Goal: Task Accomplishment & Management: Manage account settings

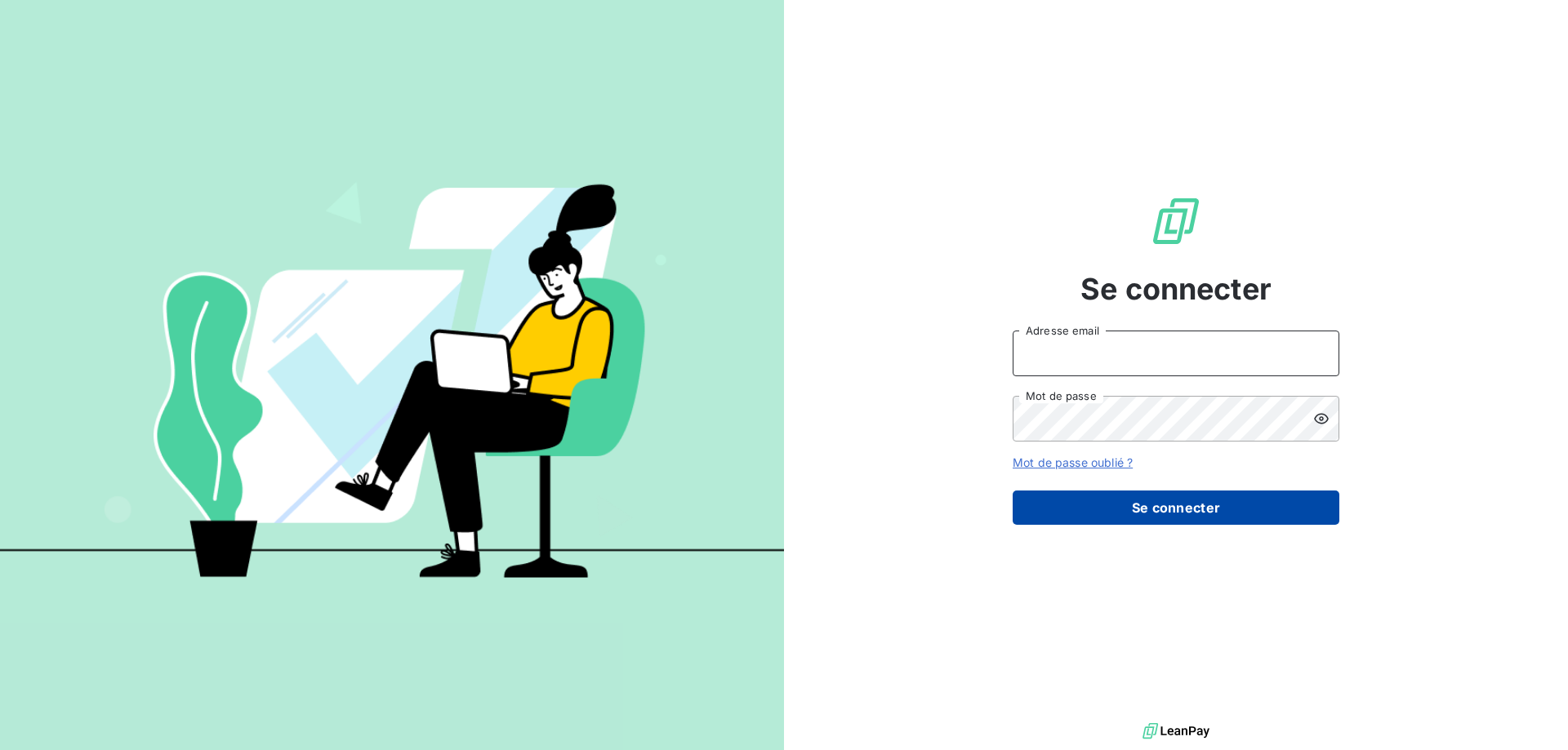
type input "[PERSON_NAME][EMAIL_ADDRESS][DOMAIN_NAME]"
click at [1185, 505] on button "Se connecter" at bounding box center [1175, 508] width 327 height 34
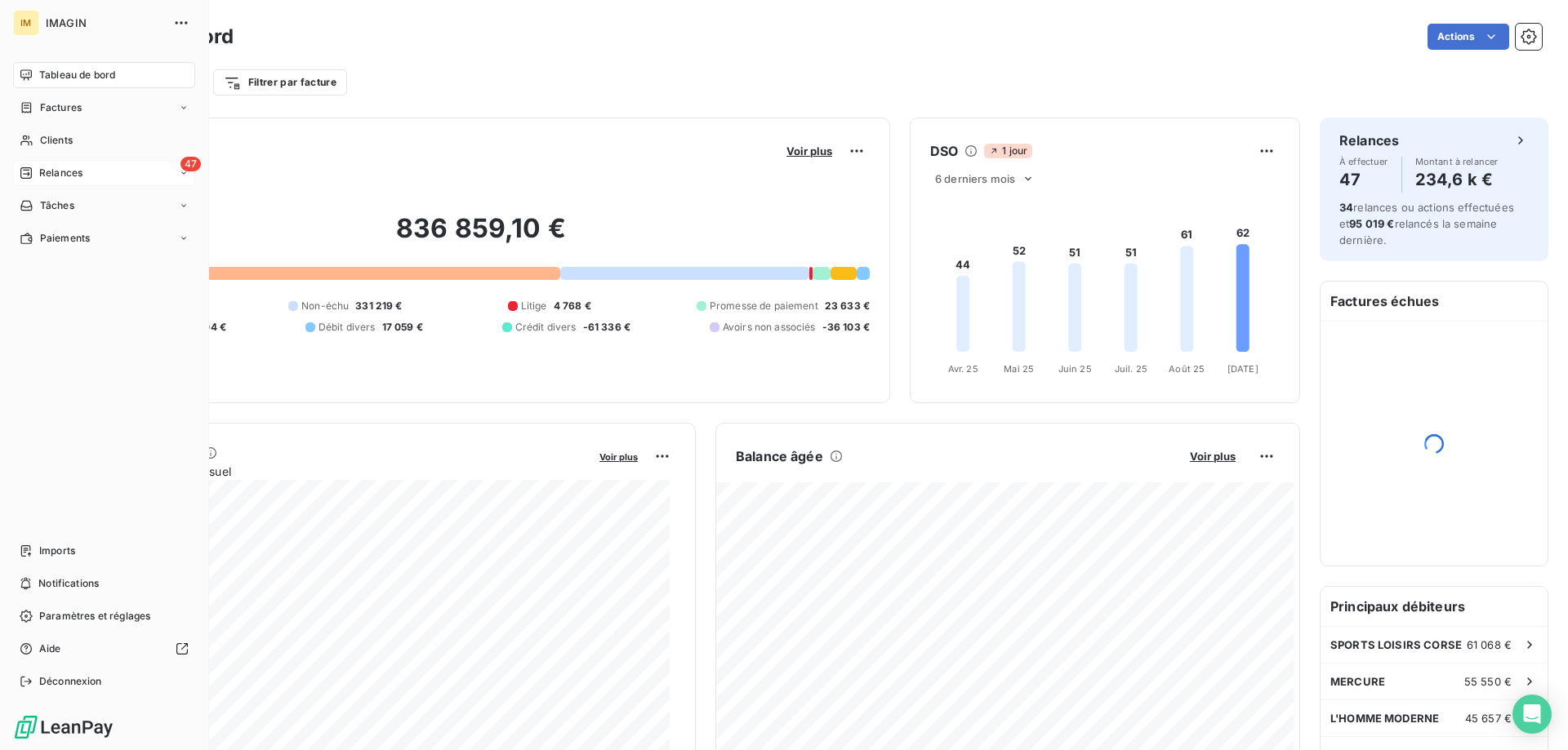
click at [24, 171] on icon at bounding box center [26, 173] width 12 height 12
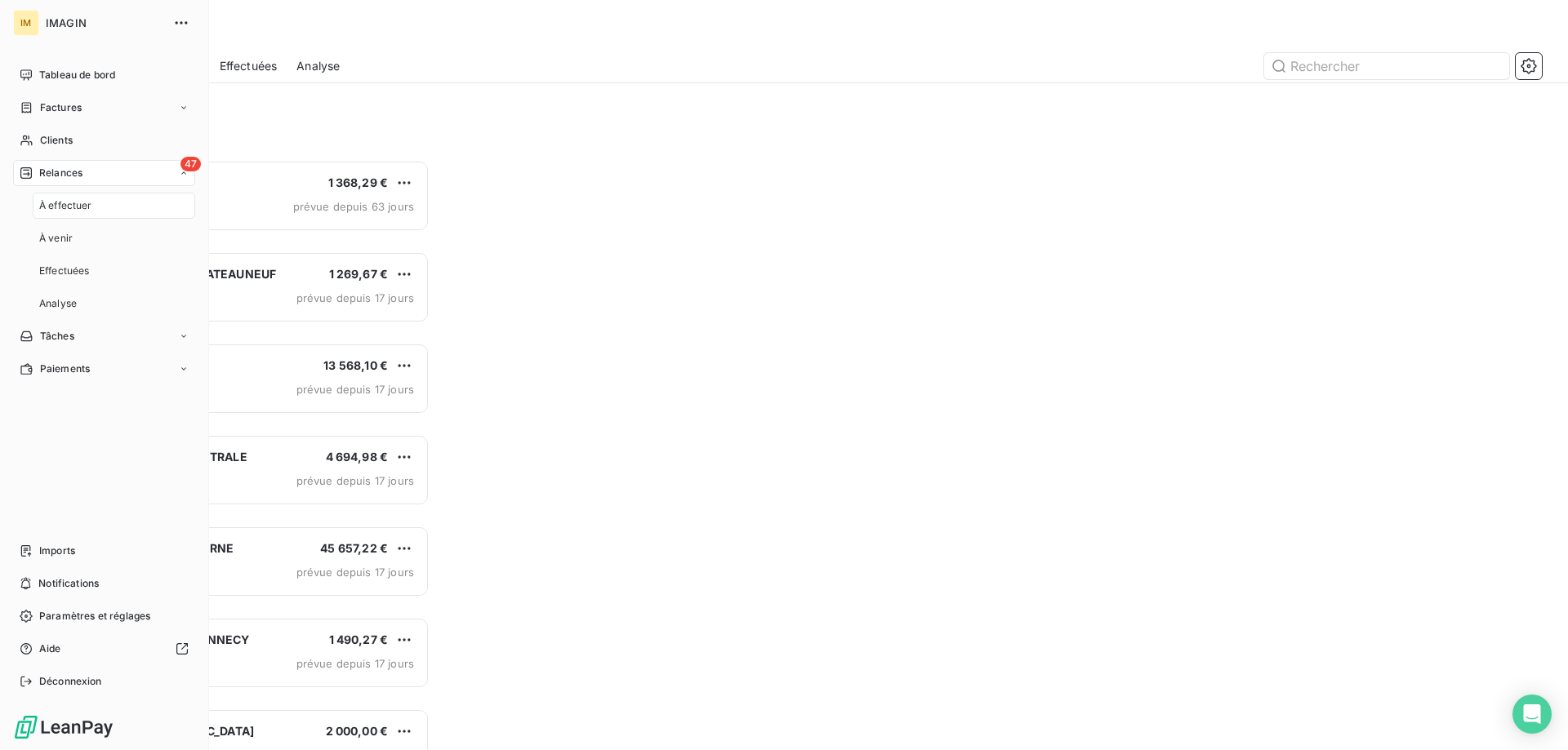
scroll to position [578, 338]
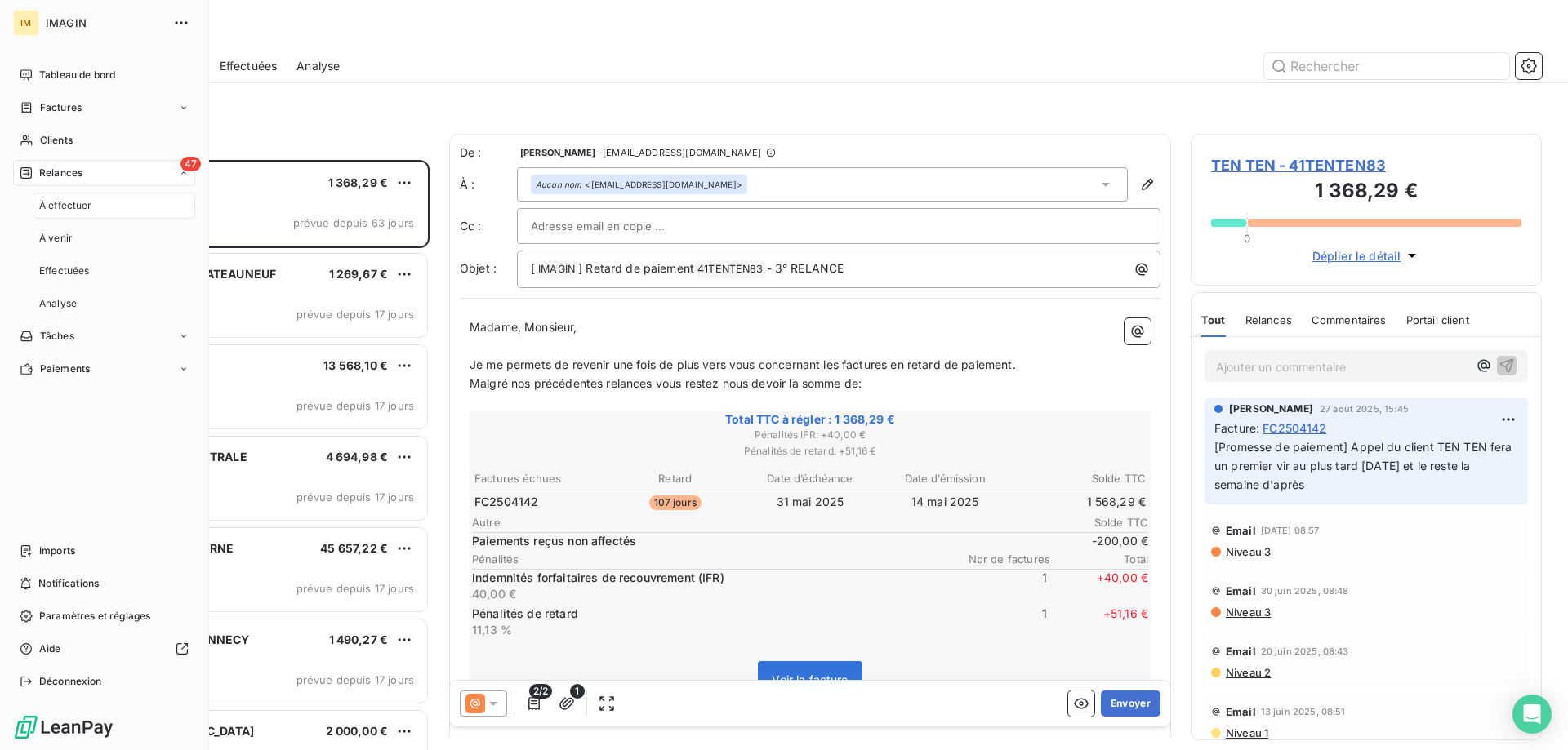
click at [72, 207] on span "À effectuer" at bounding box center [65, 205] width 53 height 14
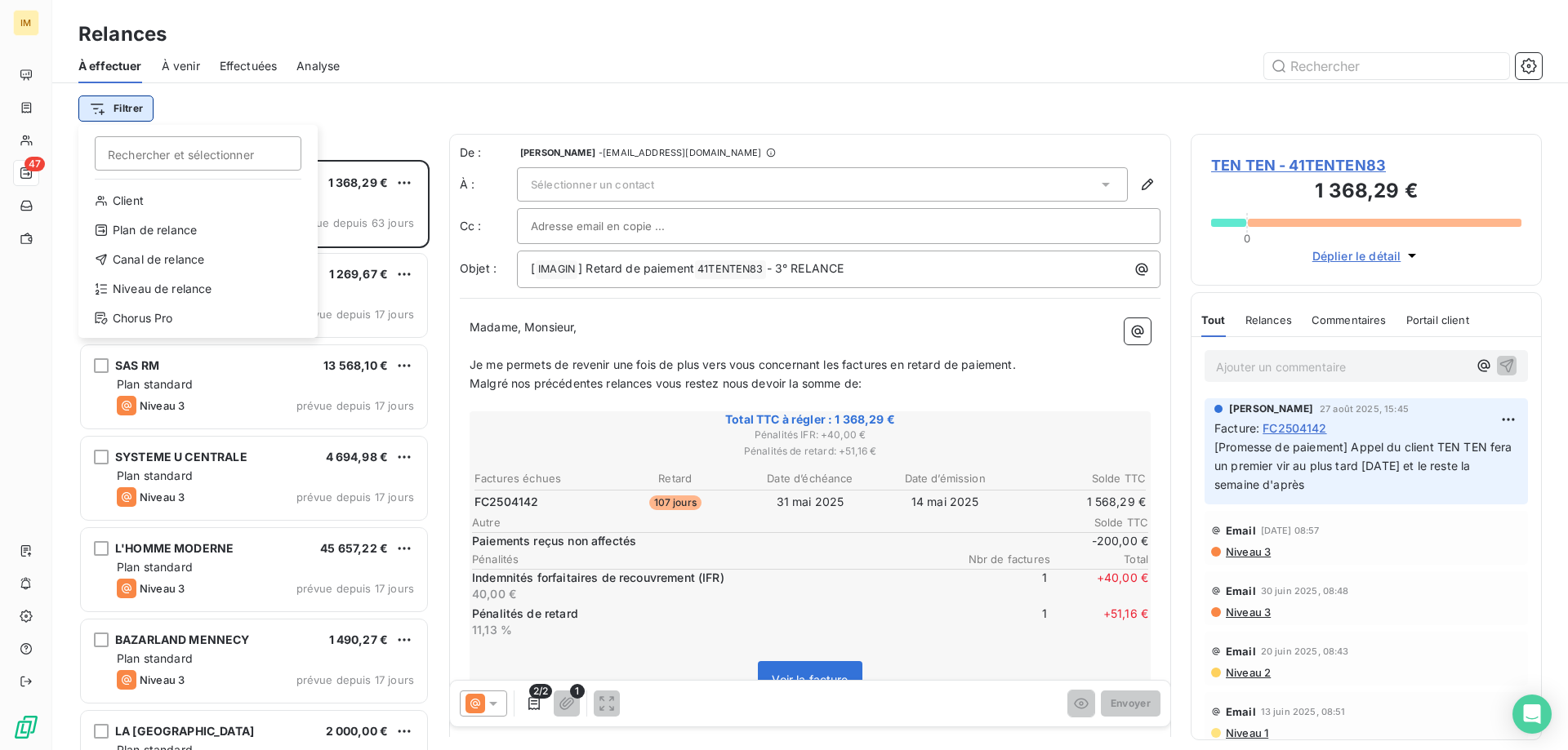
click at [135, 108] on html "IM 47 Relances À effectuer À venir Effectuées Analyse Filtrer Rechercher et sél…" at bounding box center [784, 375] width 1568 height 750
click at [188, 282] on div "Niveau de relance" at bounding box center [198, 289] width 226 height 26
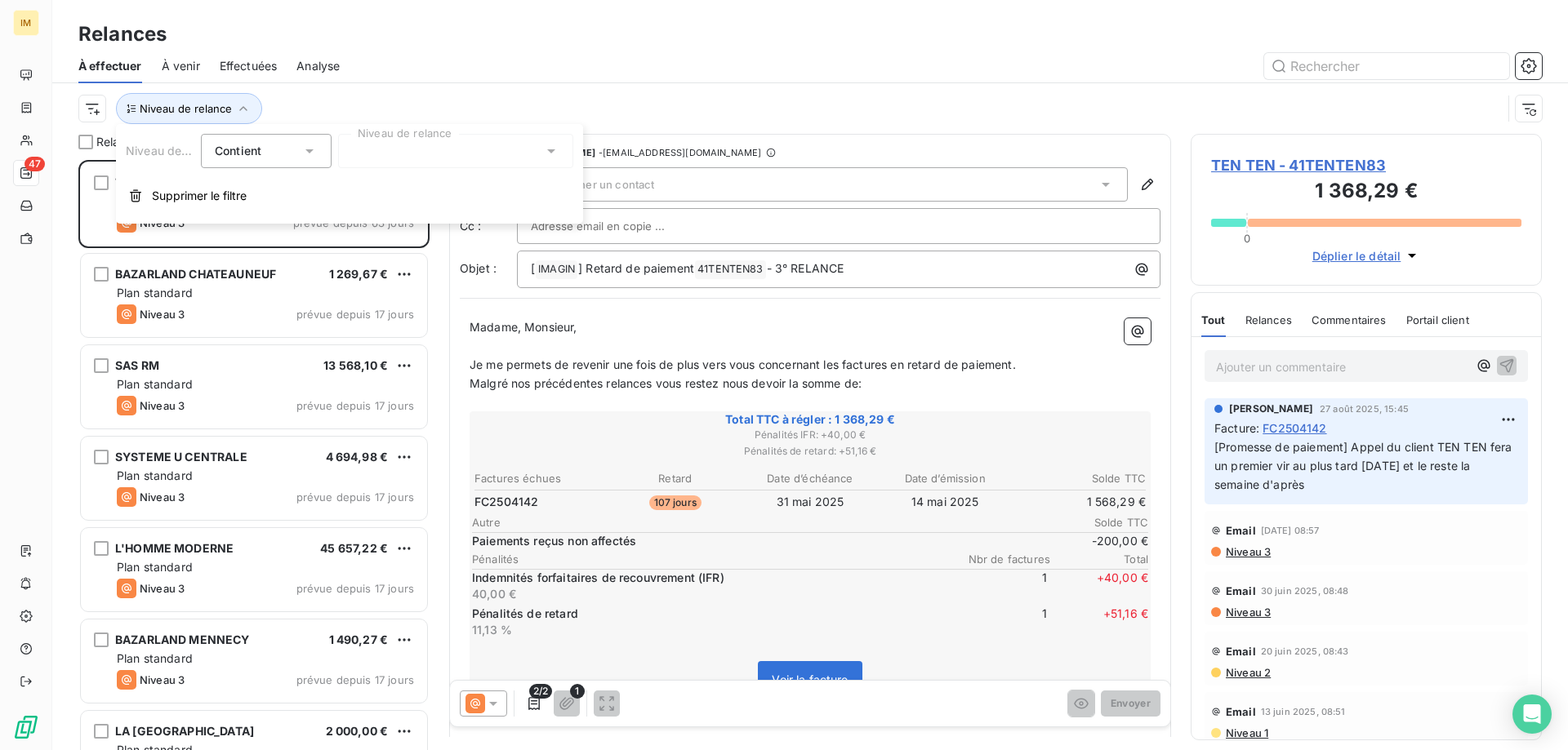
click at [464, 158] on div at bounding box center [456, 151] width 235 height 34
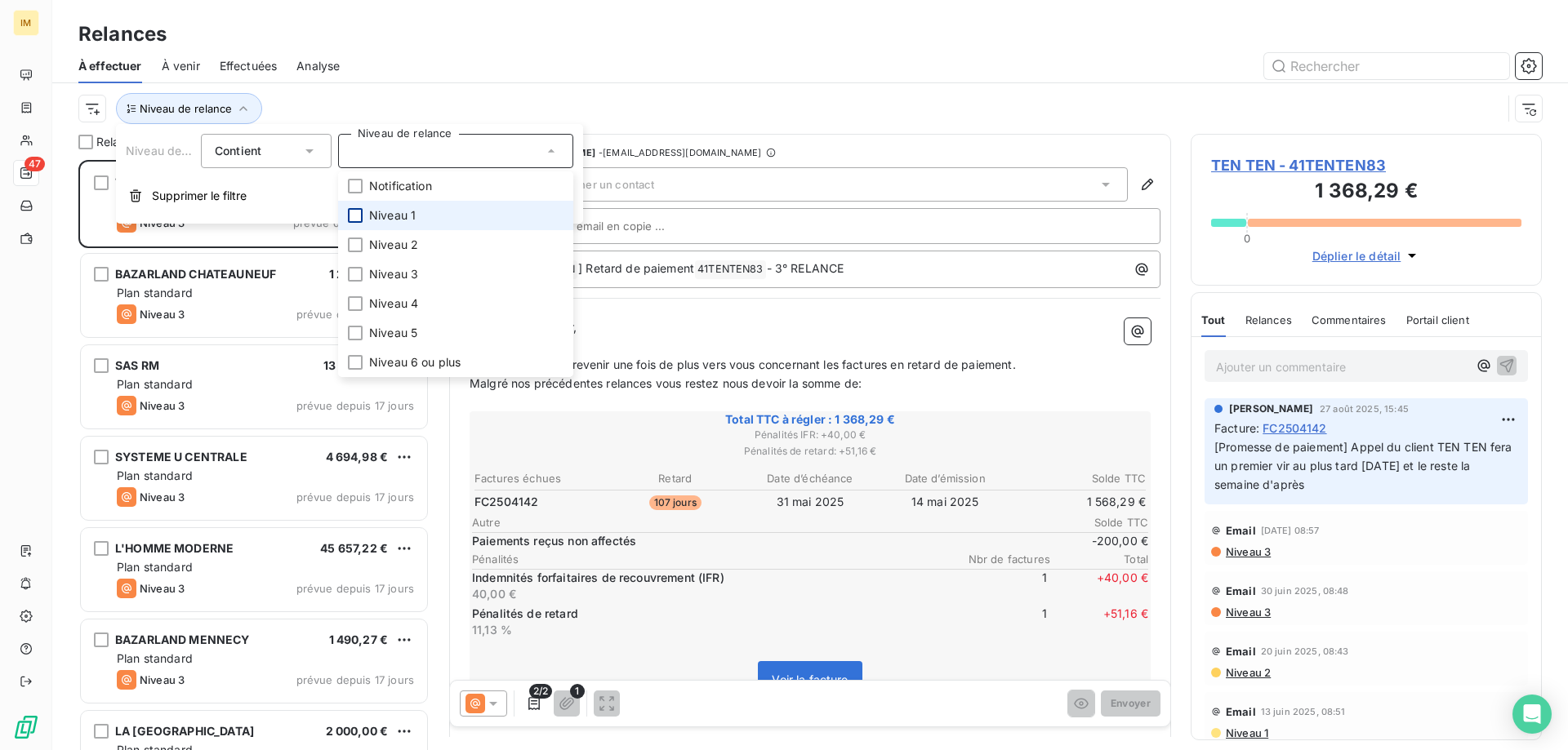
click at [357, 214] on div at bounding box center [355, 215] width 14 height 14
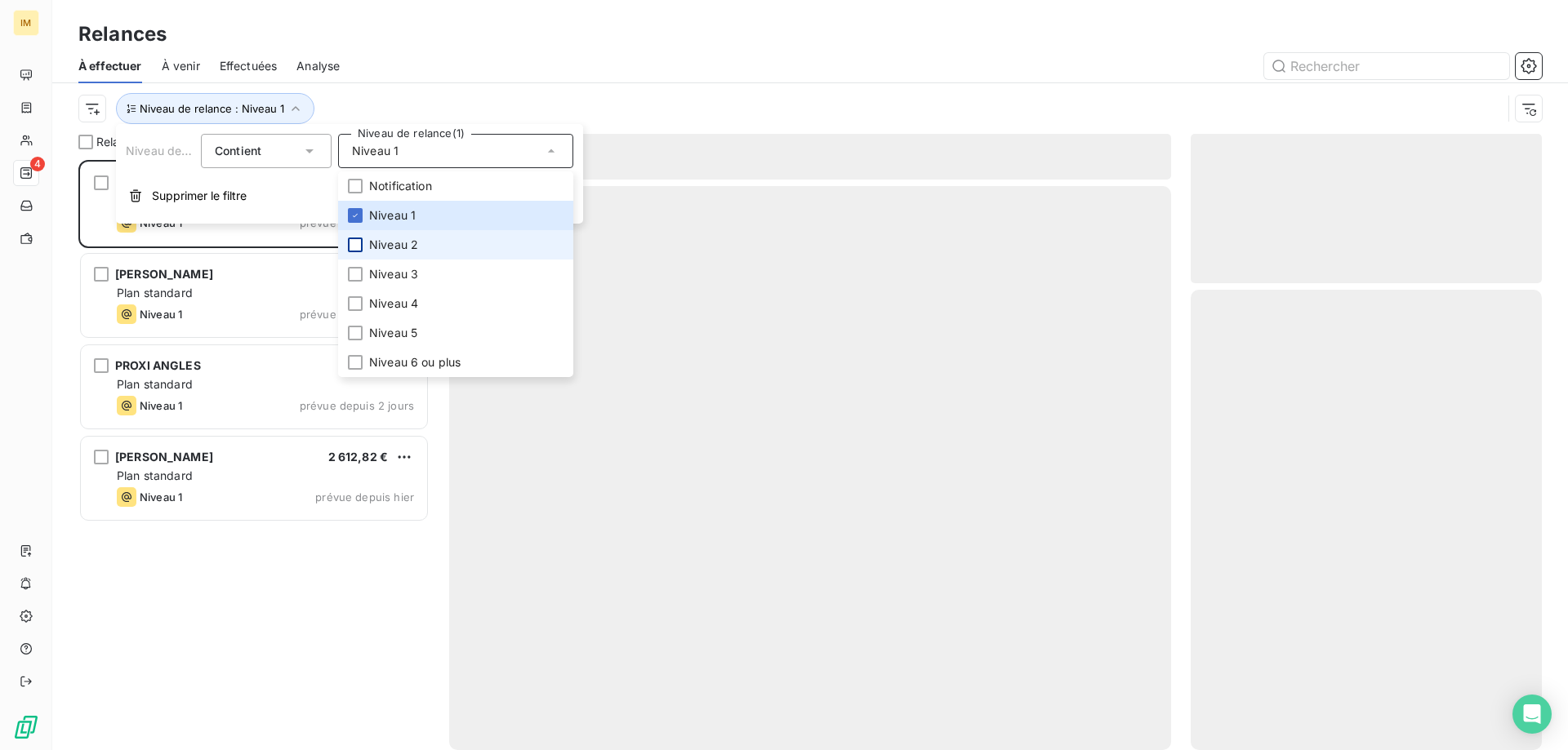
scroll to position [578, 338]
click at [356, 246] on div at bounding box center [355, 245] width 14 height 14
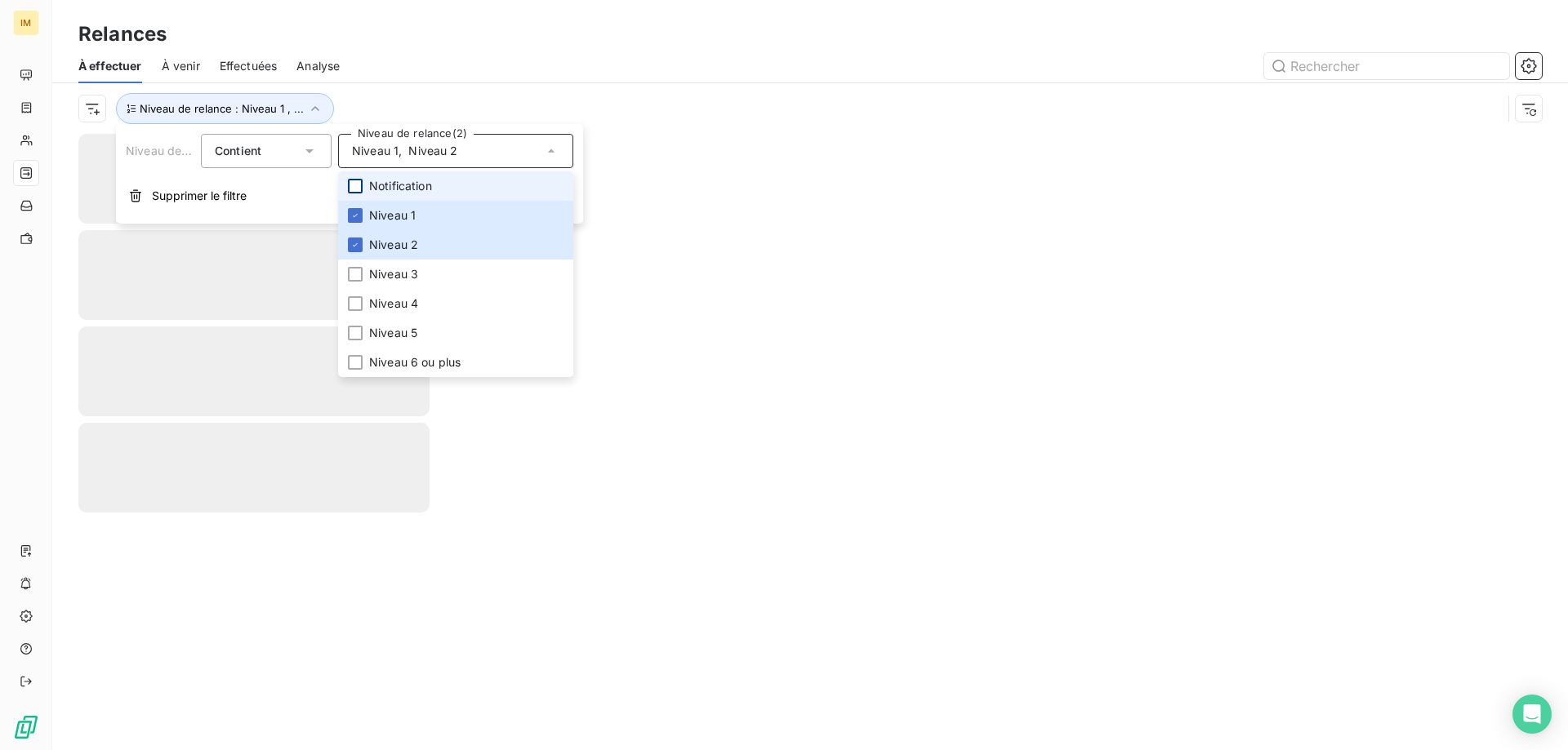
click at [354, 182] on div at bounding box center [355, 186] width 14 height 14
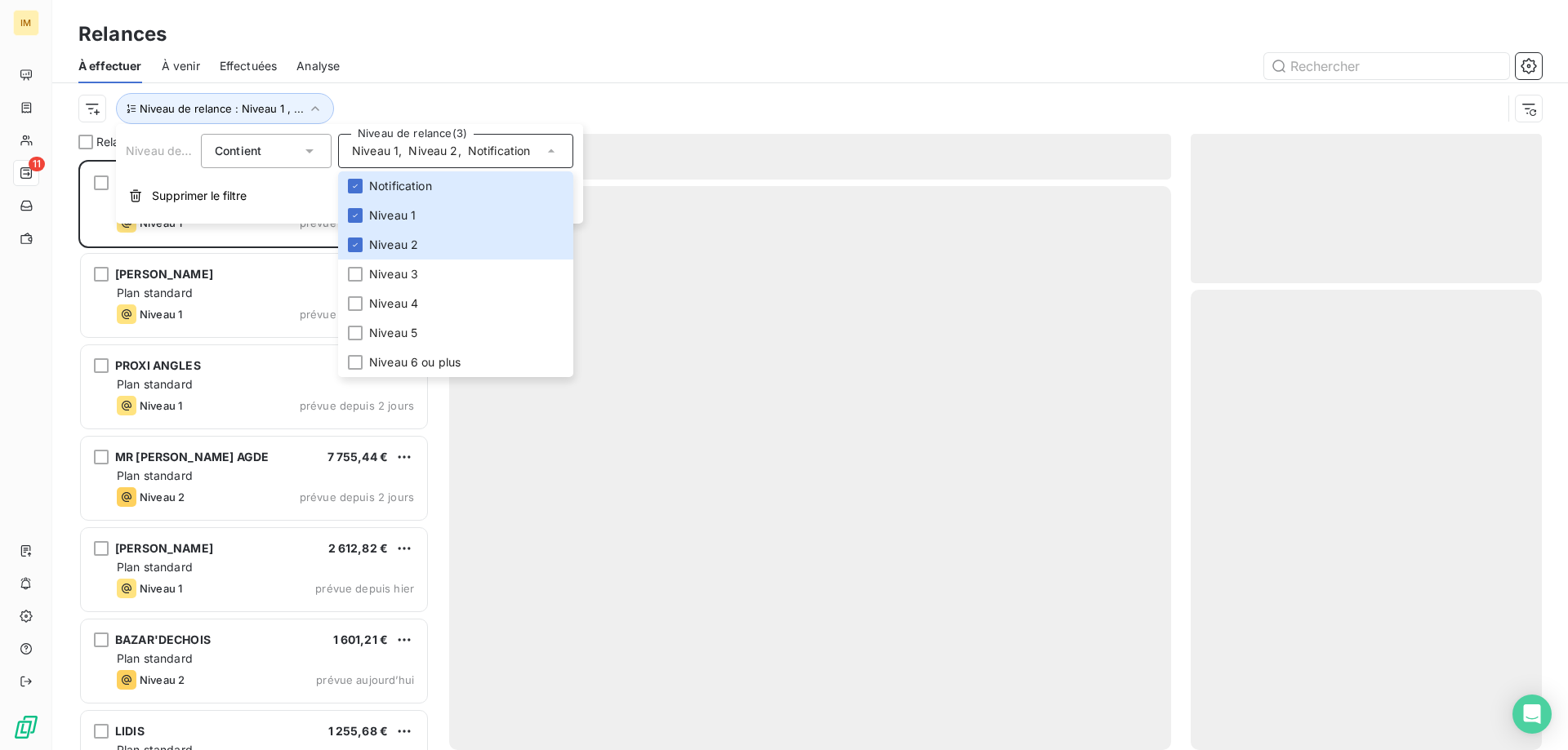
click at [699, 78] on div at bounding box center [950, 66] width 1183 height 26
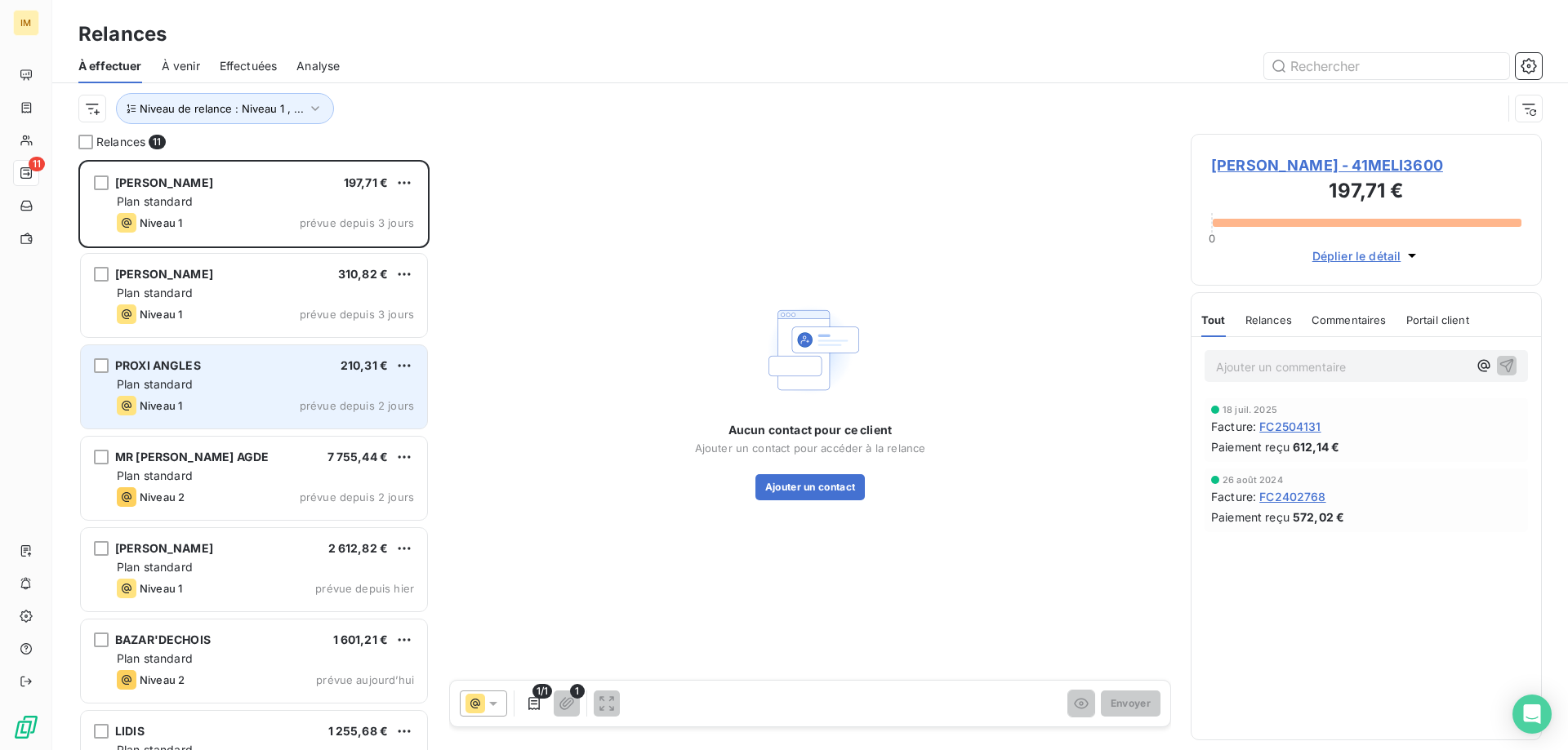
click at [201, 384] on div "Plan standard" at bounding box center [265, 384] width 297 height 16
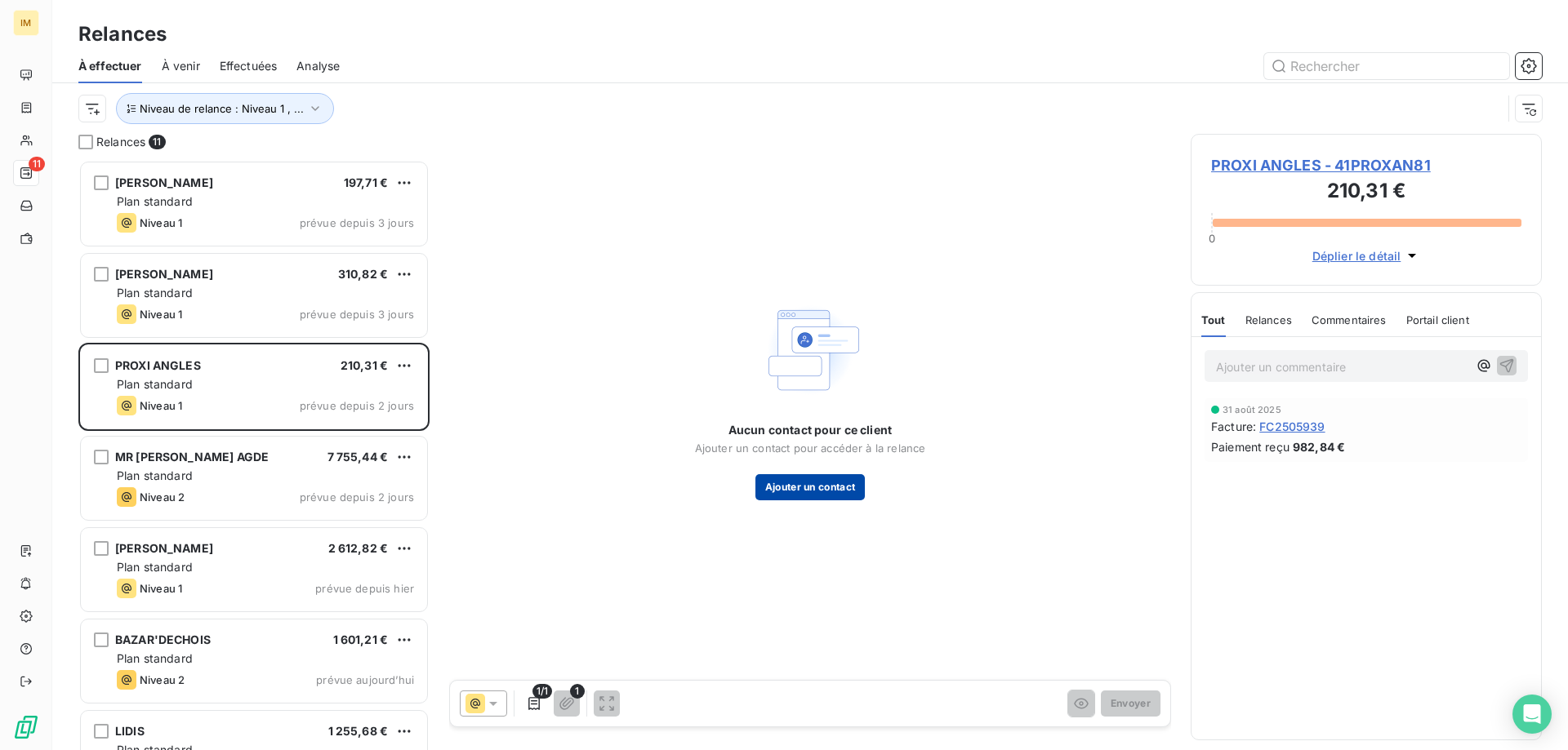
click at [832, 485] on button "Ajouter un contact" at bounding box center [811, 487] width 110 height 26
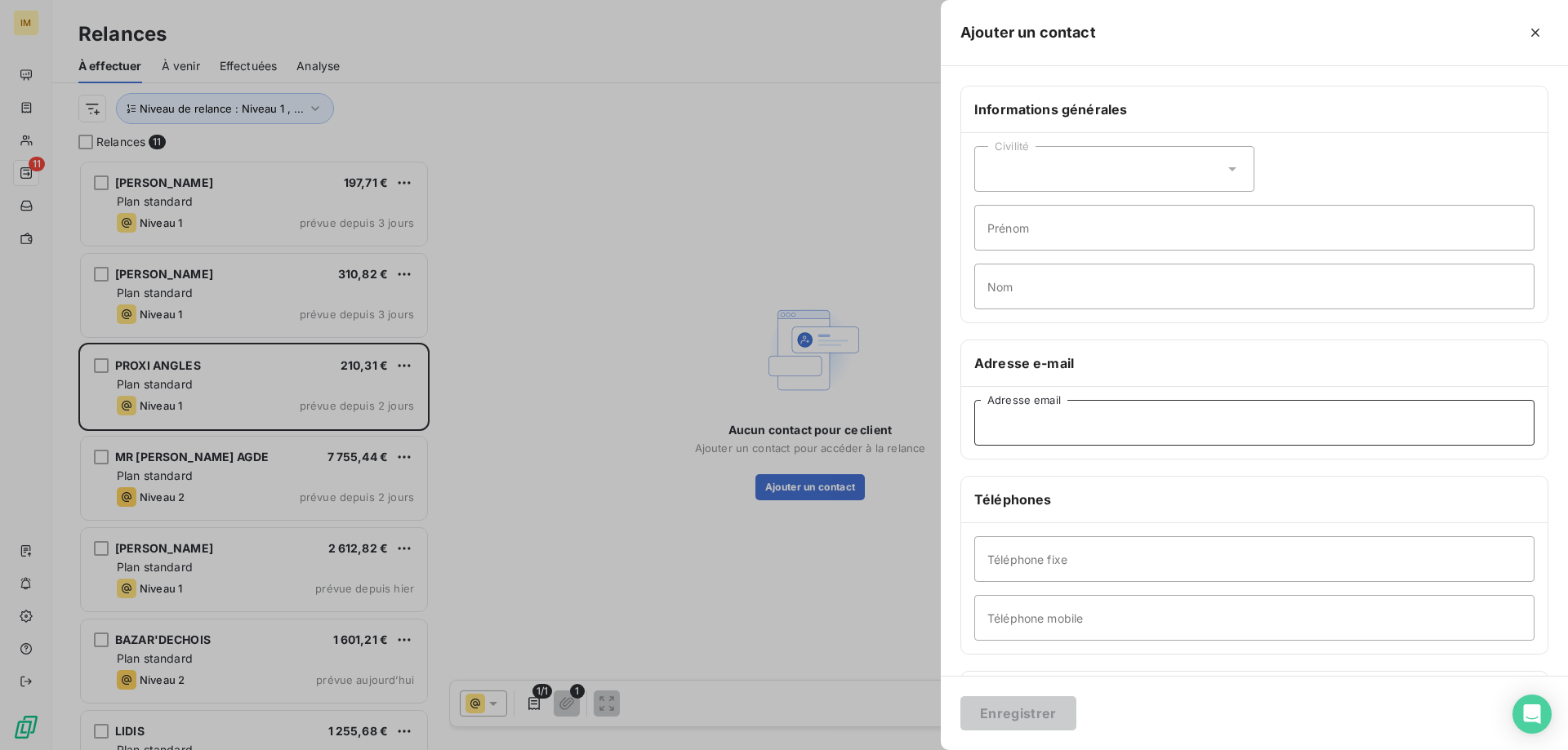
click at [1051, 429] on input "Adresse email" at bounding box center [1254, 422] width 560 height 46
paste input "[EMAIL_ADDRESS][DOMAIN_NAME]"
type input "[EMAIL_ADDRESS][DOMAIN_NAME]"
click at [1018, 717] on button "Enregistrer" at bounding box center [1018, 714] width 116 height 34
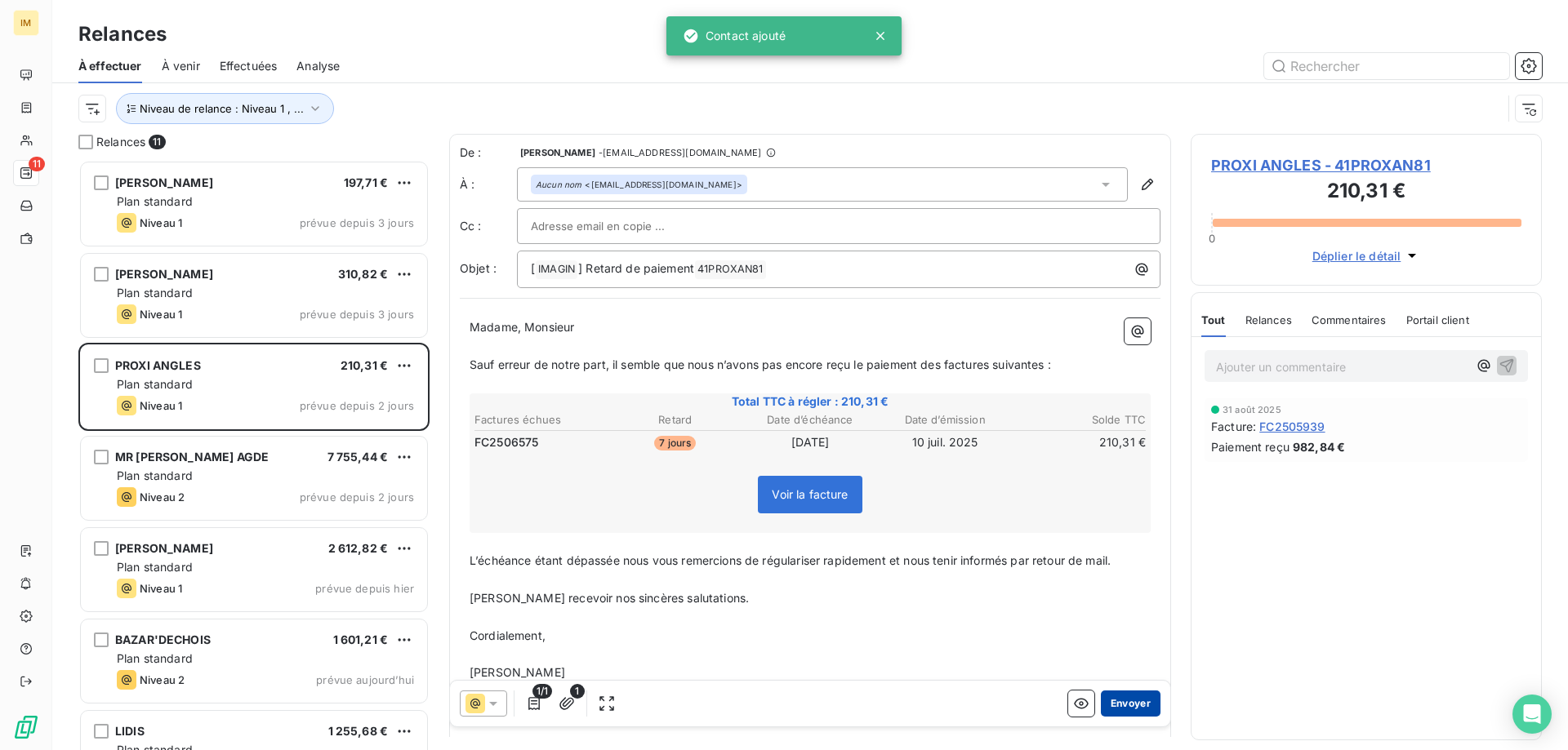
click at [1124, 704] on button "Envoyer" at bounding box center [1130, 703] width 60 height 26
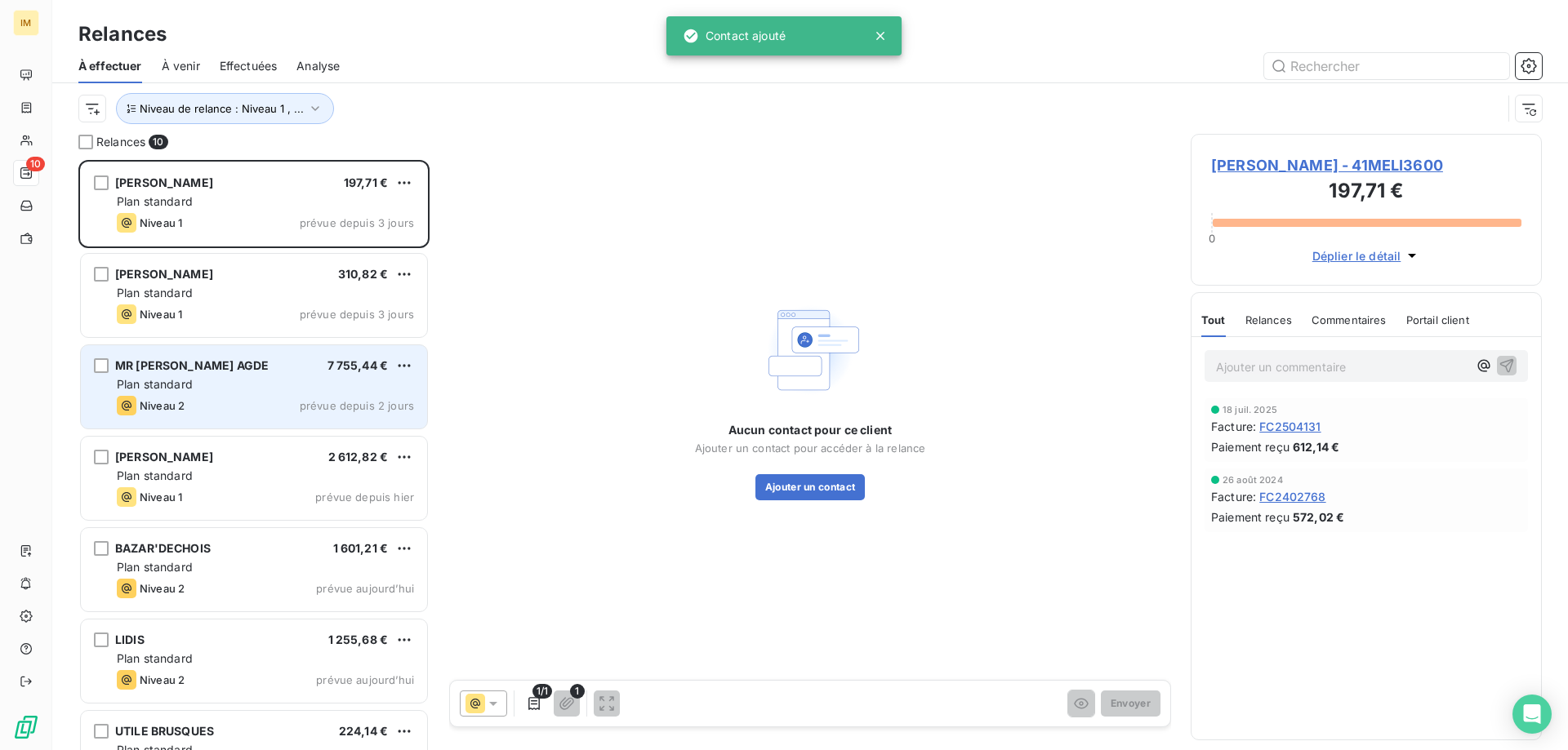
click at [257, 395] on div "MR BRICOLAGE AGDE 7 755,44 € Plan standard Niveau 2 prévue depuis 2 jours" at bounding box center [253, 387] width 347 height 83
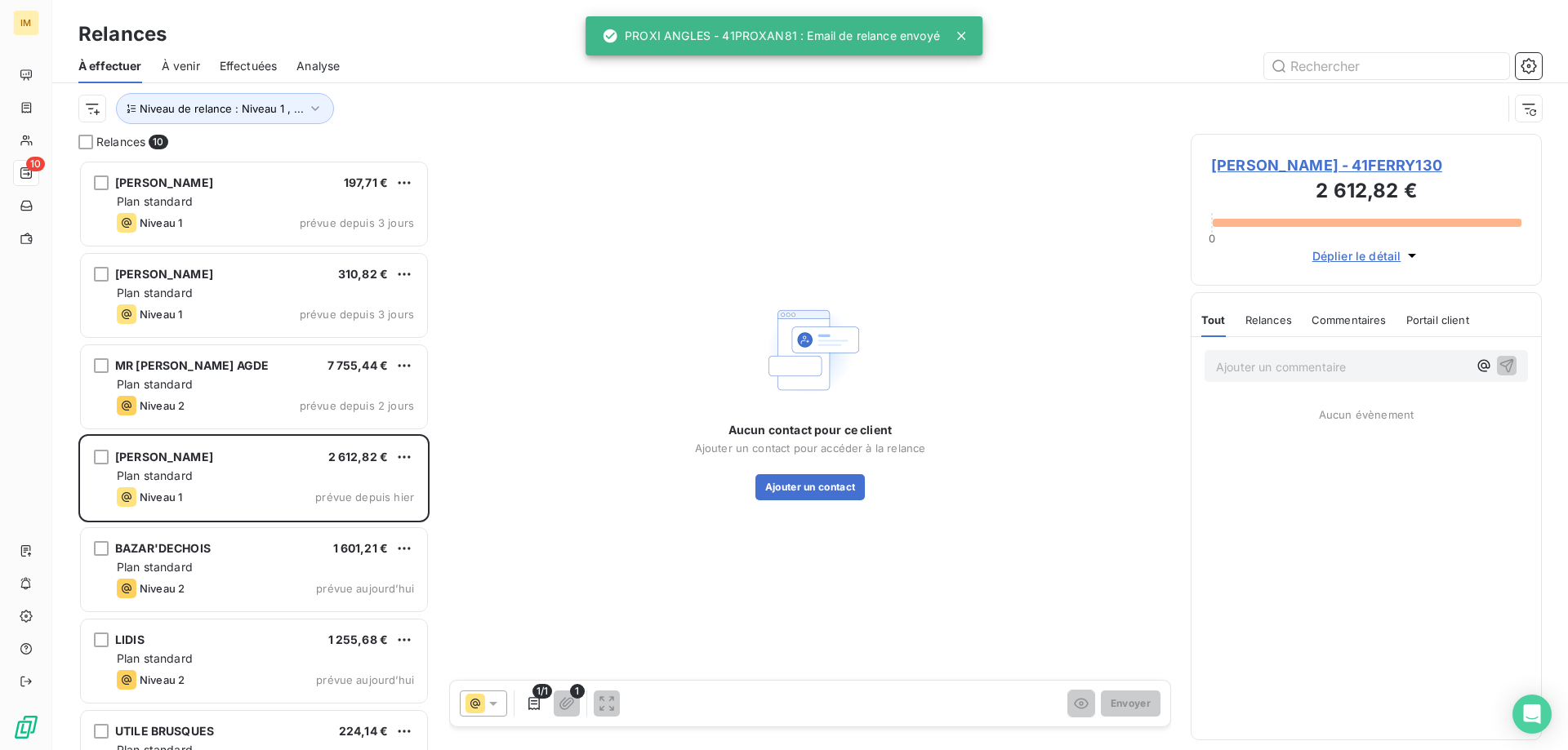
drag, startPoint x: 165, startPoint y: 381, endPoint x: 44, endPoint y: 320, distance: 135.5
click at [165, 381] on span "Plan standard" at bounding box center [155, 384] width 76 height 14
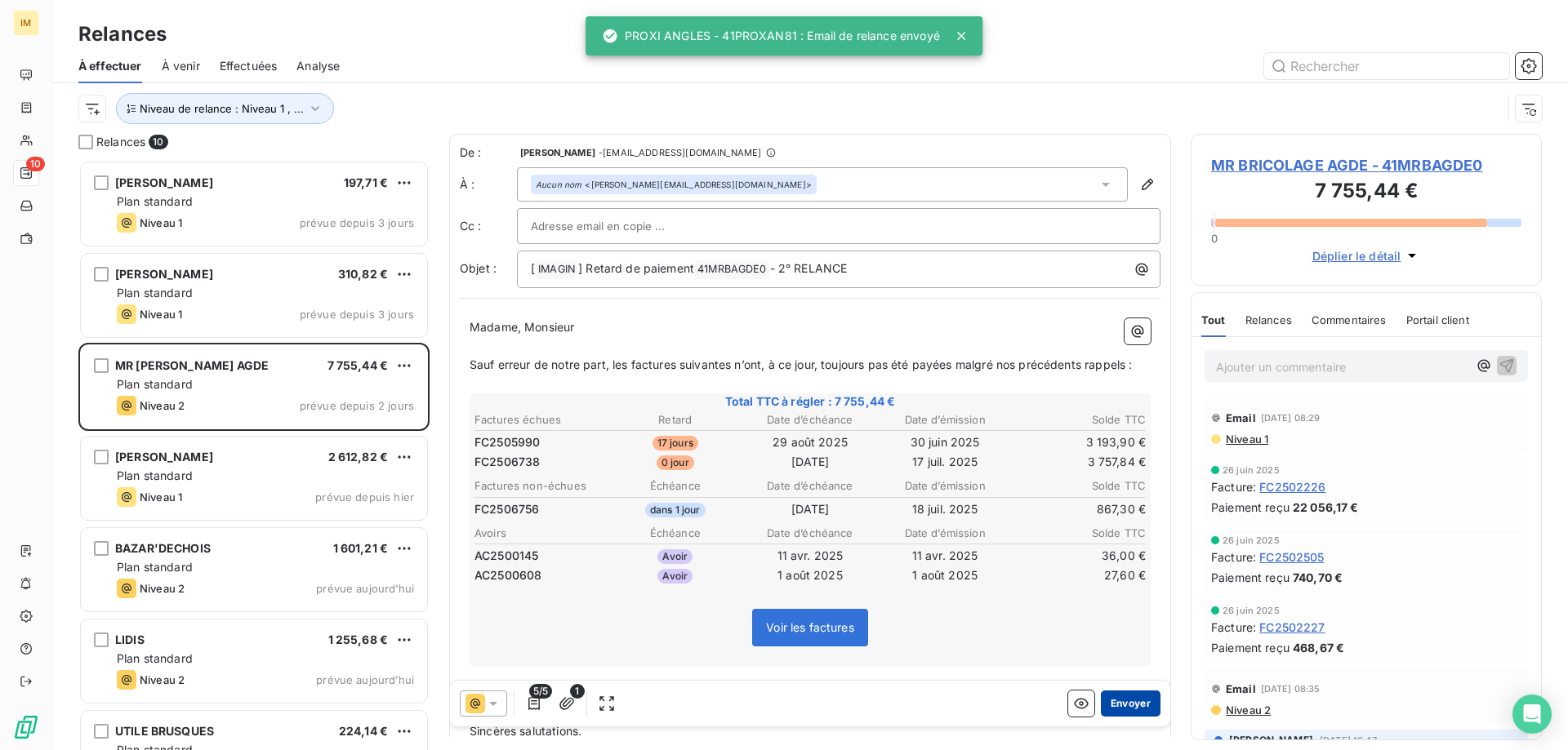
click at [1127, 701] on button "Envoyer" at bounding box center [1130, 703] width 60 height 26
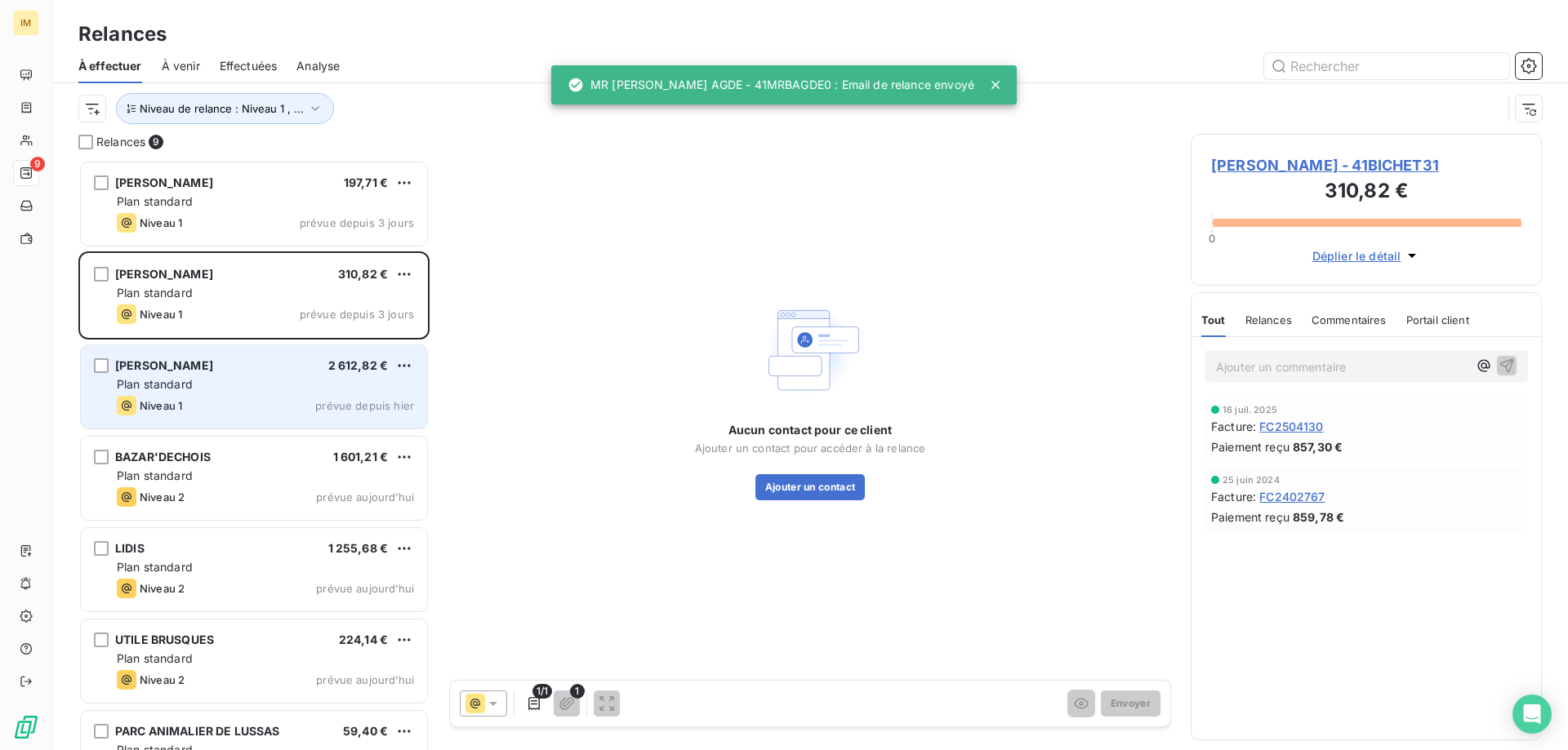
click at [167, 384] on span "Plan standard" at bounding box center [155, 384] width 76 height 14
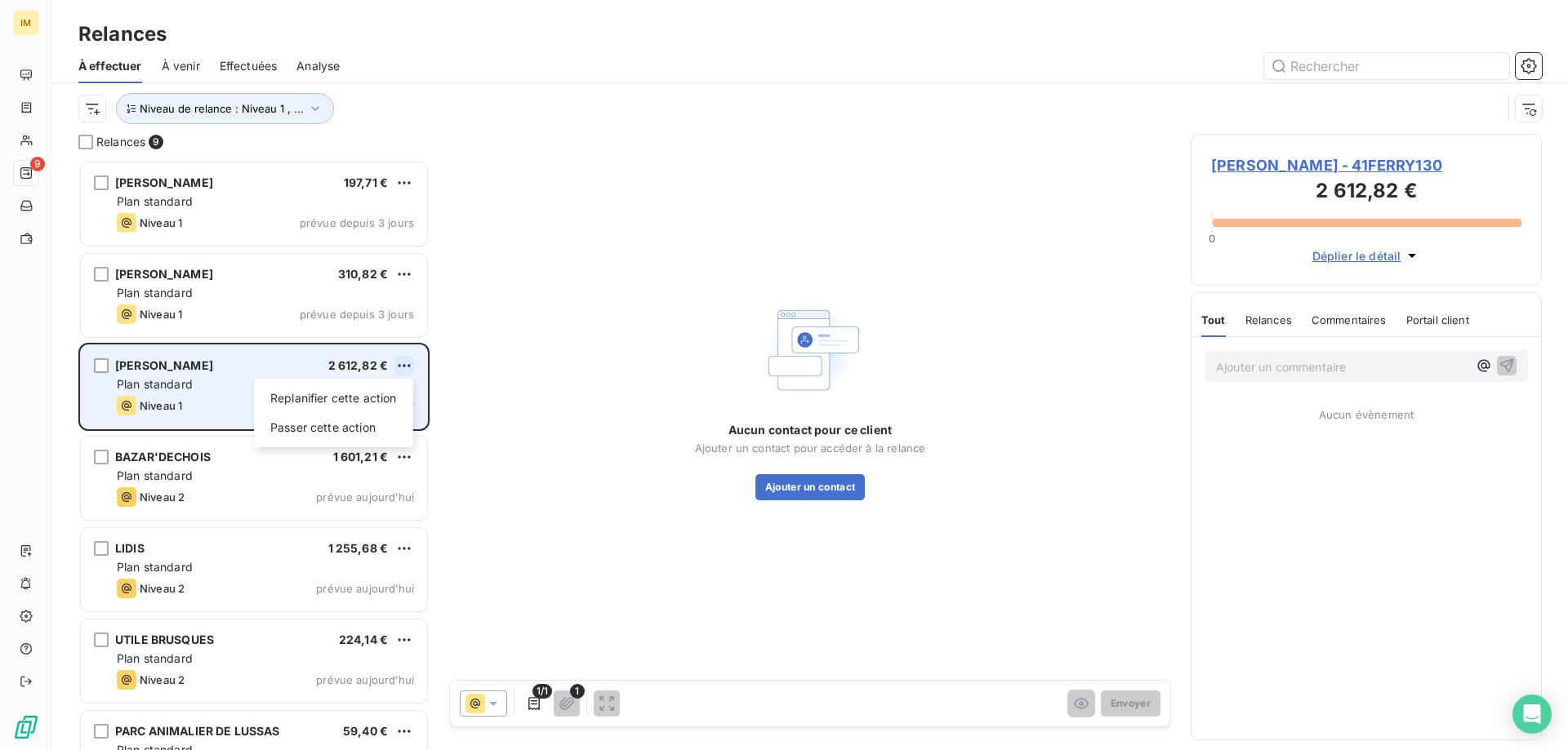
click at [404, 362] on html "IM 9 Relances À effectuer À venir Effectuées Analyse Niveau de relance : Niveau…" at bounding box center [784, 375] width 1568 height 750
click at [369, 397] on div "Replanifier cette action" at bounding box center [334, 398] width 147 height 26
select select "8"
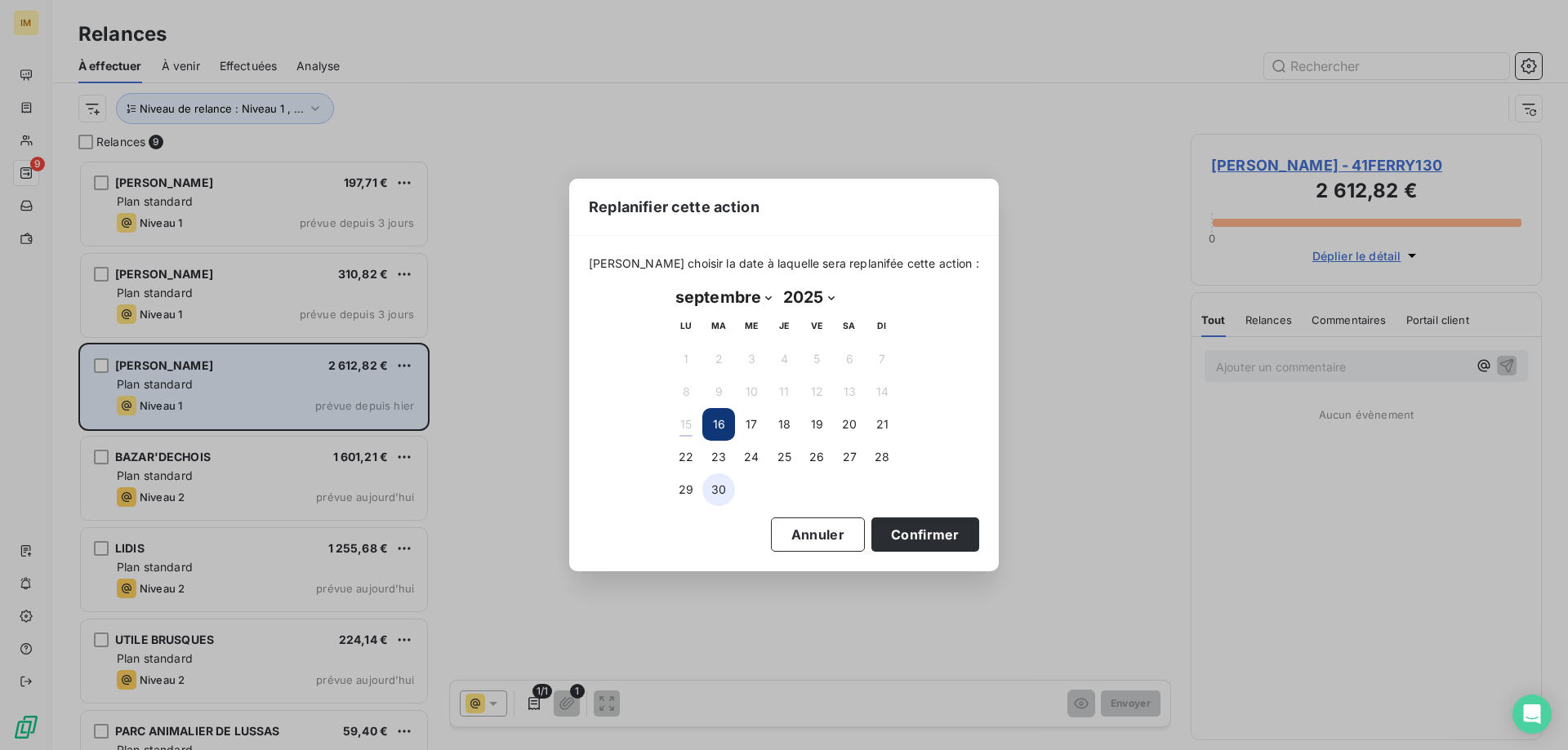
click at [724, 490] on button "30" at bounding box center [718, 489] width 33 height 33
click at [891, 533] on button "Confirmer" at bounding box center [925, 535] width 108 height 34
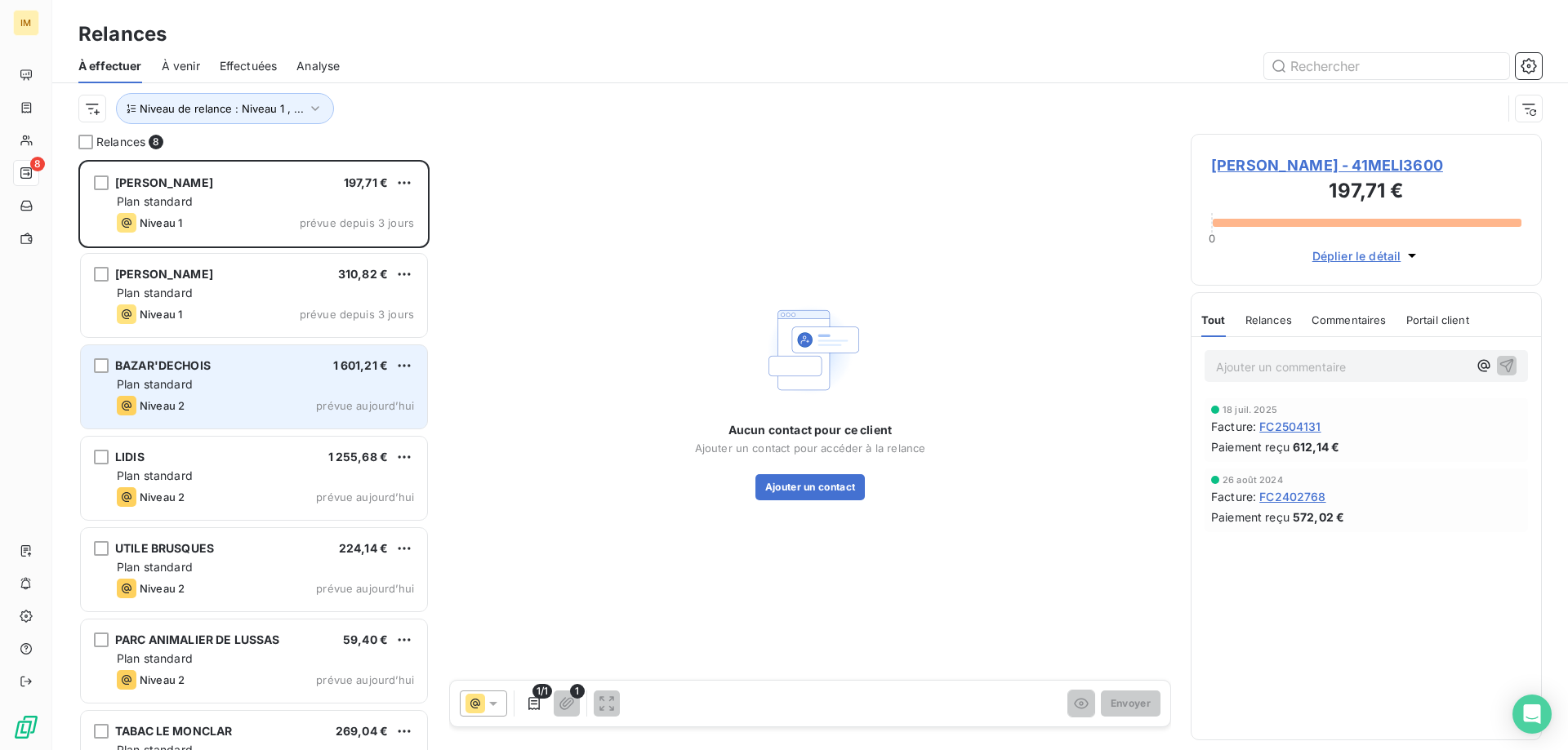
click at [215, 383] on div "Plan standard" at bounding box center [265, 384] width 297 height 16
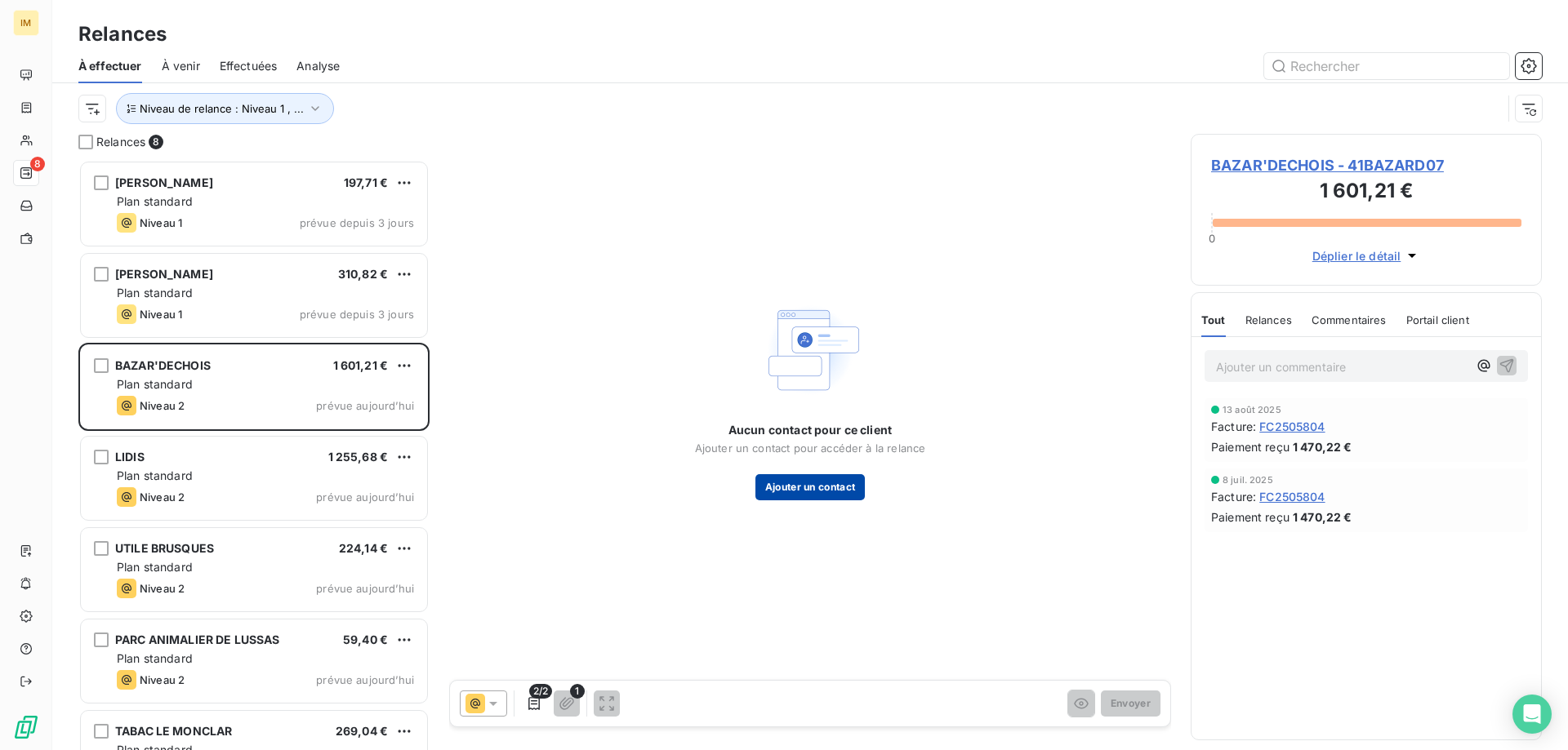
click at [815, 489] on button "Ajouter un contact" at bounding box center [811, 487] width 110 height 26
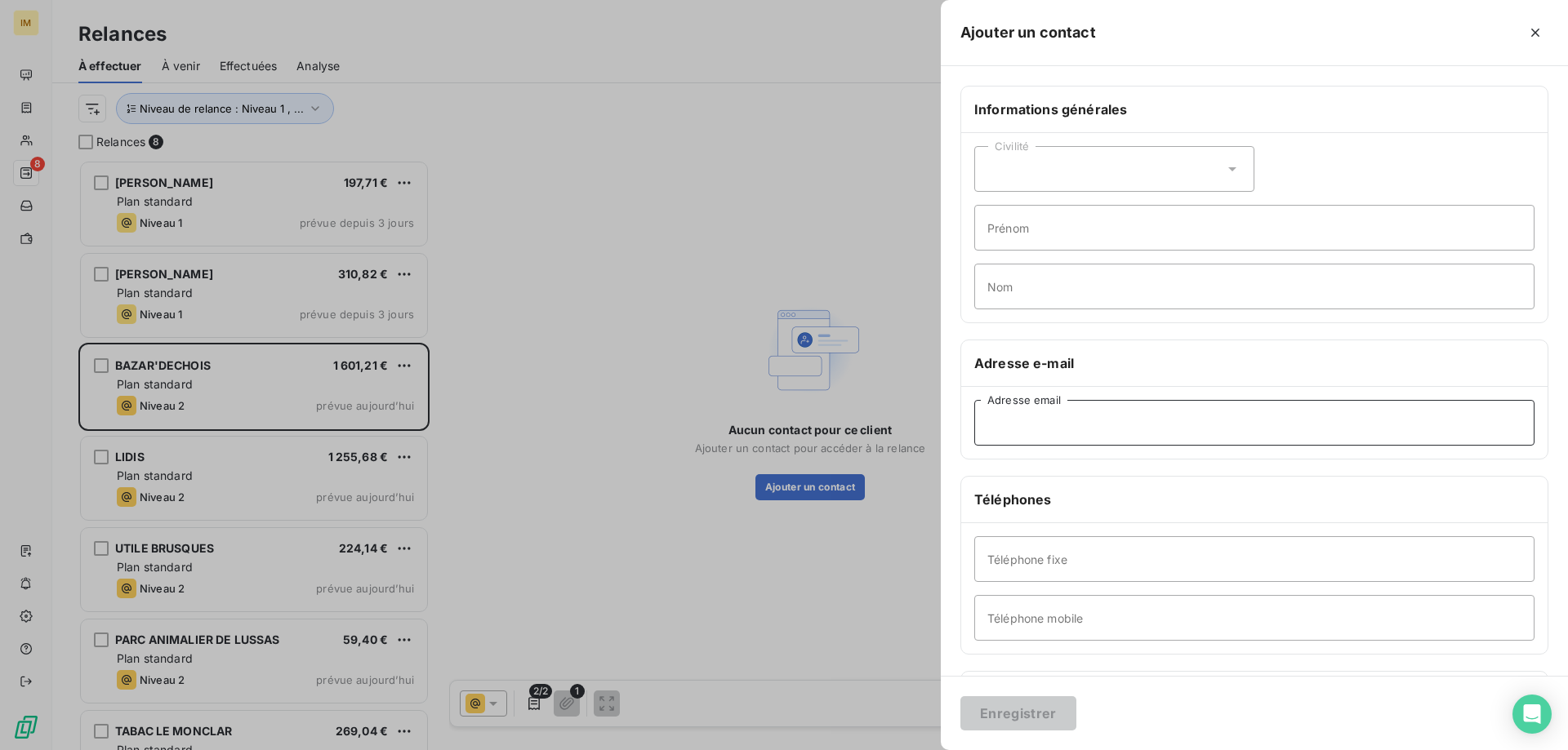
click at [1039, 431] on input "Adresse email" at bounding box center [1254, 422] width 560 height 46
paste input "[EMAIL_ADDRESS][DOMAIN_NAME]"
type input "[EMAIL_ADDRESS][DOMAIN_NAME]"
click at [1014, 713] on button "Enregistrer" at bounding box center [1018, 714] width 116 height 34
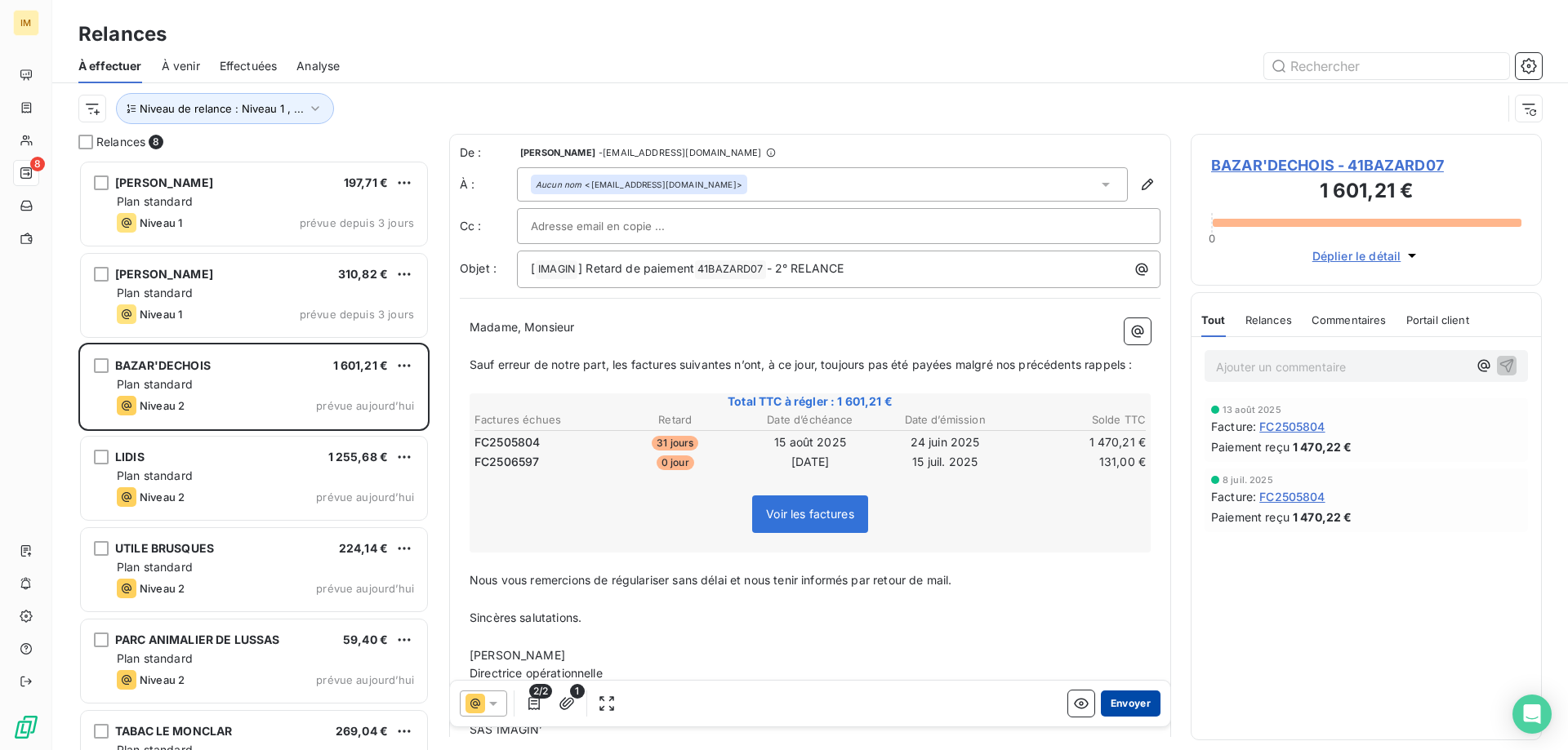
click at [1125, 698] on button "Envoyer" at bounding box center [1130, 703] width 60 height 26
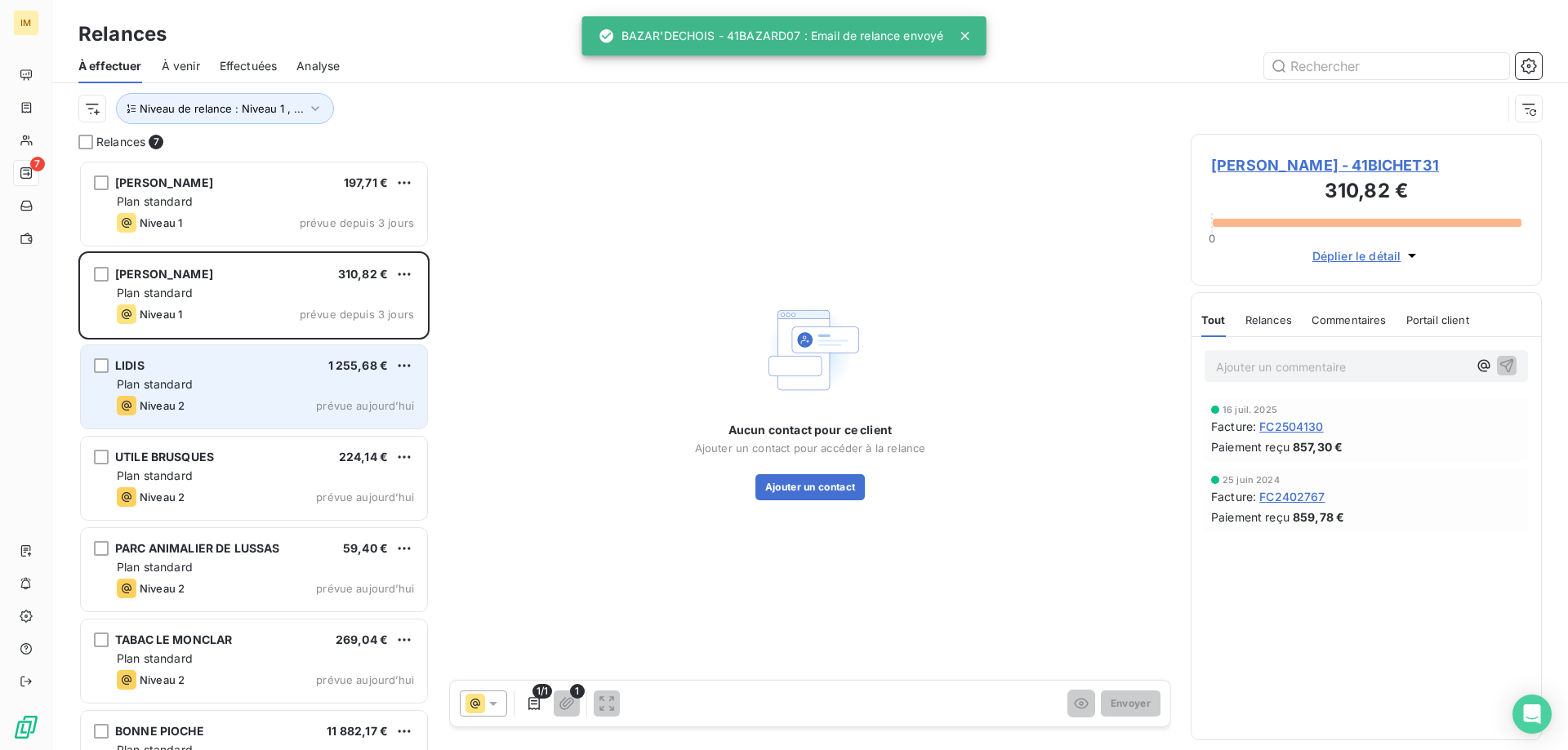
click at [206, 388] on div "Plan standard" at bounding box center [265, 384] width 297 height 16
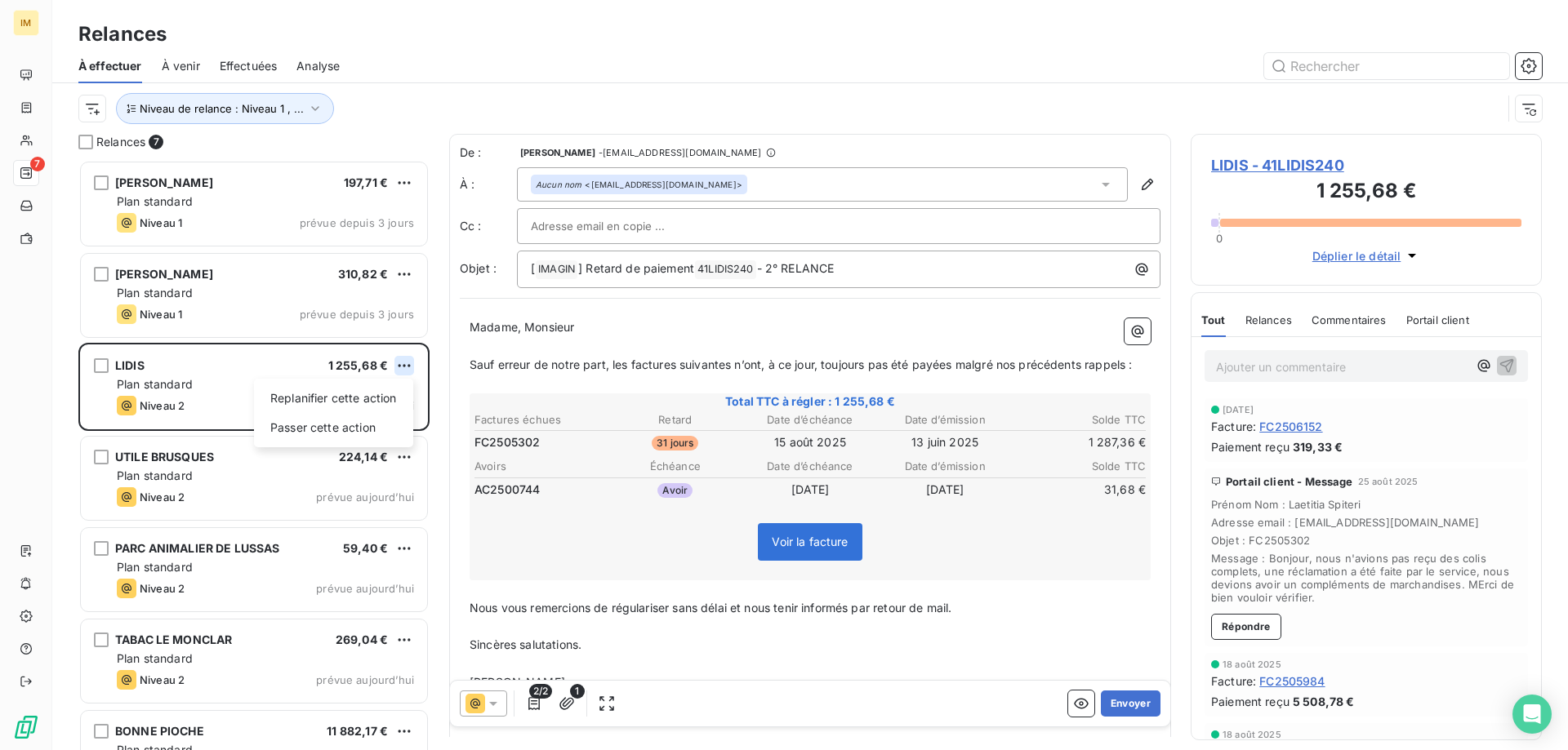
click at [399, 356] on html "IM 7 Relances À effectuer À venir Effectuées Analyse Niveau de relance : Niveau…" at bounding box center [784, 375] width 1568 height 750
click at [386, 393] on div "Replanifier cette action" at bounding box center [334, 398] width 147 height 26
select select "8"
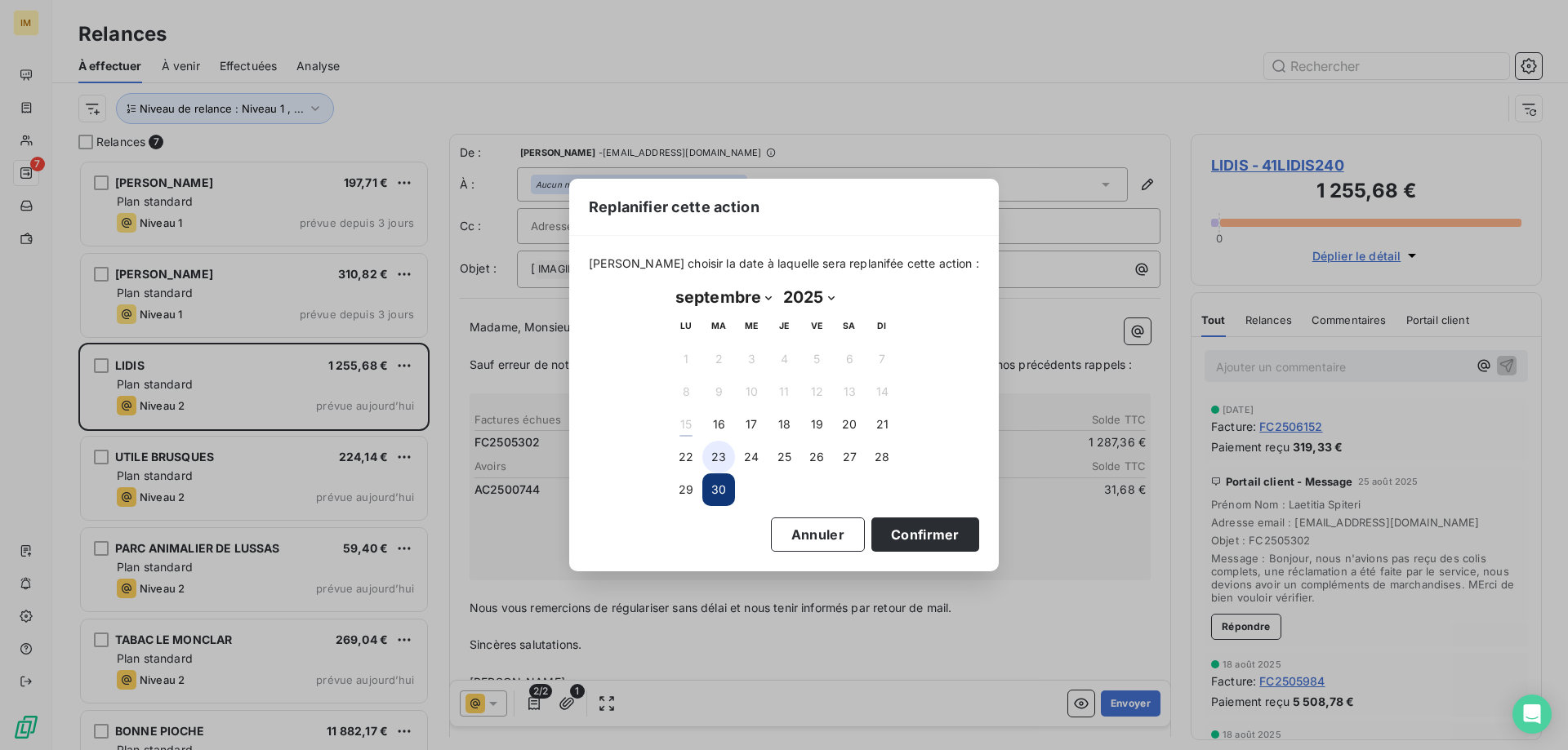
click at [721, 453] on button "23" at bounding box center [718, 457] width 33 height 33
click at [912, 535] on button "Confirmer" at bounding box center [925, 535] width 108 height 34
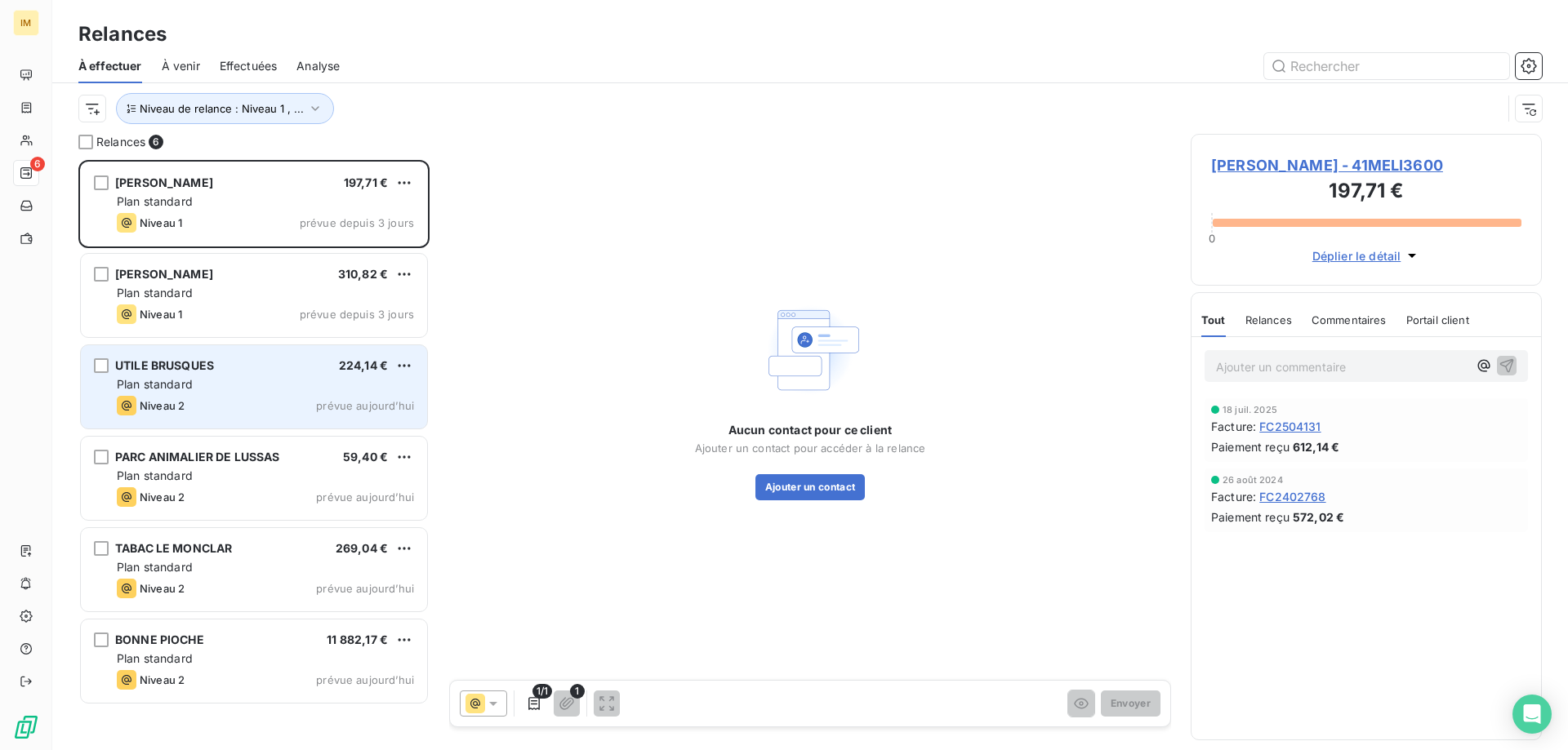
click at [283, 399] on div "Niveau 2 prévue aujourd’hui" at bounding box center [265, 406] width 297 height 20
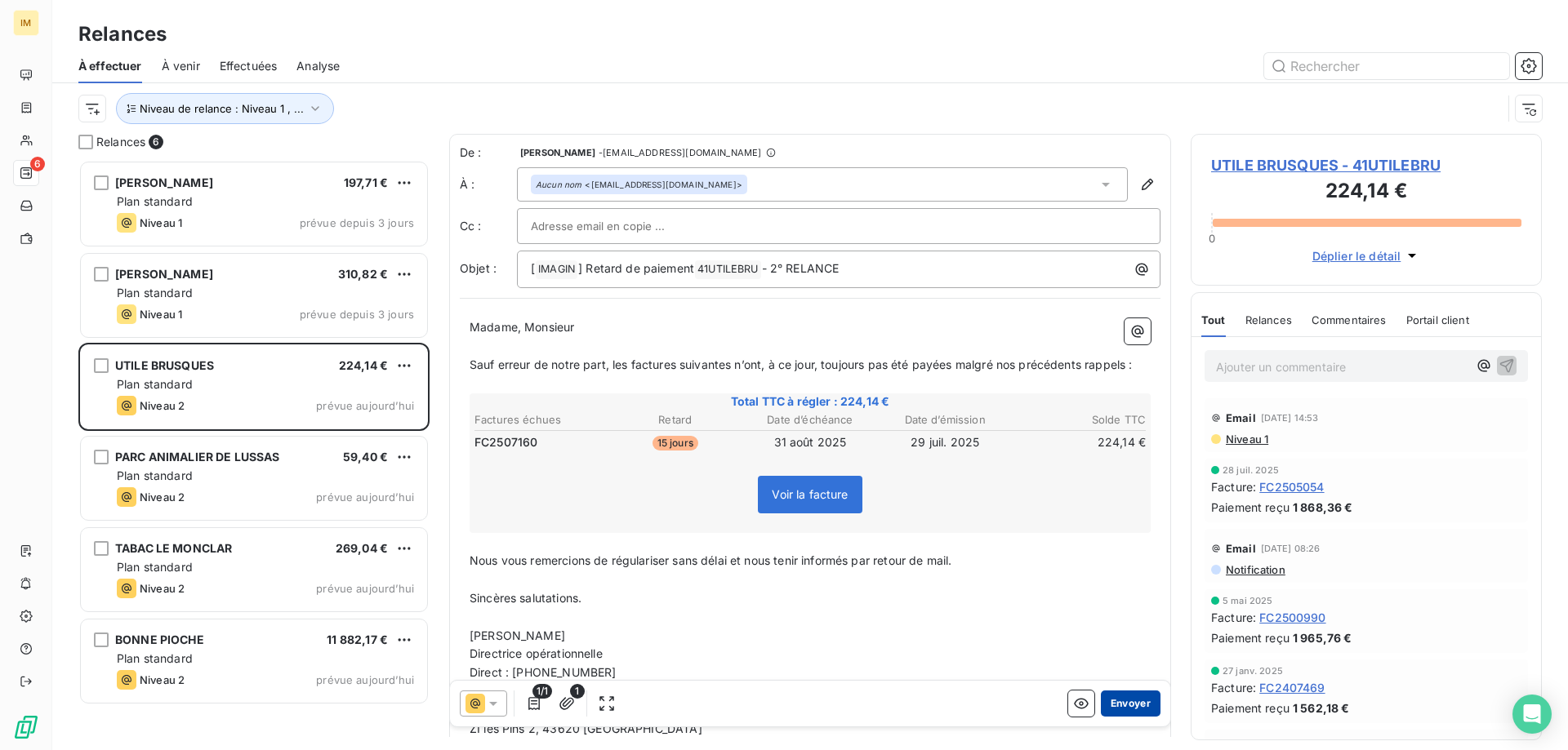
click at [1127, 698] on button "Envoyer" at bounding box center [1130, 703] width 60 height 26
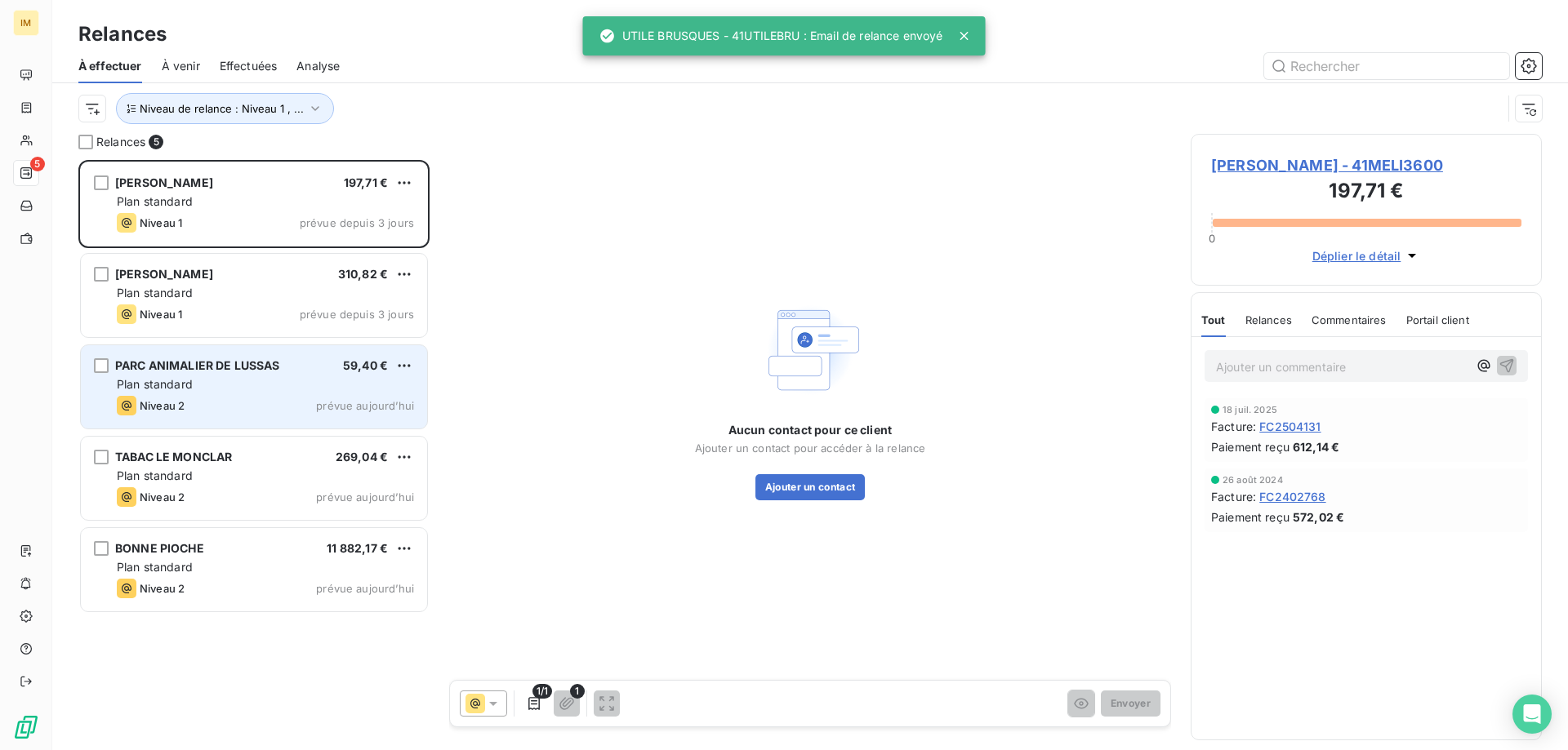
click at [297, 381] on div "Plan standard" at bounding box center [265, 384] width 297 height 16
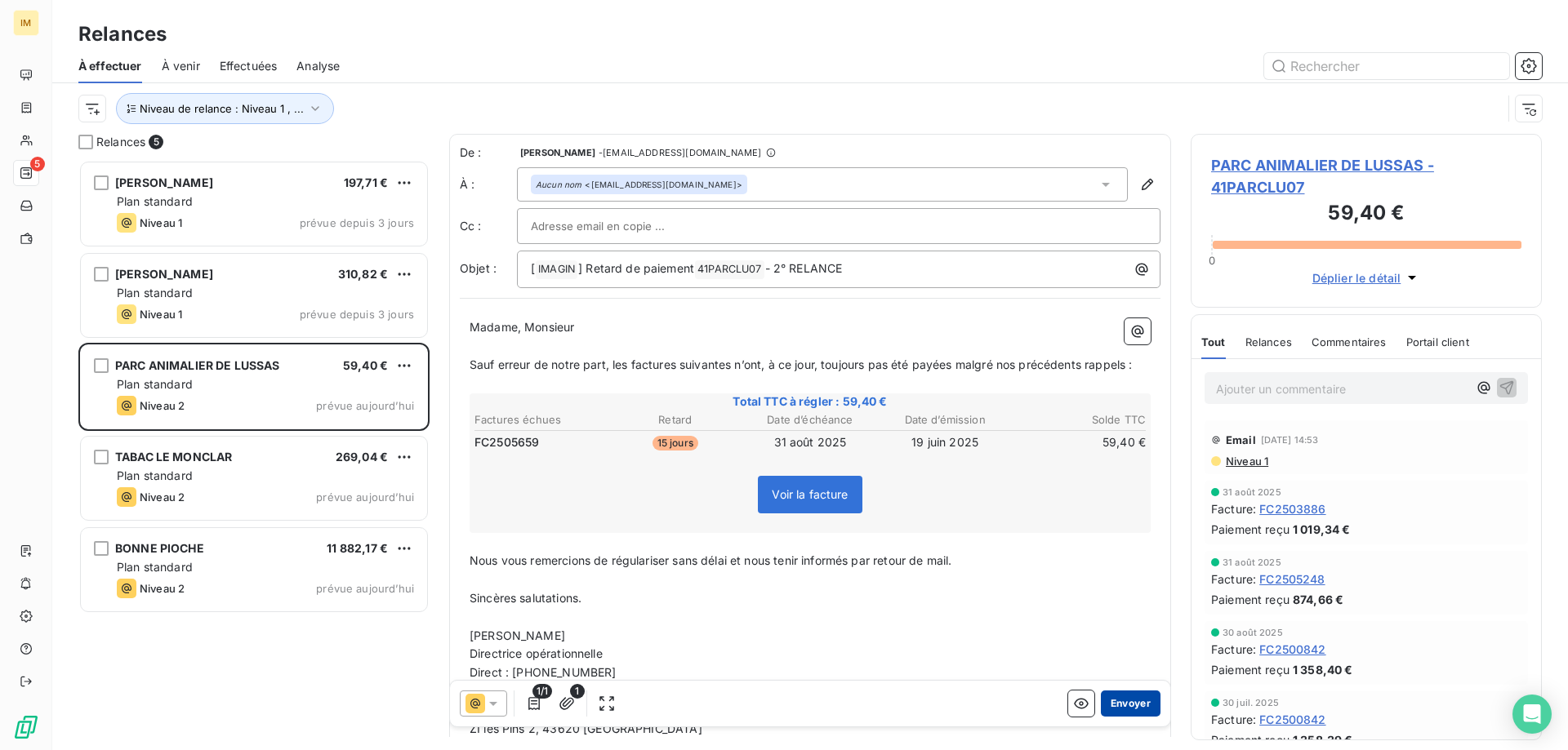
click at [1135, 700] on button "Envoyer" at bounding box center [1130, 703] width 60 height 26
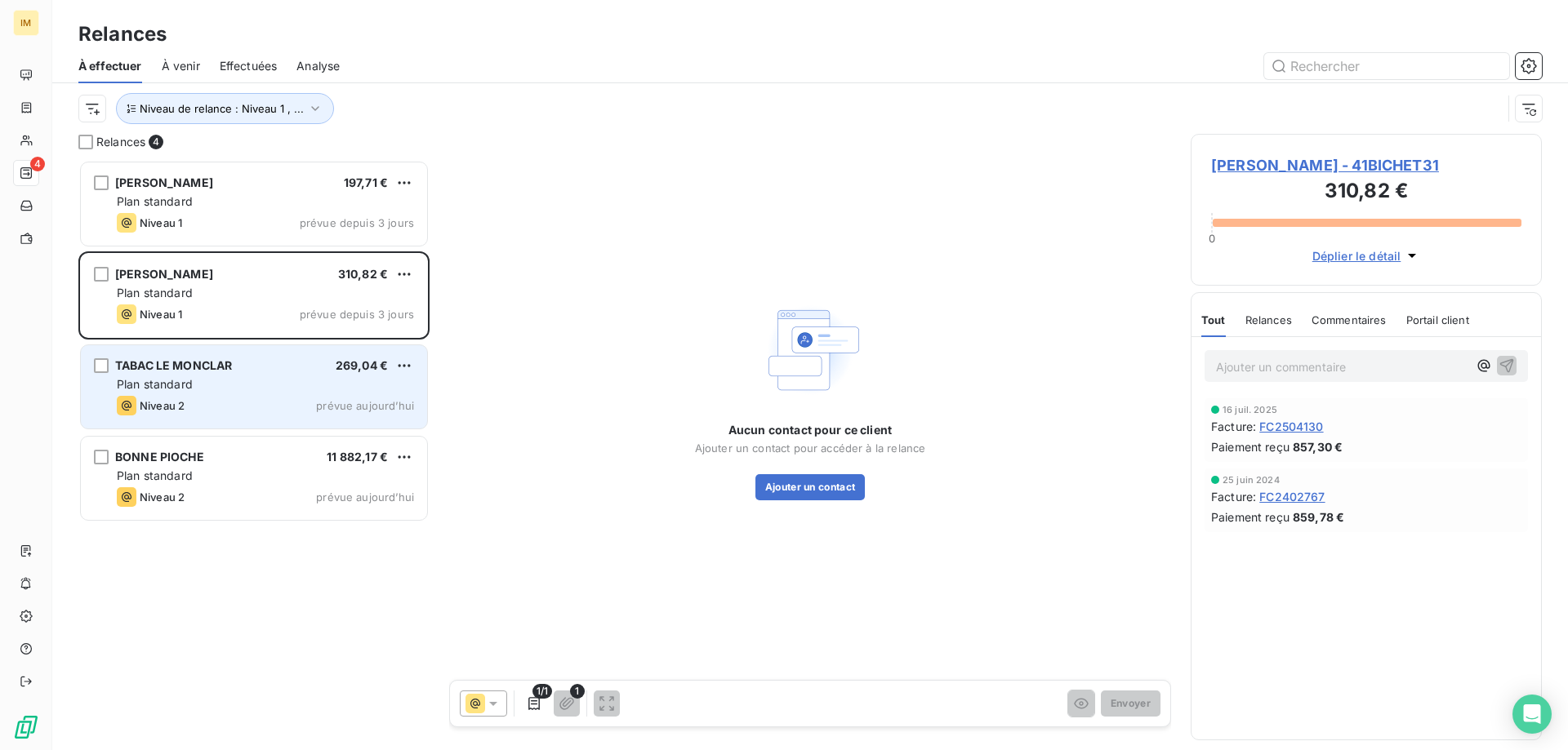
click at [200, 387] on div "Plan standard" at bounding box center [265, 384] width 297 height 16
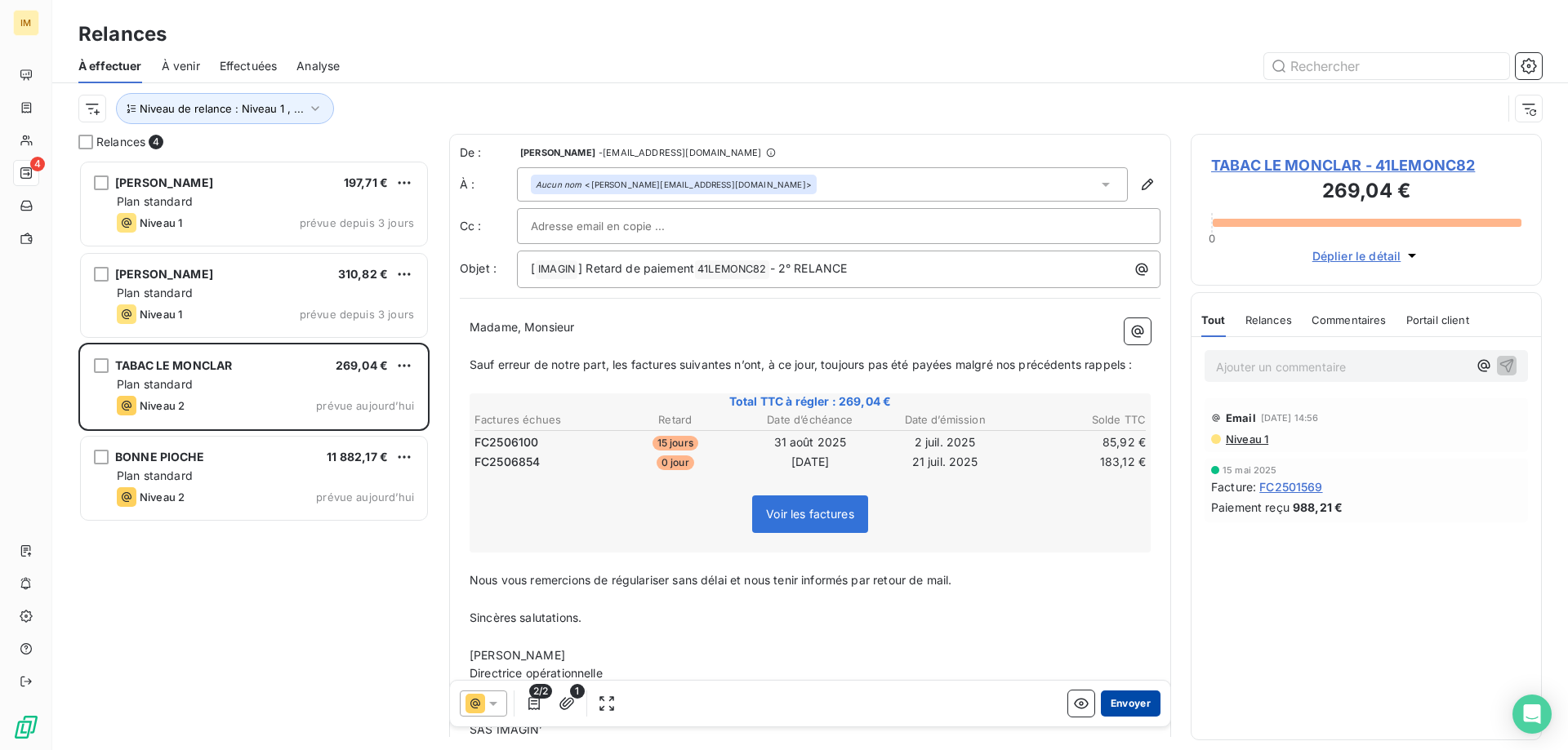
click at [1129, 705] on button "Envoyer" at bounding box center [1130, 703] width 60 height 26
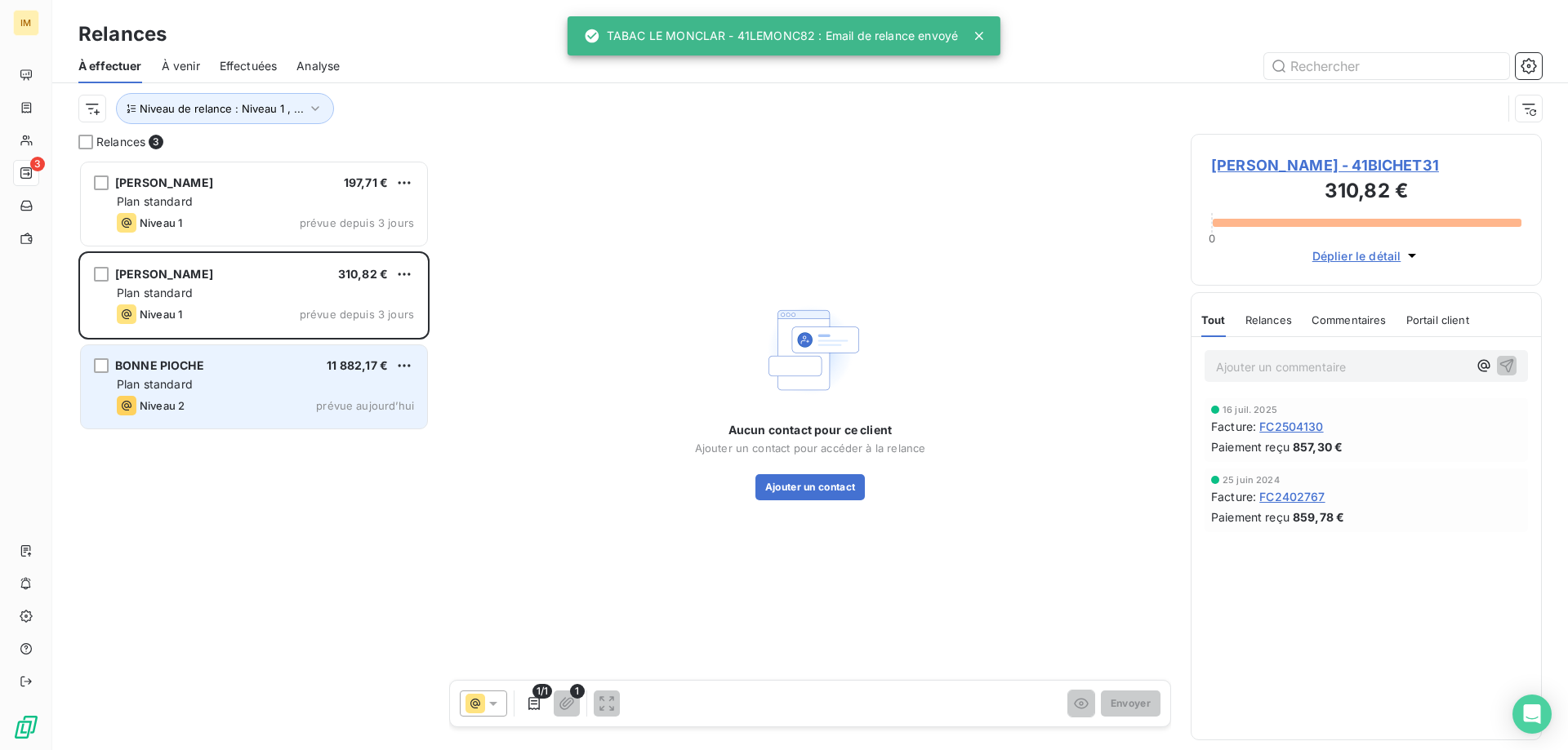
click at [280, 390] on div "Plan standard" at bounding box center [265, 384] width 297 height 16
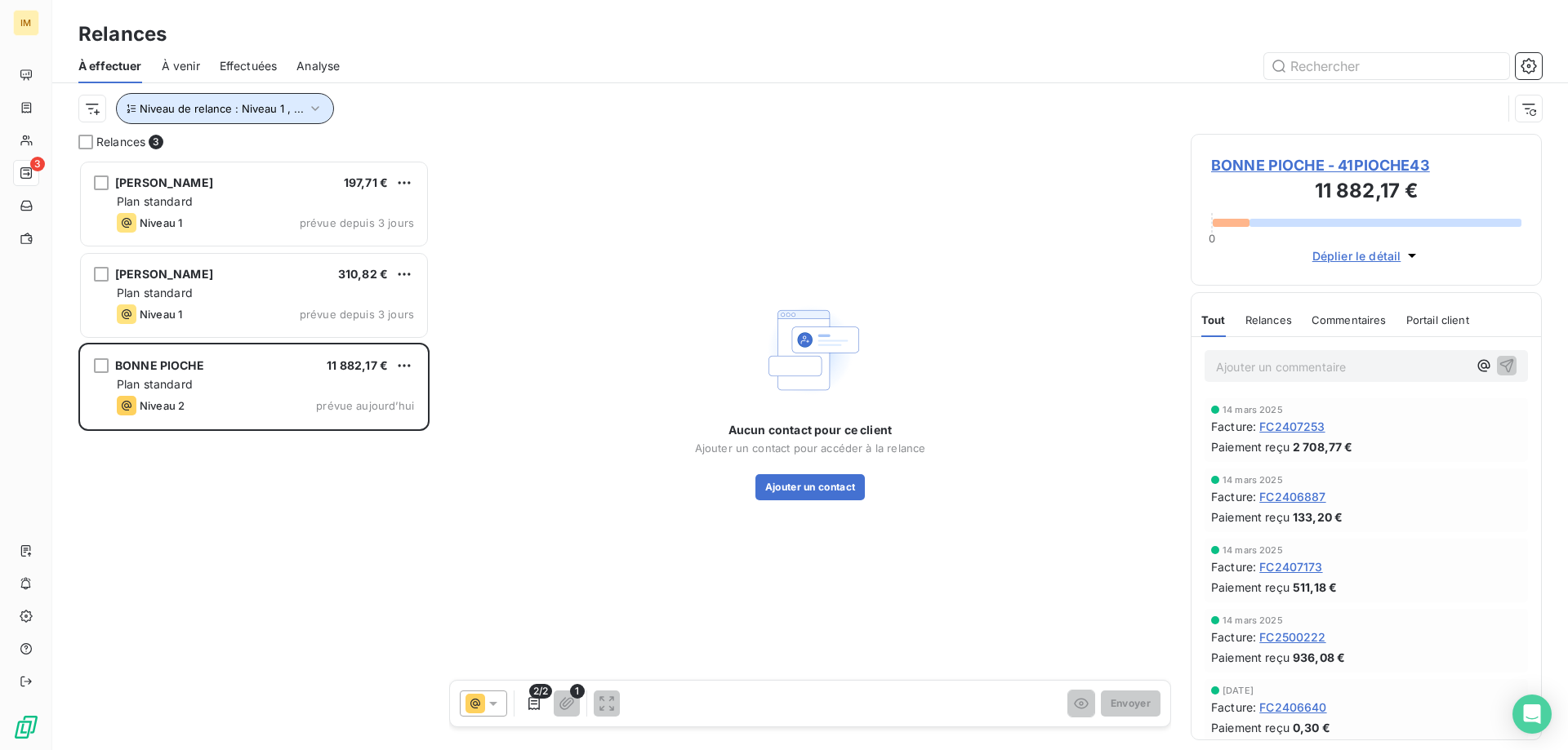
click at [316, 106] on icon "button" at bounding box center [315, 109] width 16 height 16
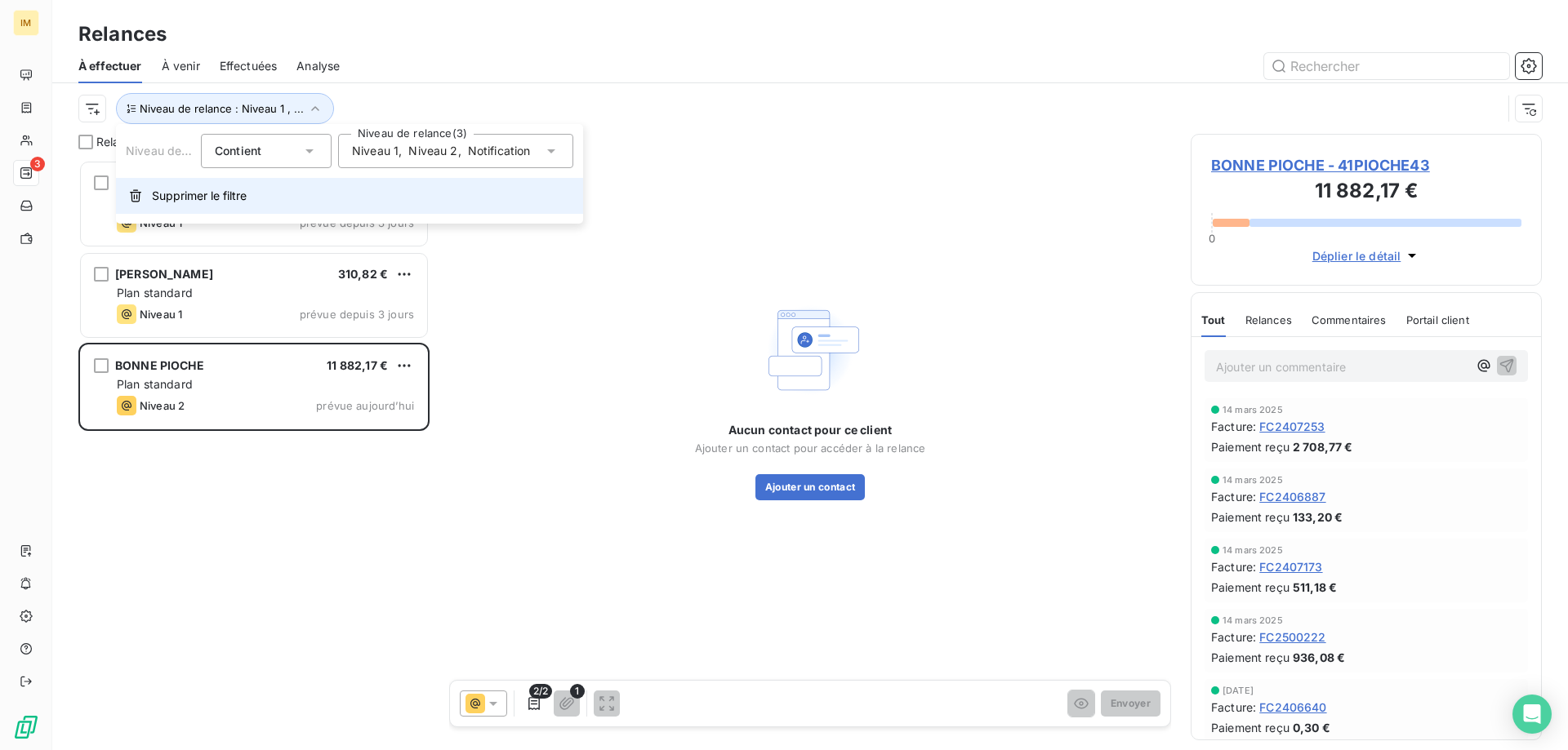
click at [223, 197] on span "Supprimer le filtre" at bounding box center [199, 196] width 95 height 16
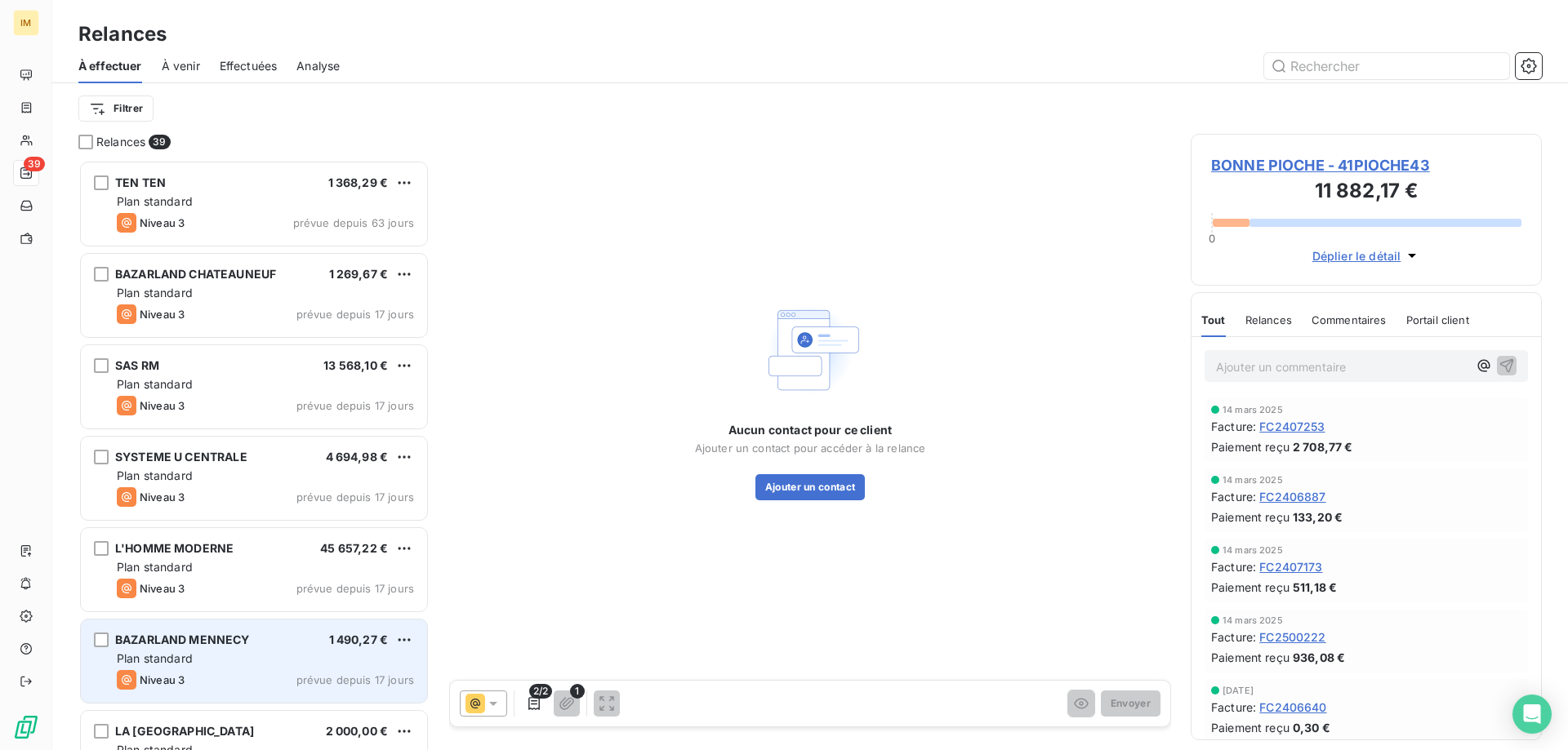
click at [347, 649] on div "1 490,27 €" at bounding box center [359, 640] width 60 height 16
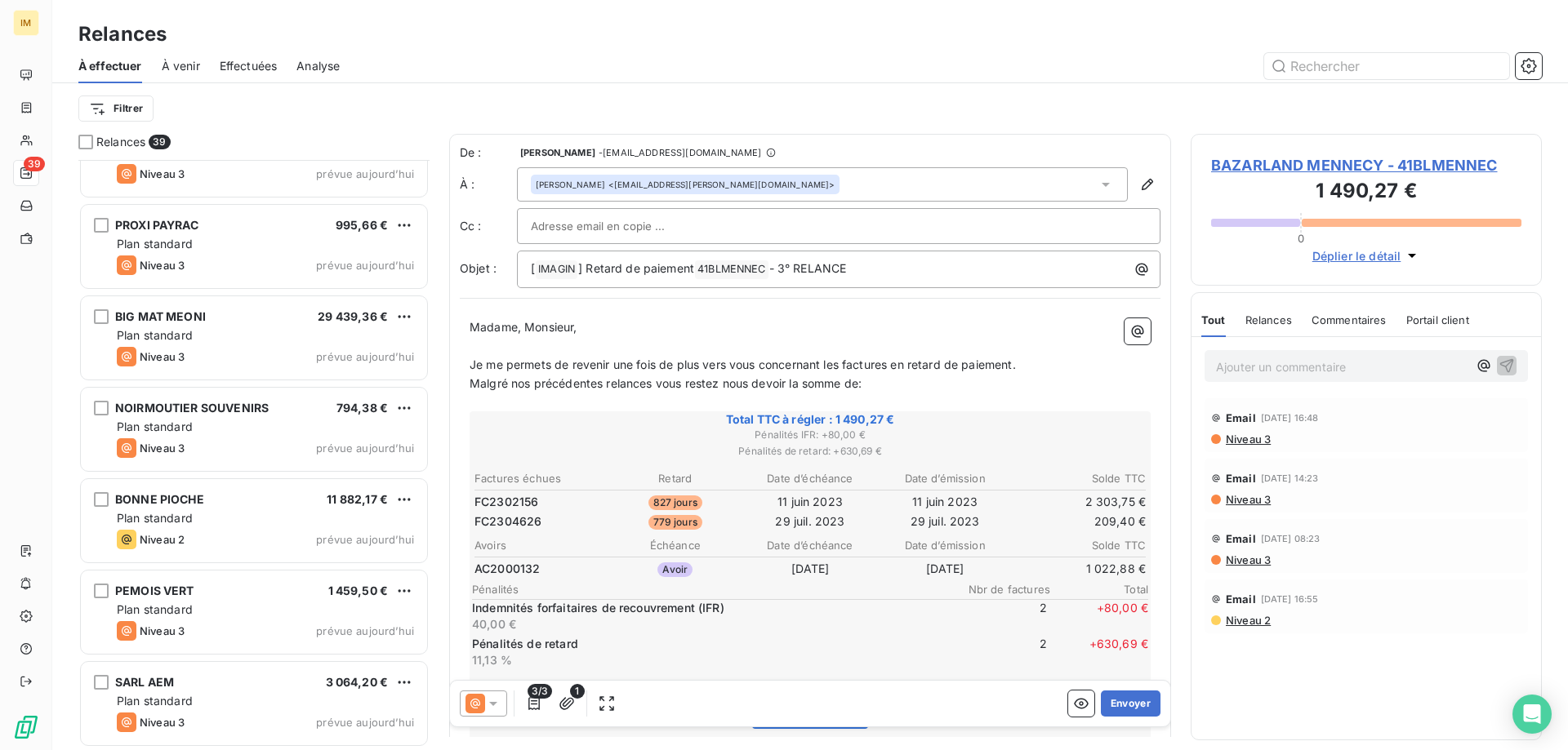
scroll to position [2976, 0]
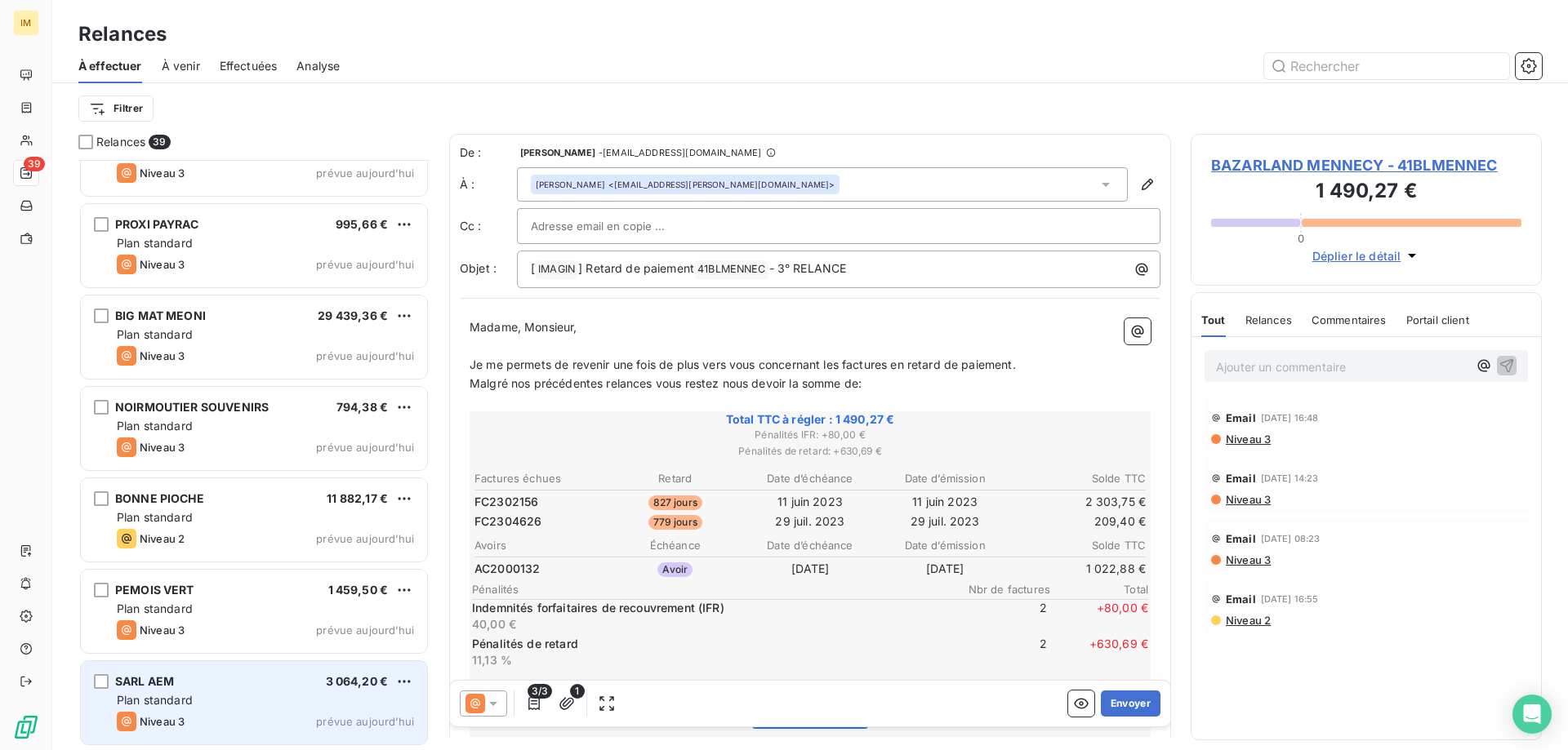
click at [302, 690] on div "SARL AEM 3 064,20 € Plan standard Niveau 3 prévue [DATE]" at bounding box center [253, 703] width 347 height 83
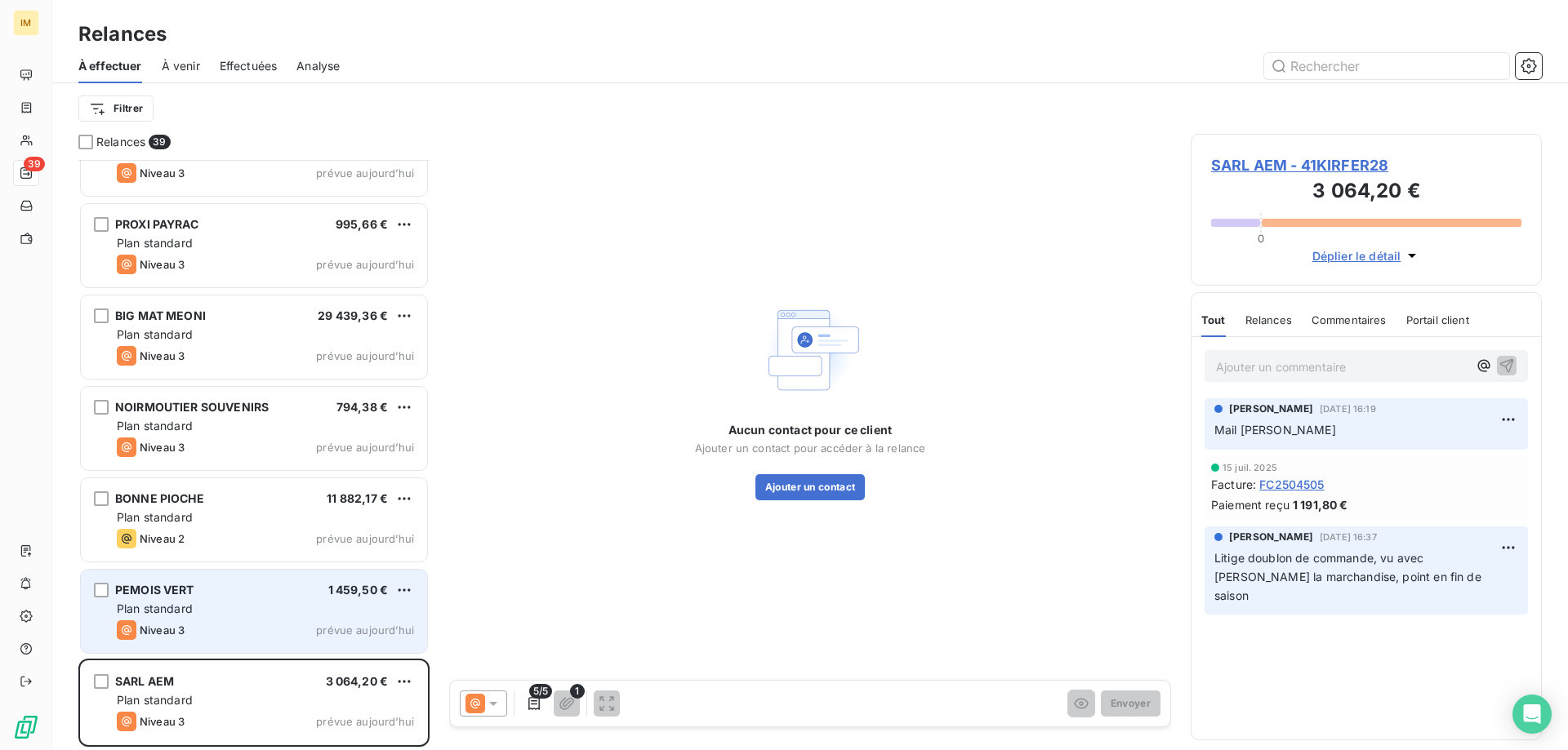
click at [298, 637] on div "Niveau 3 prévue [DATE]" at bounding box center [265, 631] width 297 height 20
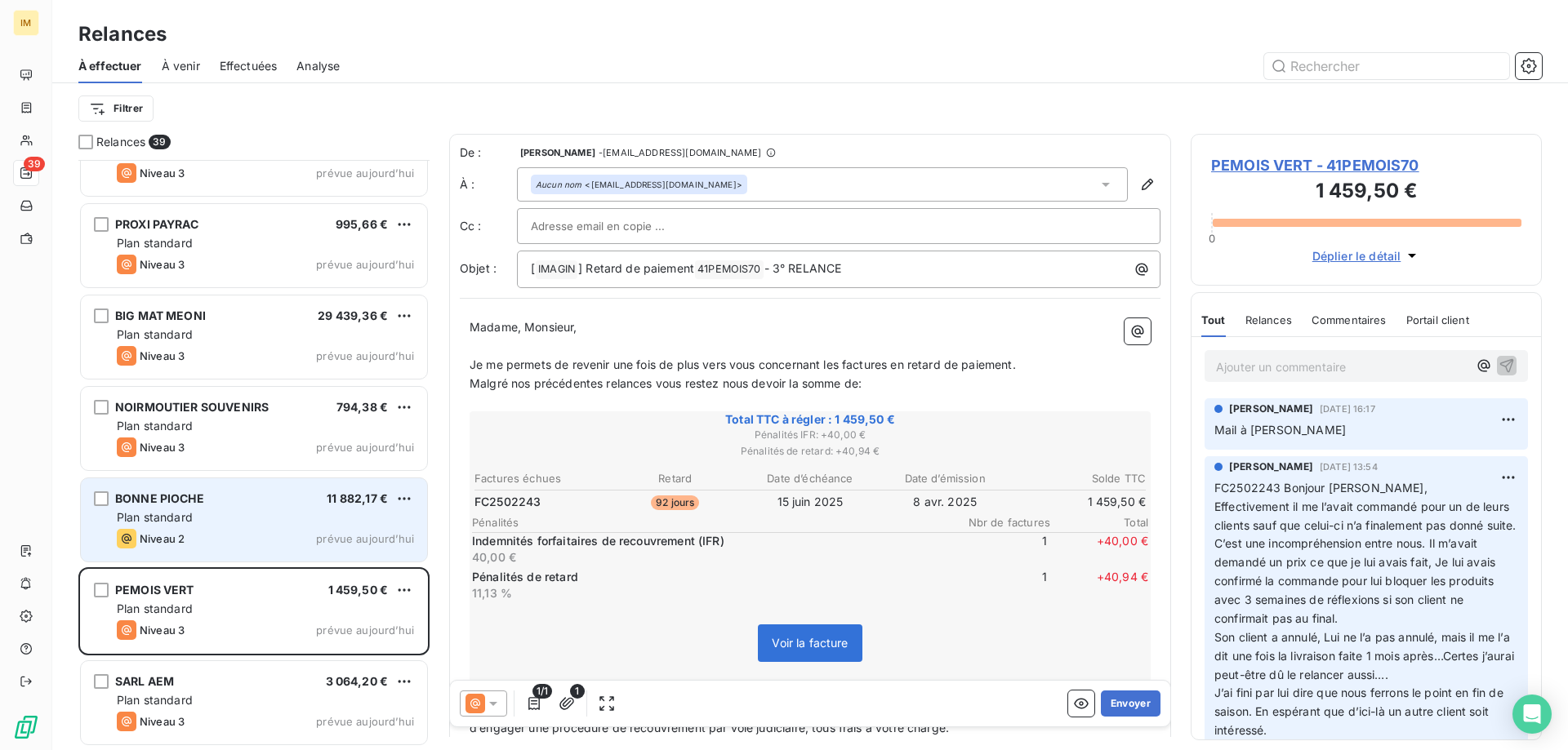
click at [270, 515] on div "Plan standard" at bounding box center [265, 517] width 297 height 16
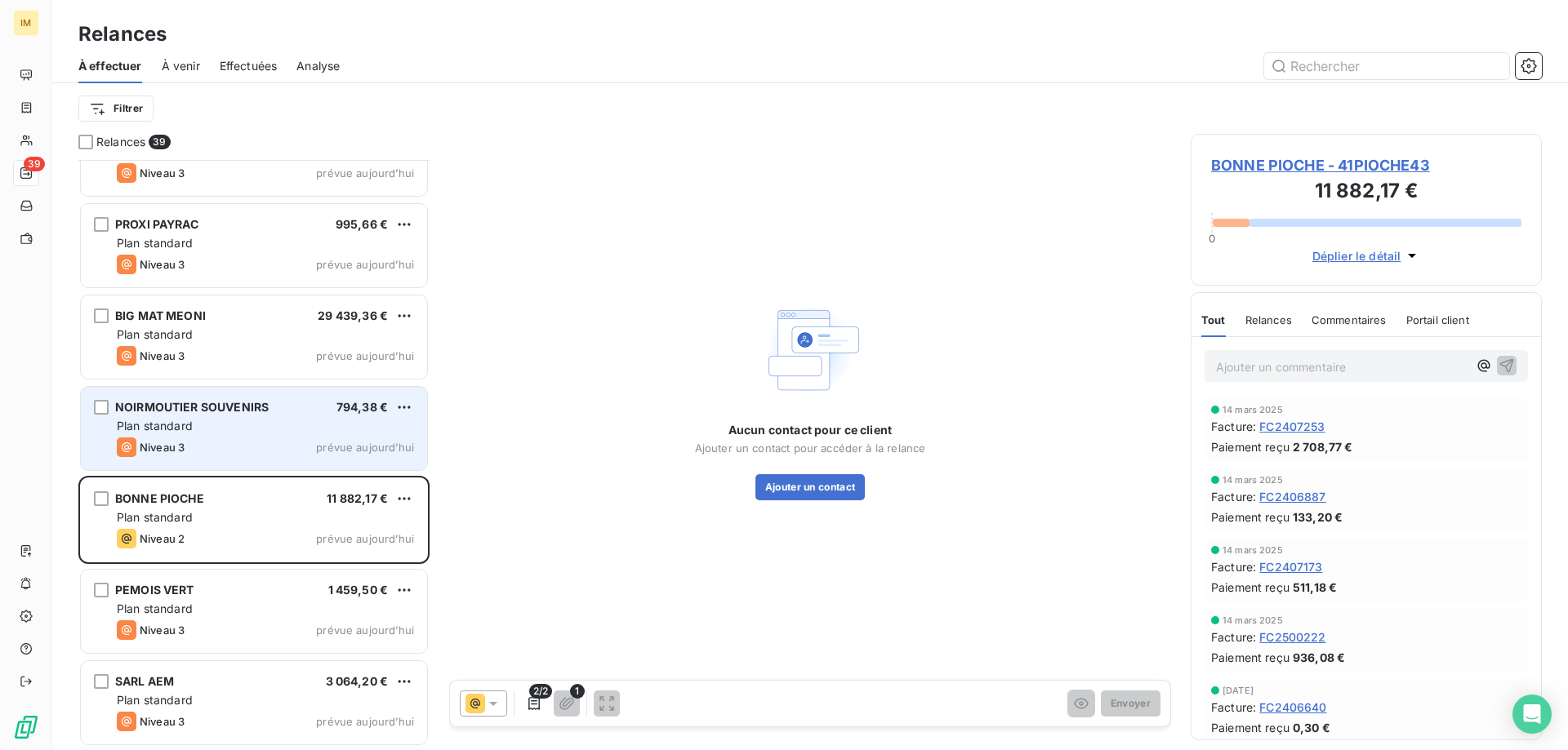
click at [257, 431] on div "Plan standard" at bounding box center [265, 426] width 297 height 16
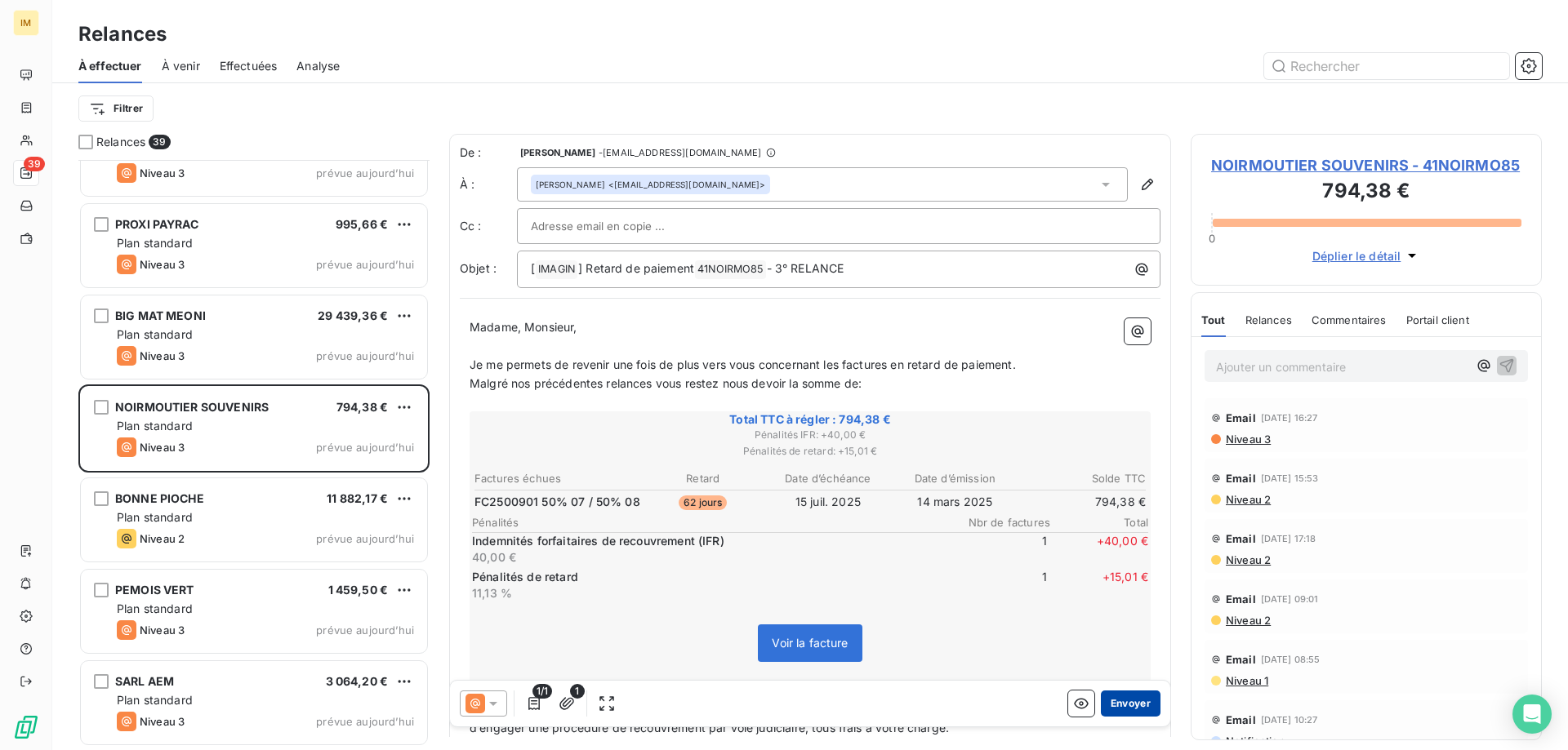
click at [1136, 702] on button "Envoyer" at bounding box center [1130, 703] width 60 height 26
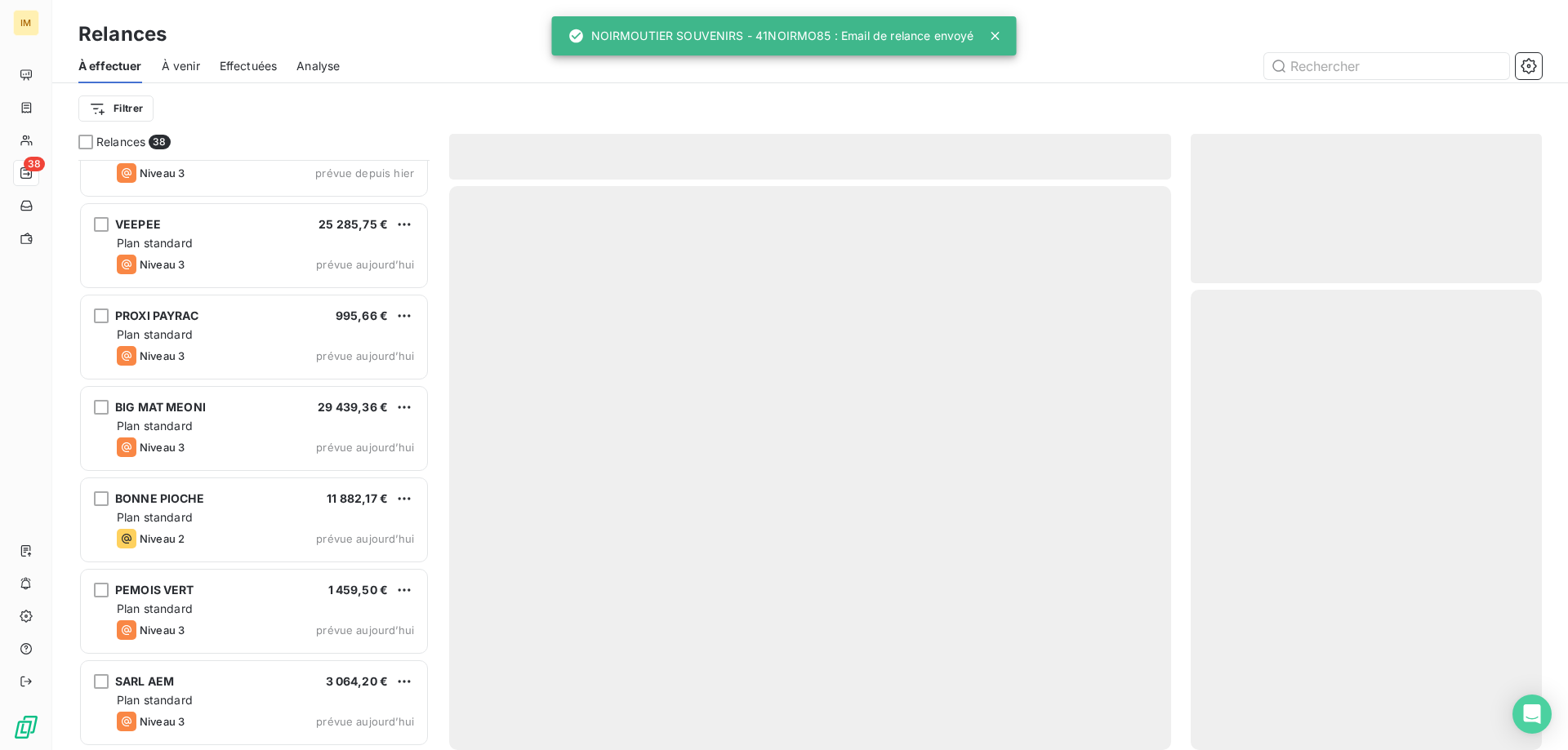
scroll to position [2884, 0]
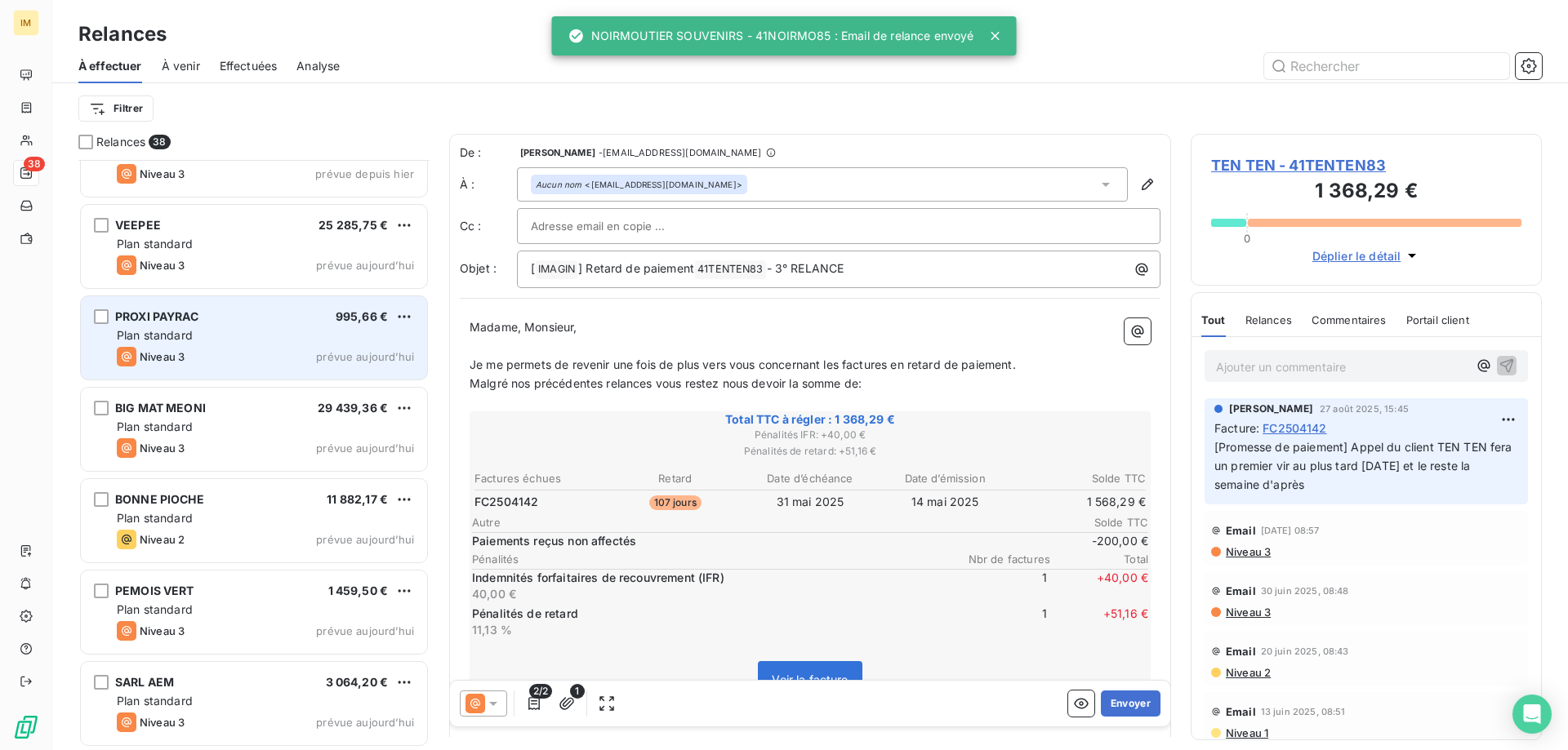
click at [287, 347] on div "PROXI PAYRAC 995,66 € Plan standard Niveau 3 prévue [DATE]" at bounding box center [253, 338] width 347 height 83
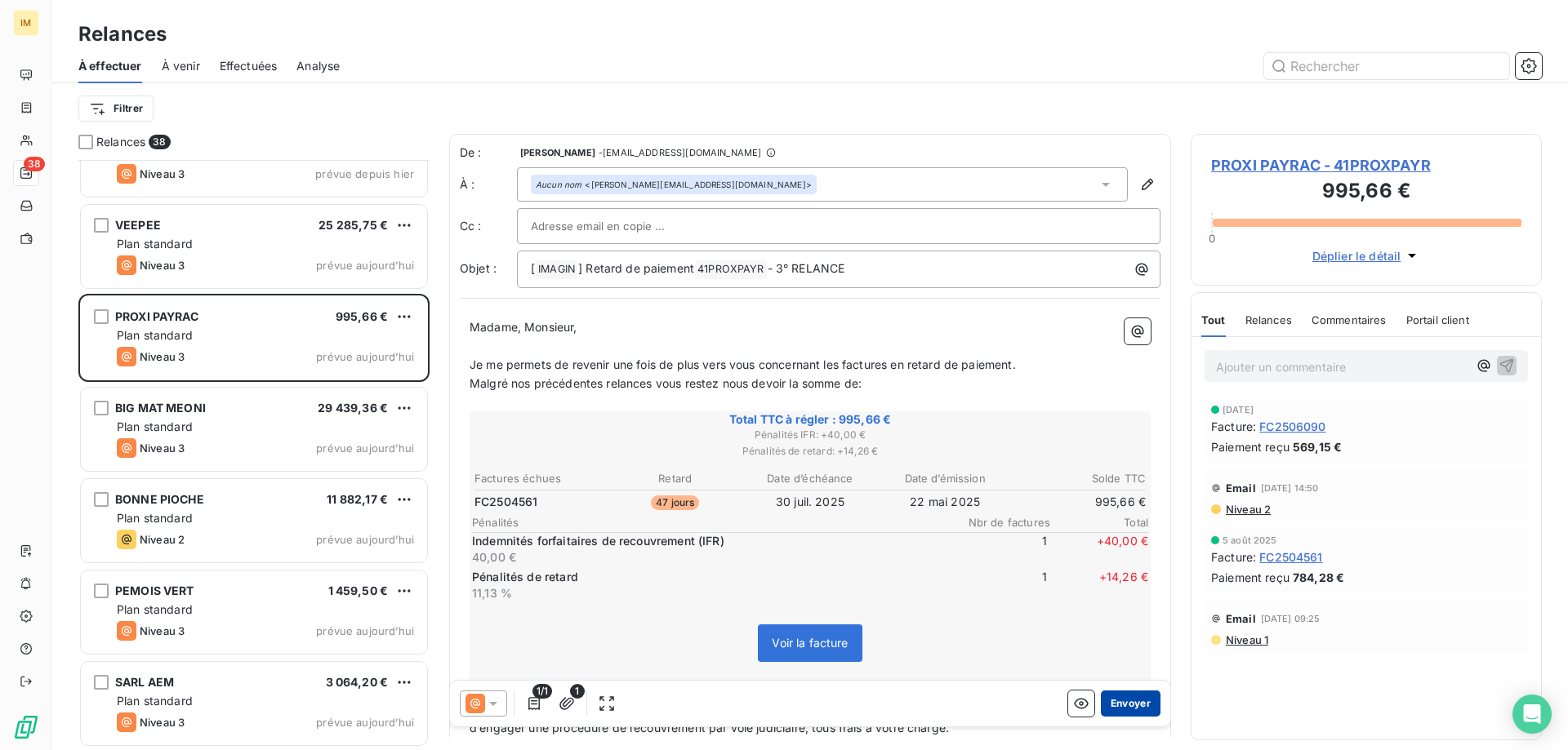
click at [1126, 706] on button "Envoyer" at bounding box center [1130, 703] width 60 height 26
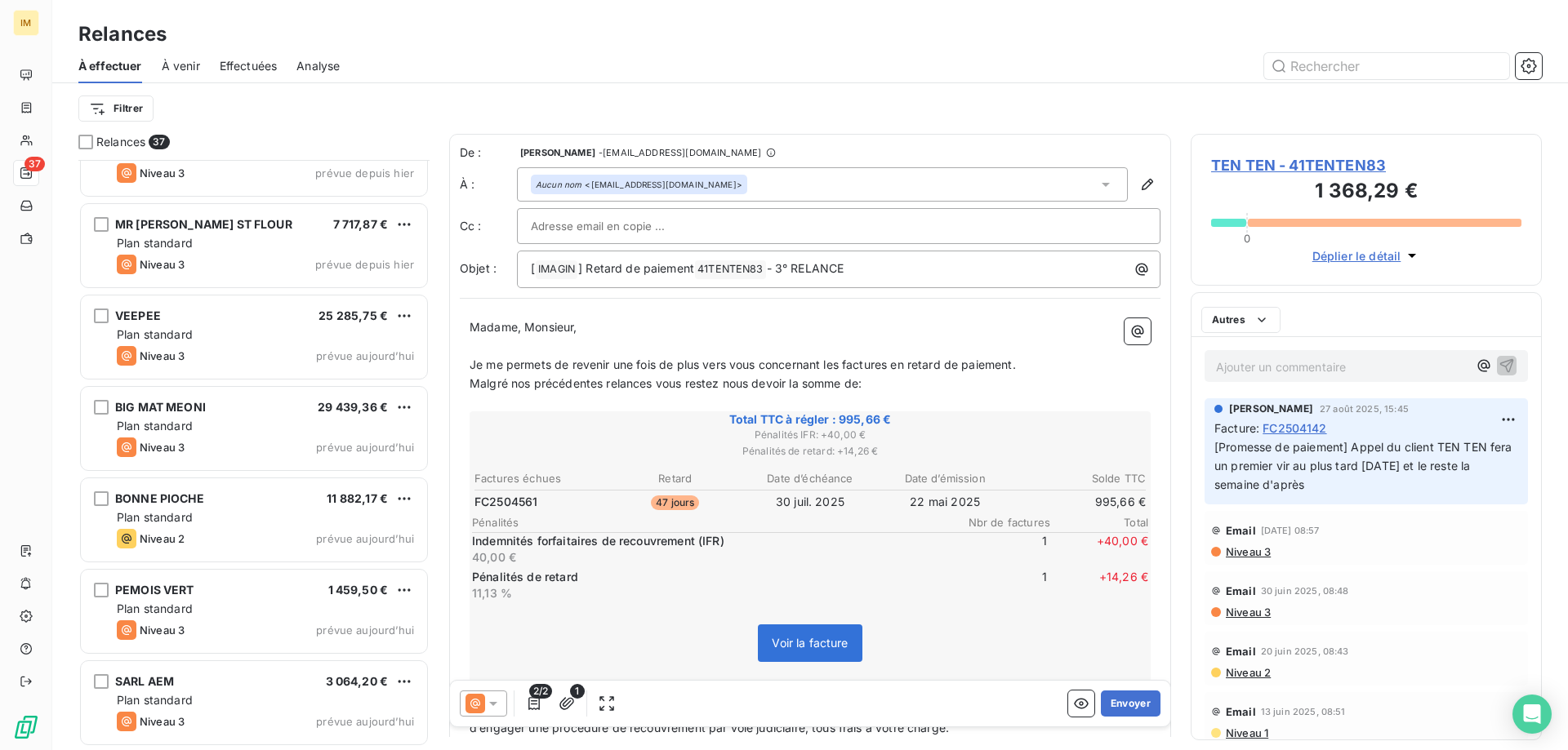
scroll to position [2793, 0]
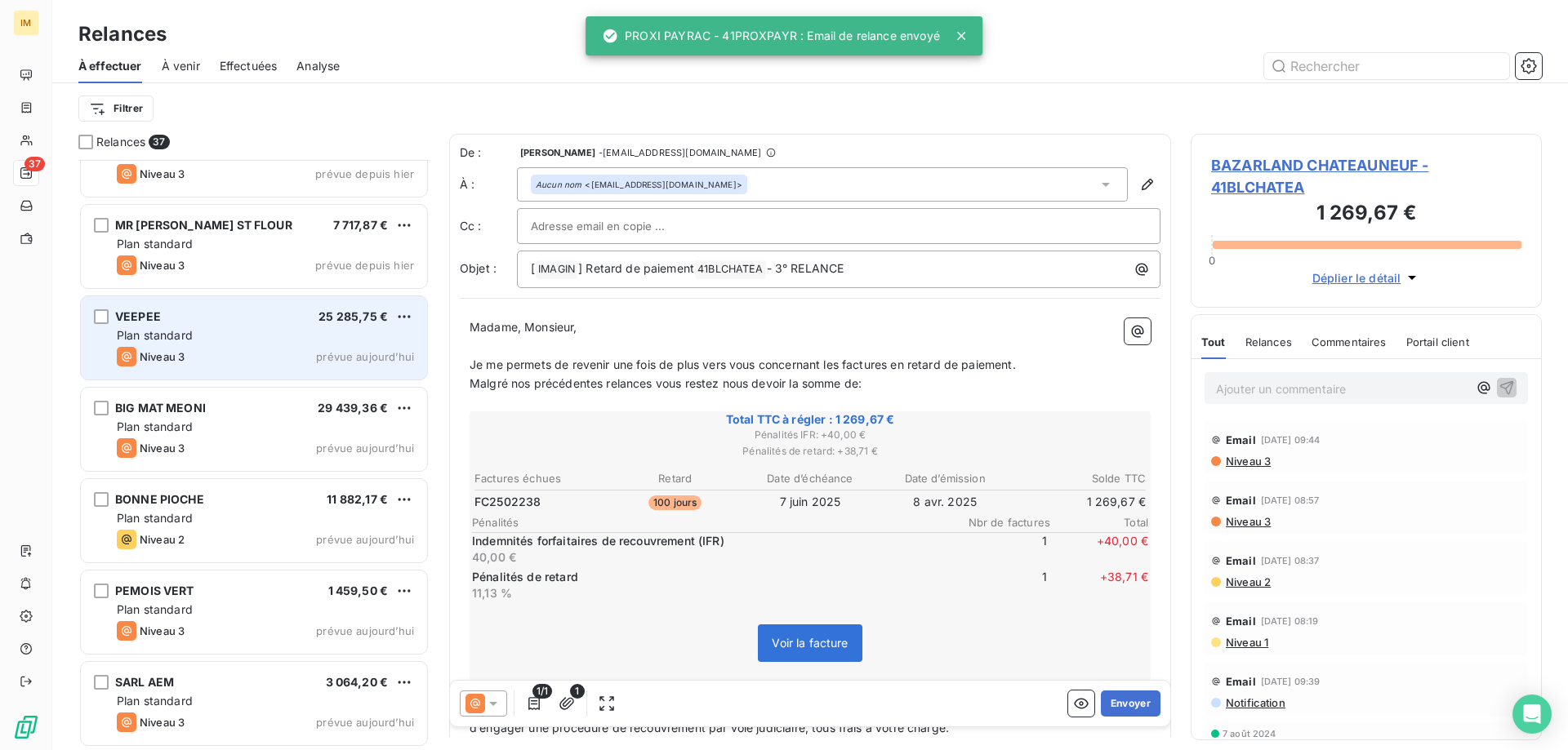
click at [223, 329] on div "Plan standard" at bounding box center [265, 336] width 297 height 16
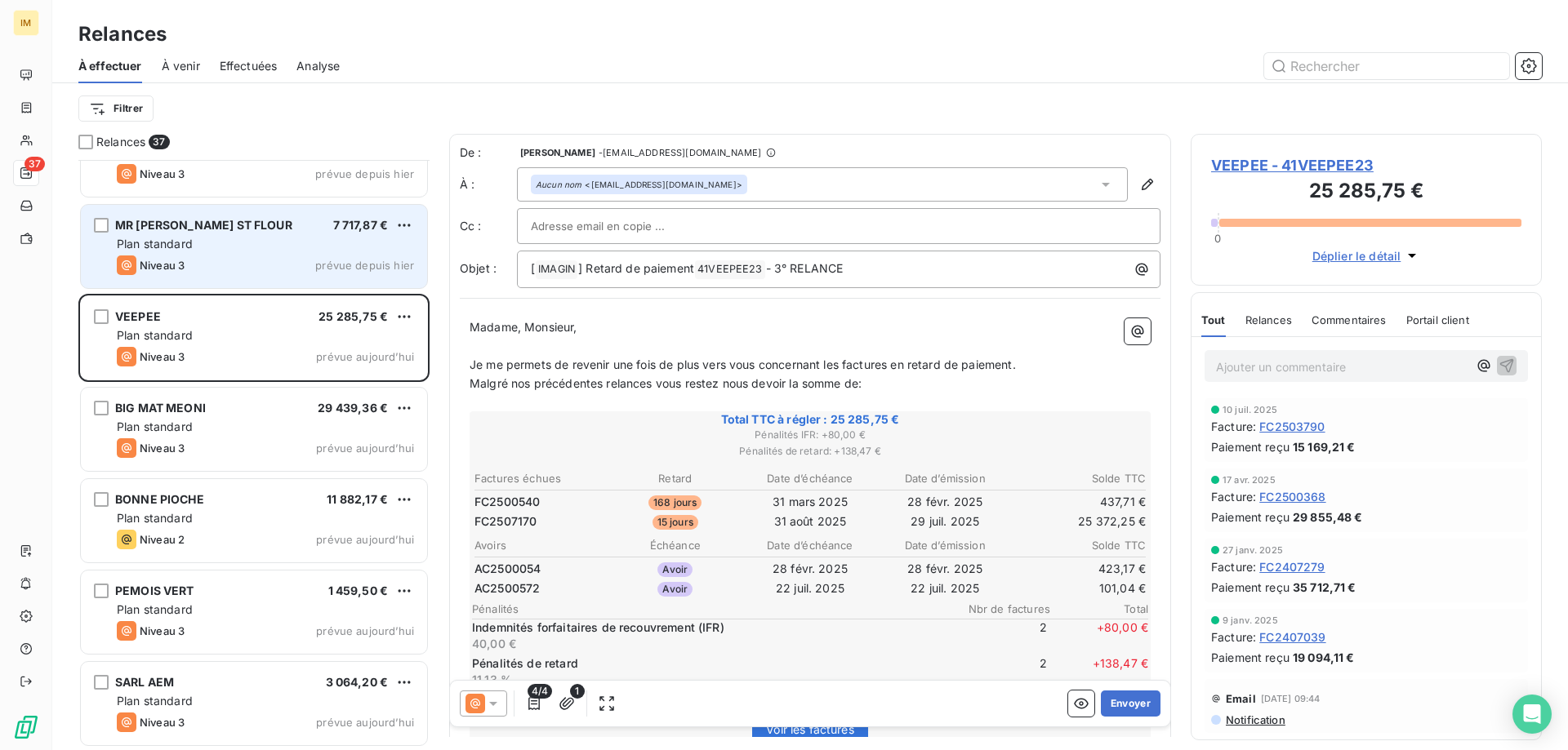
click at [204, 241] on div "Plan standard" at bounding box center [265, 244] width 297 height 16
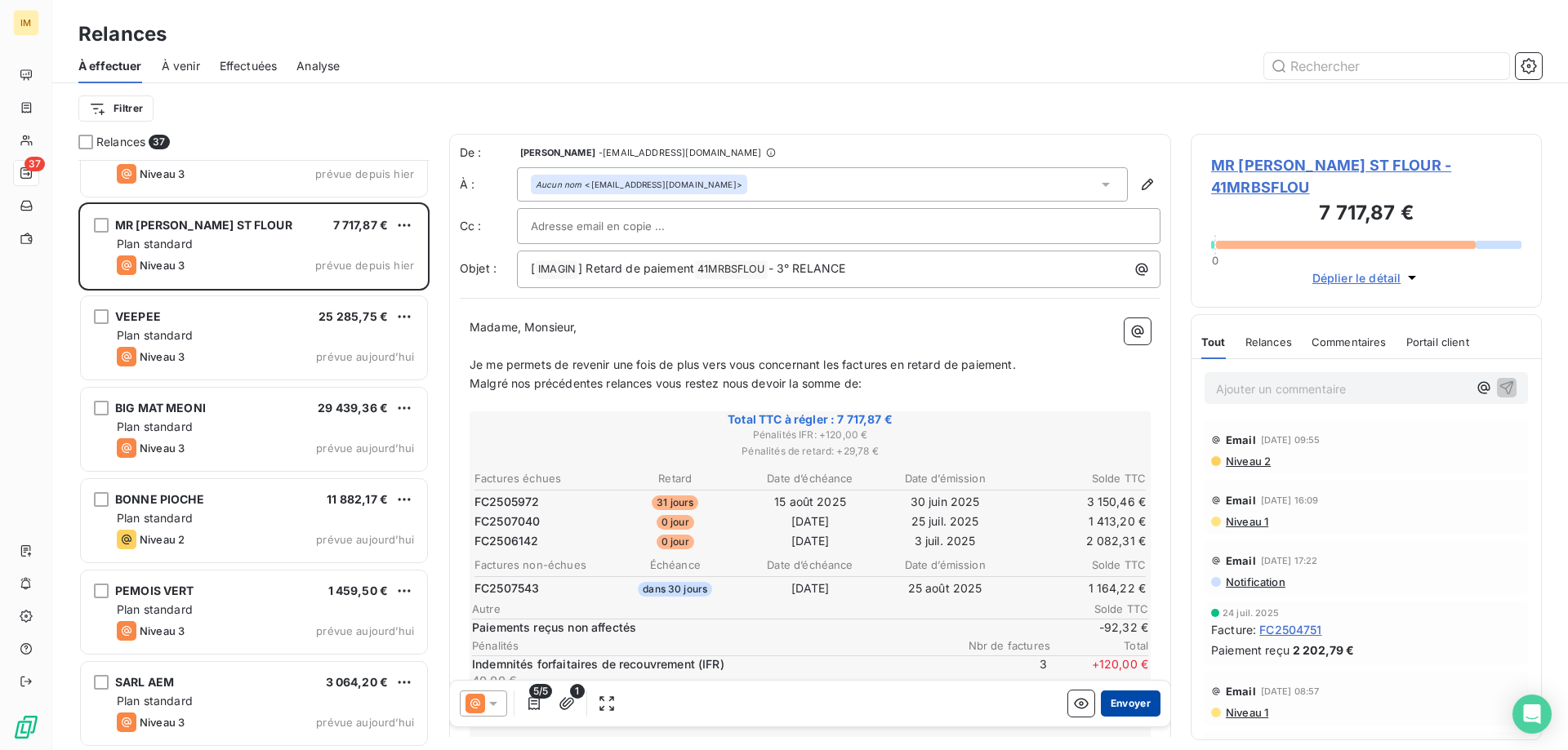
click at [1108, 698] on button "Envoyer" at bounding box center [1130, 703] width 60 height 26
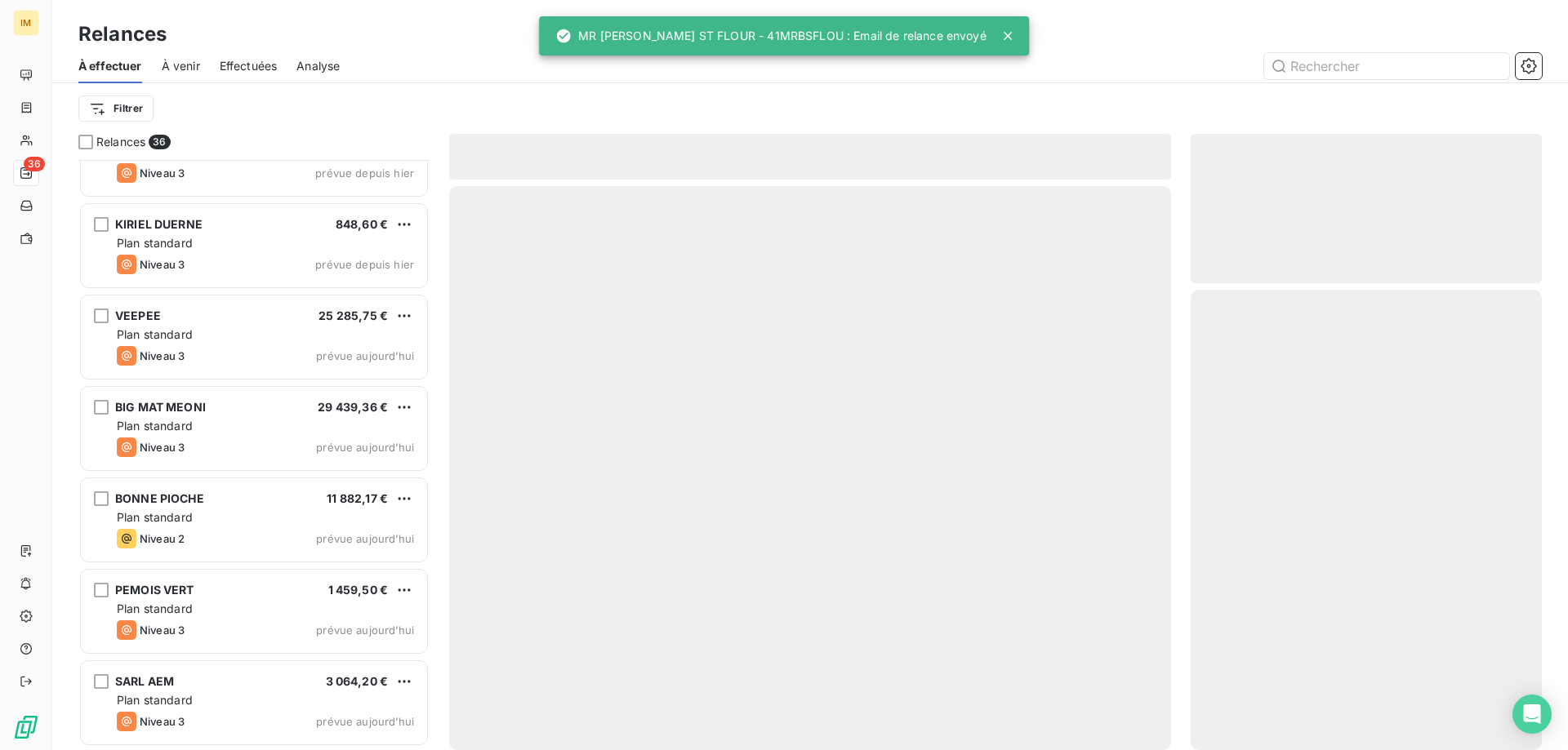
scroll to position [2701, 0]
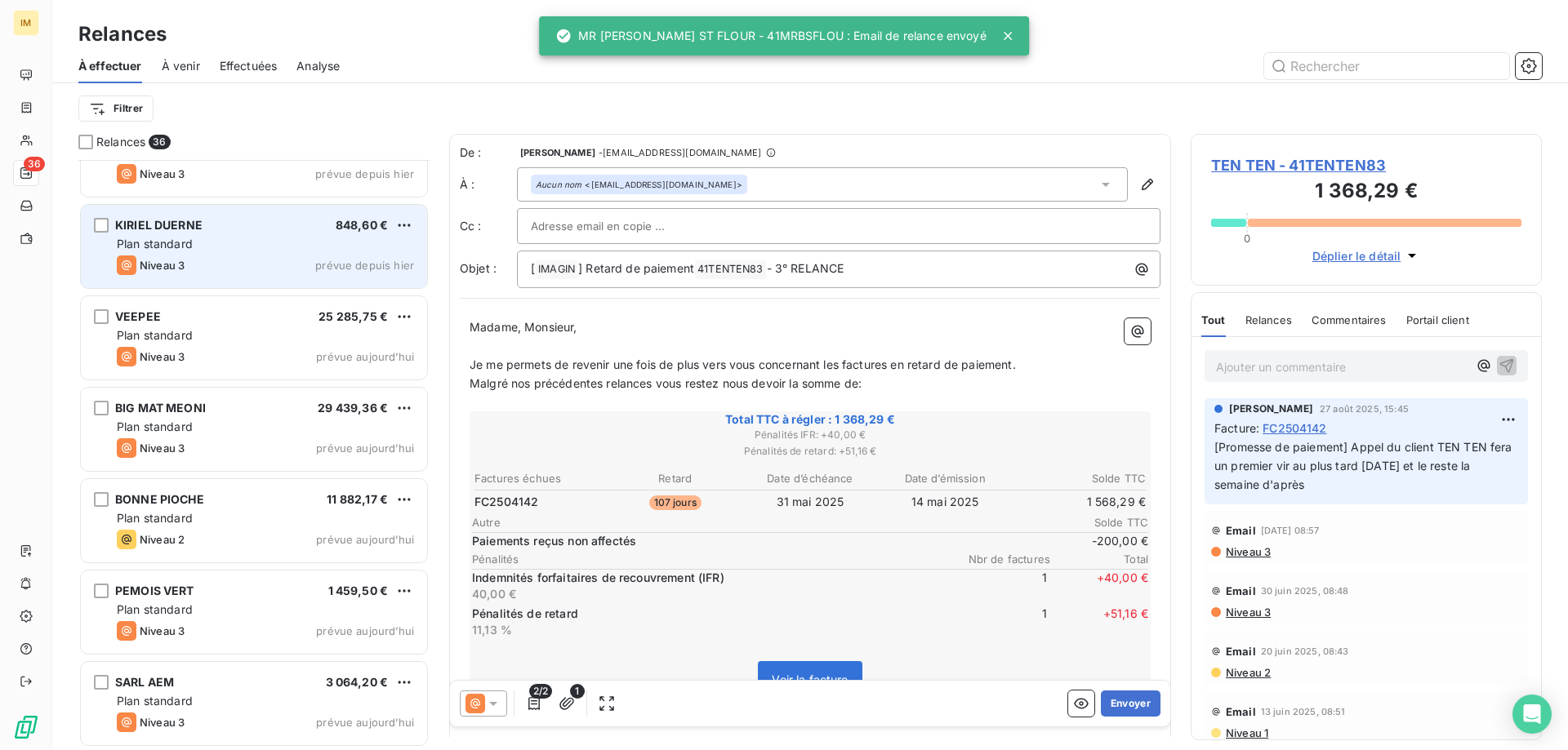
click at [241, 237] on div "Plan standard" at bounding box center [265, 244] width 297 height 16
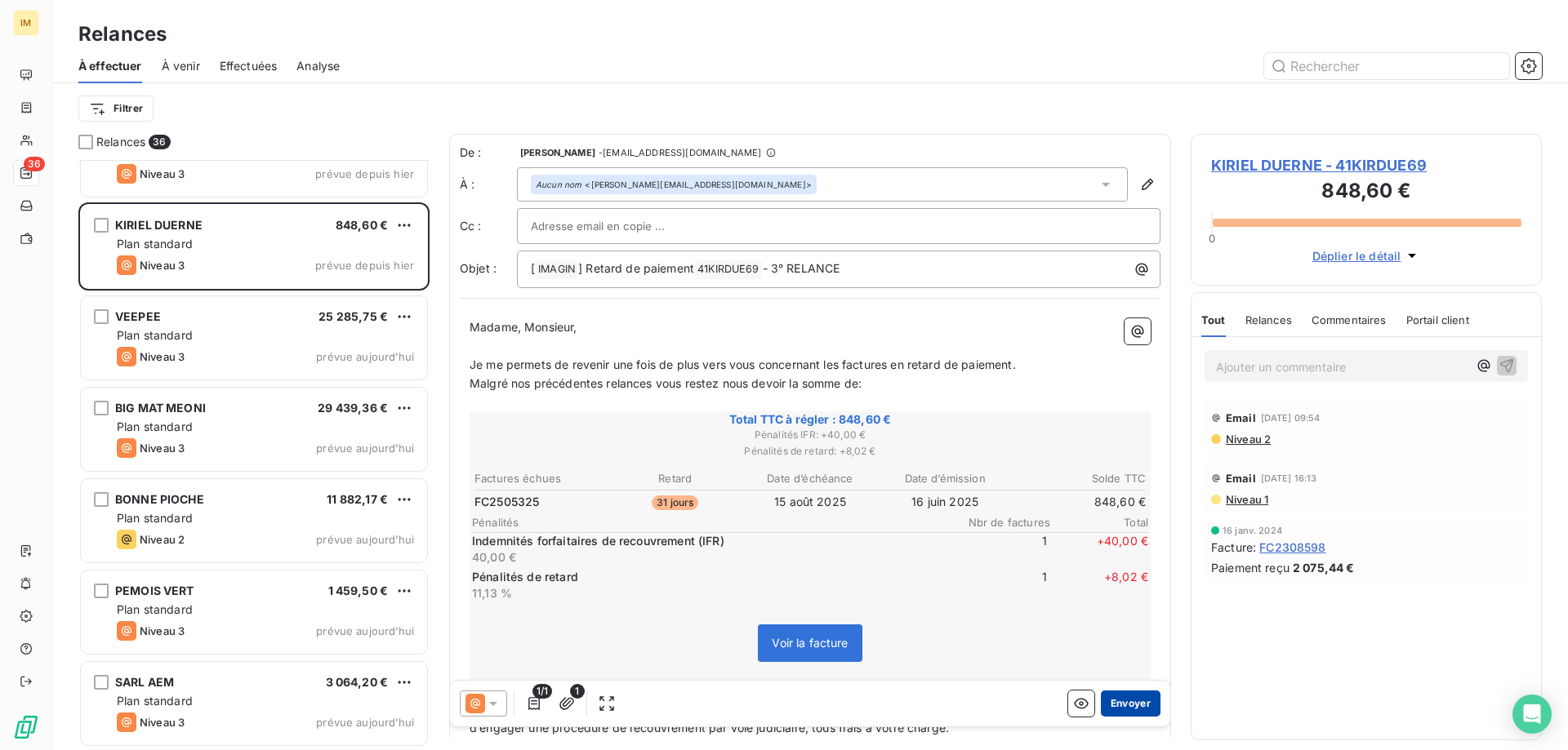
click at [1141, 701] on button "Envoyer" at bounding box center [1130, 703] width 60 height 26
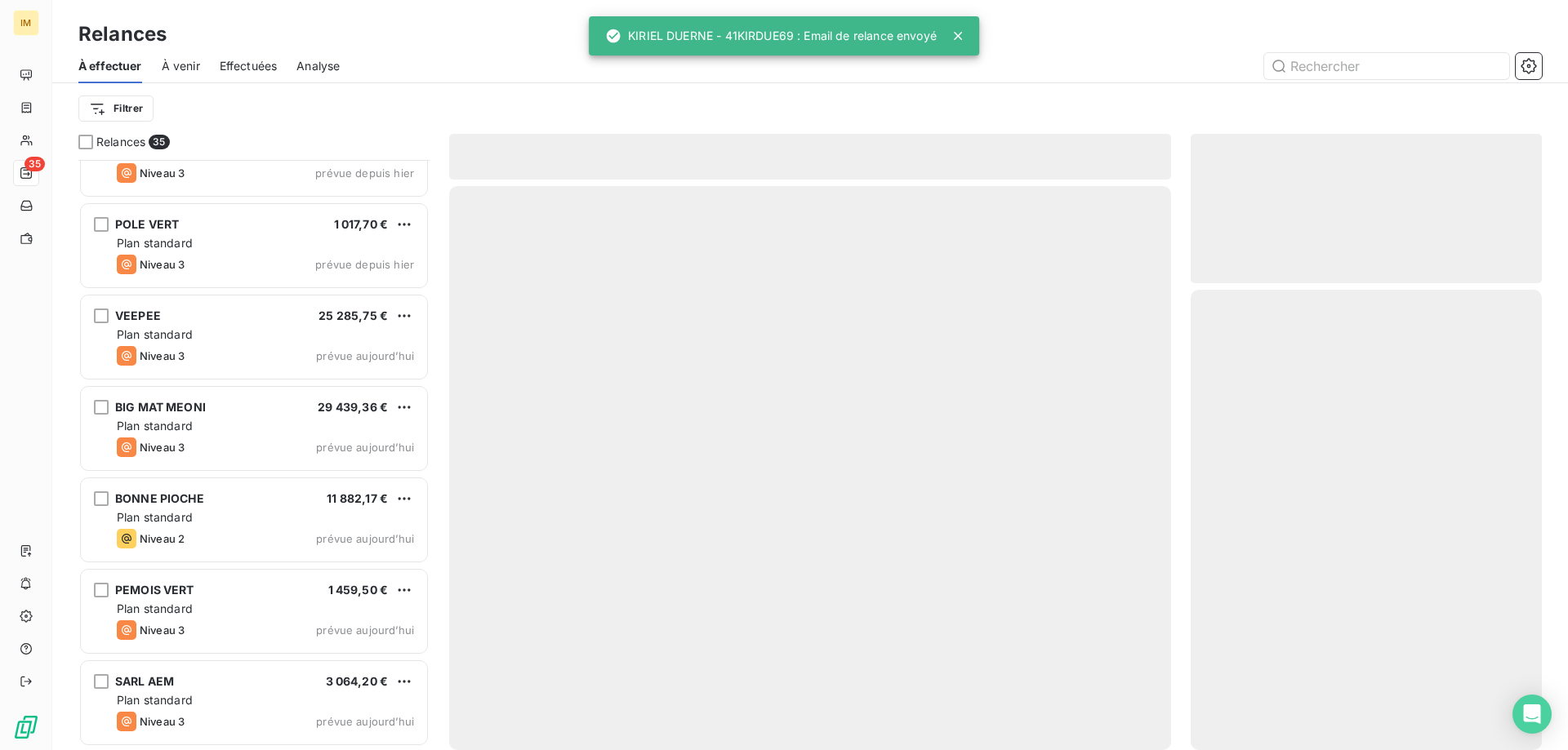
scroll to position [2610, 0]
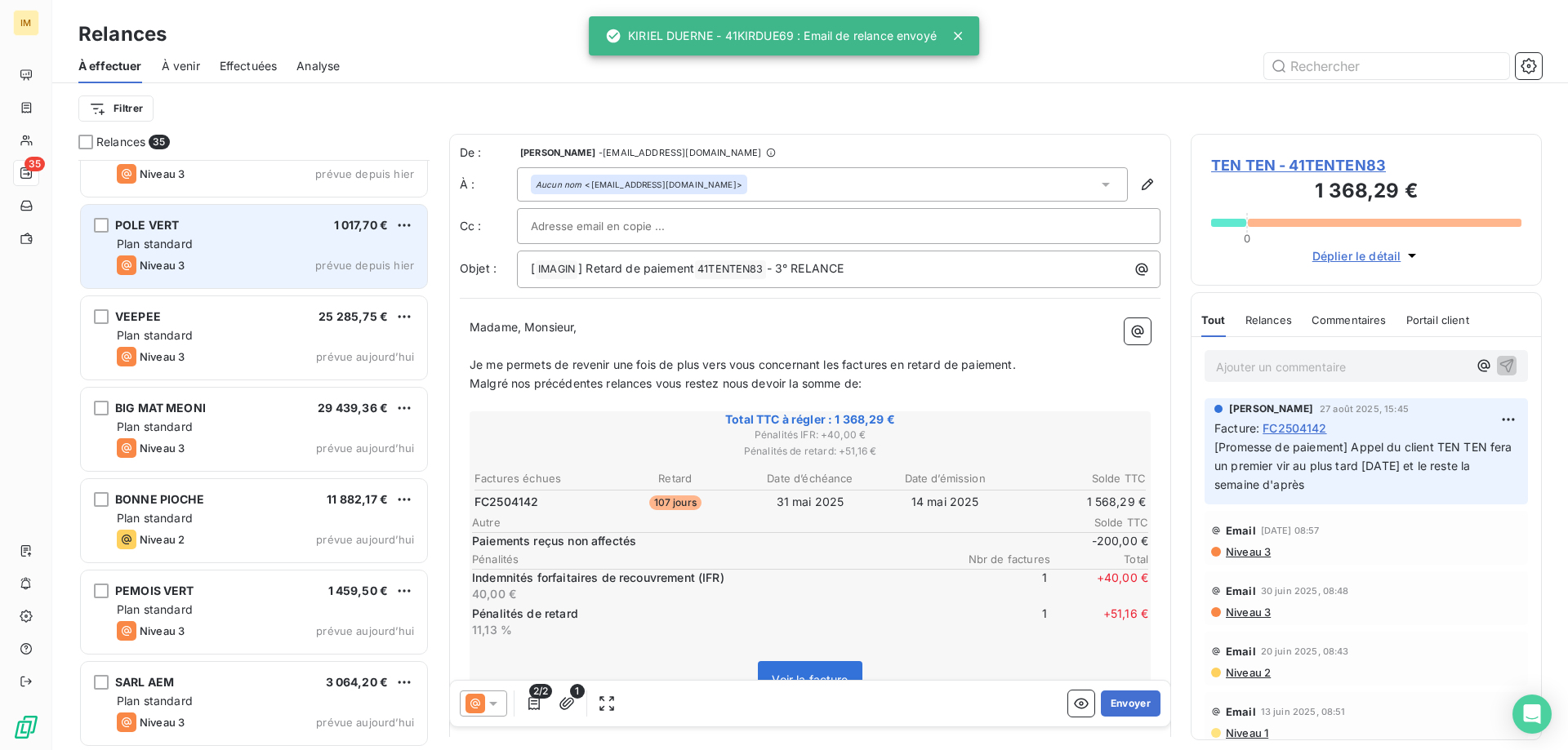
click at [280, 235] on div "POLE VERT 1 017,70 € Plan standard Niveau 3 prévue depuis [DATE]" at bounding box center [253, 247] width 347 height 83
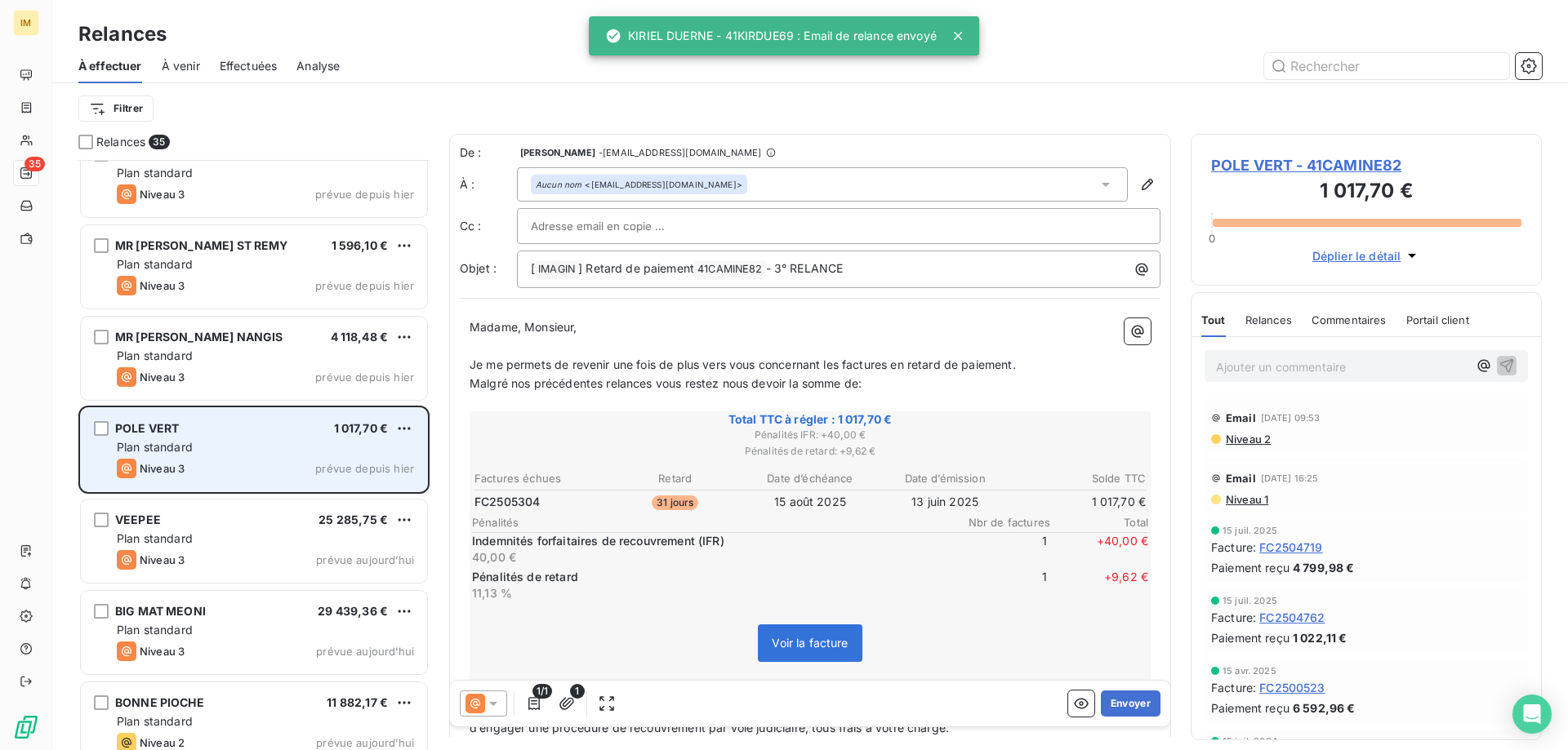
scroll to position [2381, 0]
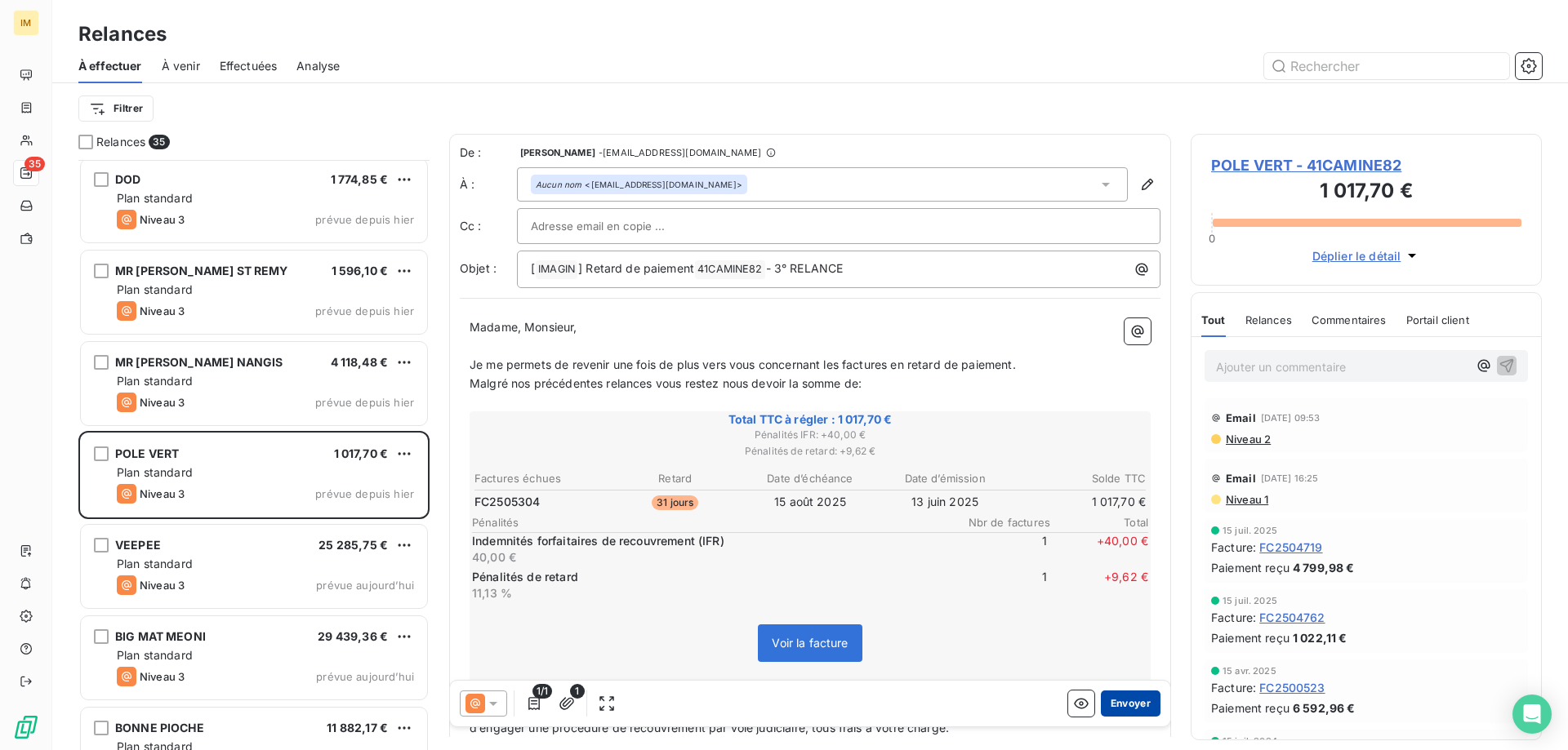
click at [1136, 702] on button "Envoyer" at bounding box center [1130, 703] width 60 height 26
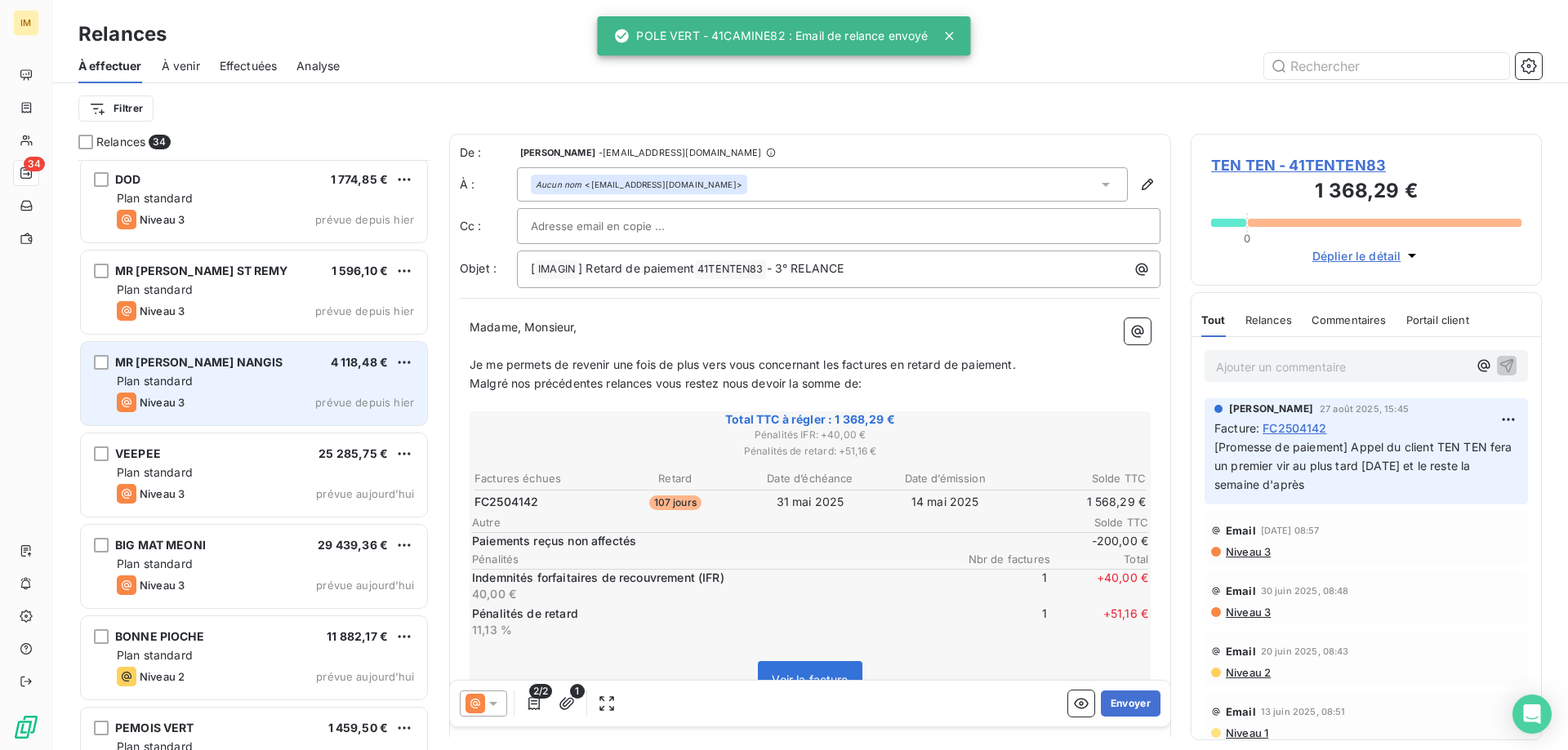
click at [233, 375] on div "Plan standard" at bounding box center [265, 381] width 297 height 16
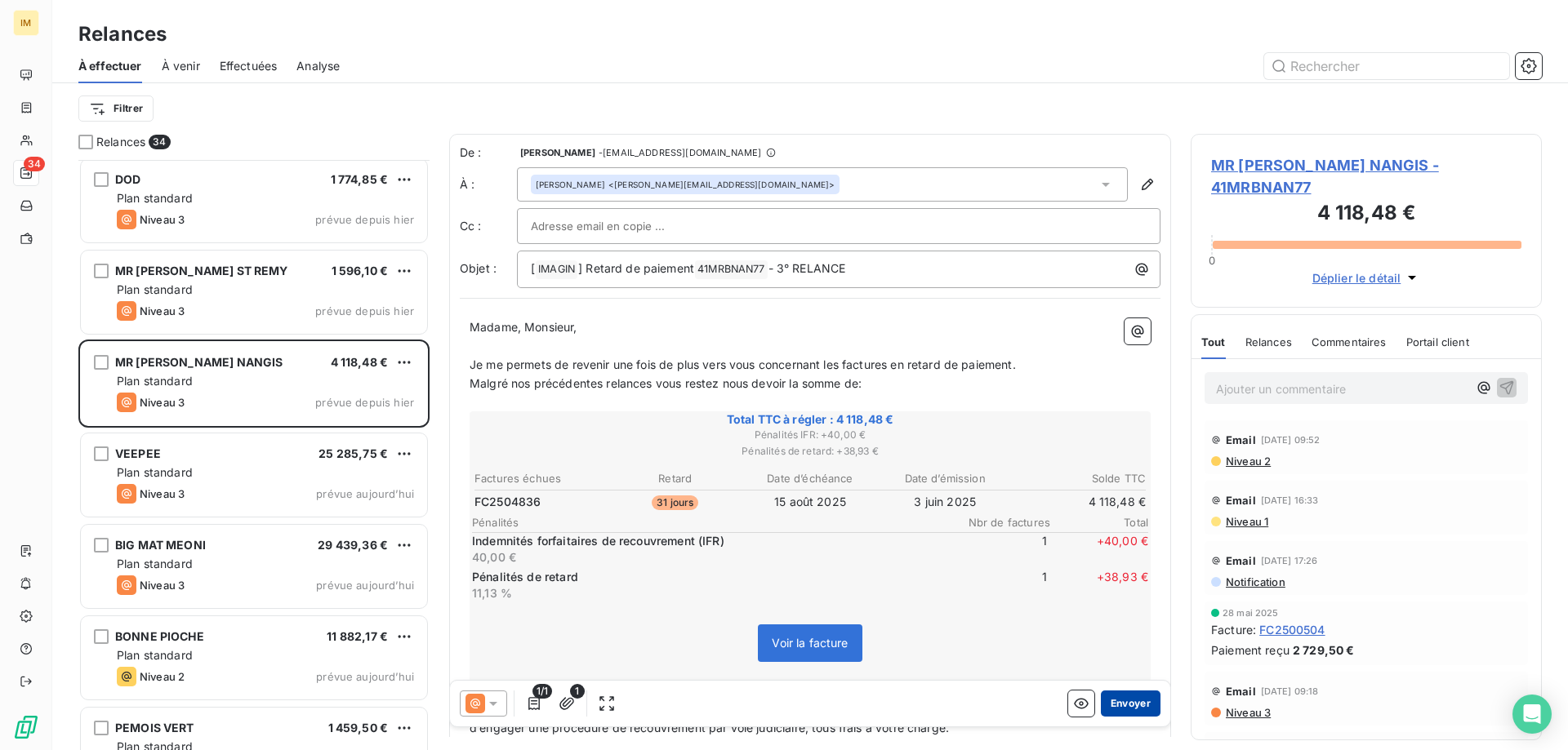
click at [1111, 706] on button "Envoyer" at bounding box center [1130, 703] width 60 height 26
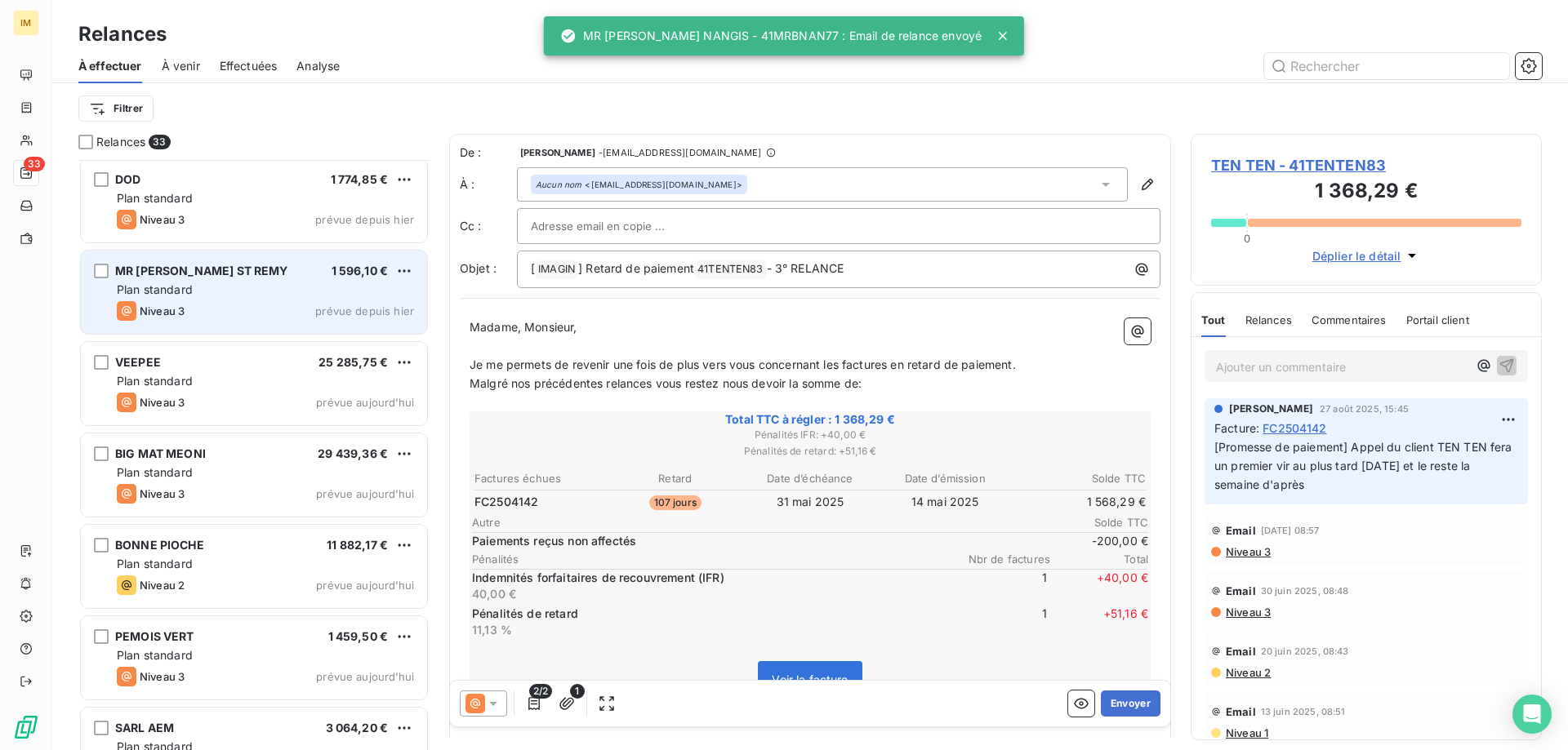
click at [233, 295] on div "Plan standard" at bounding box center [265, 290] width 297 height 16
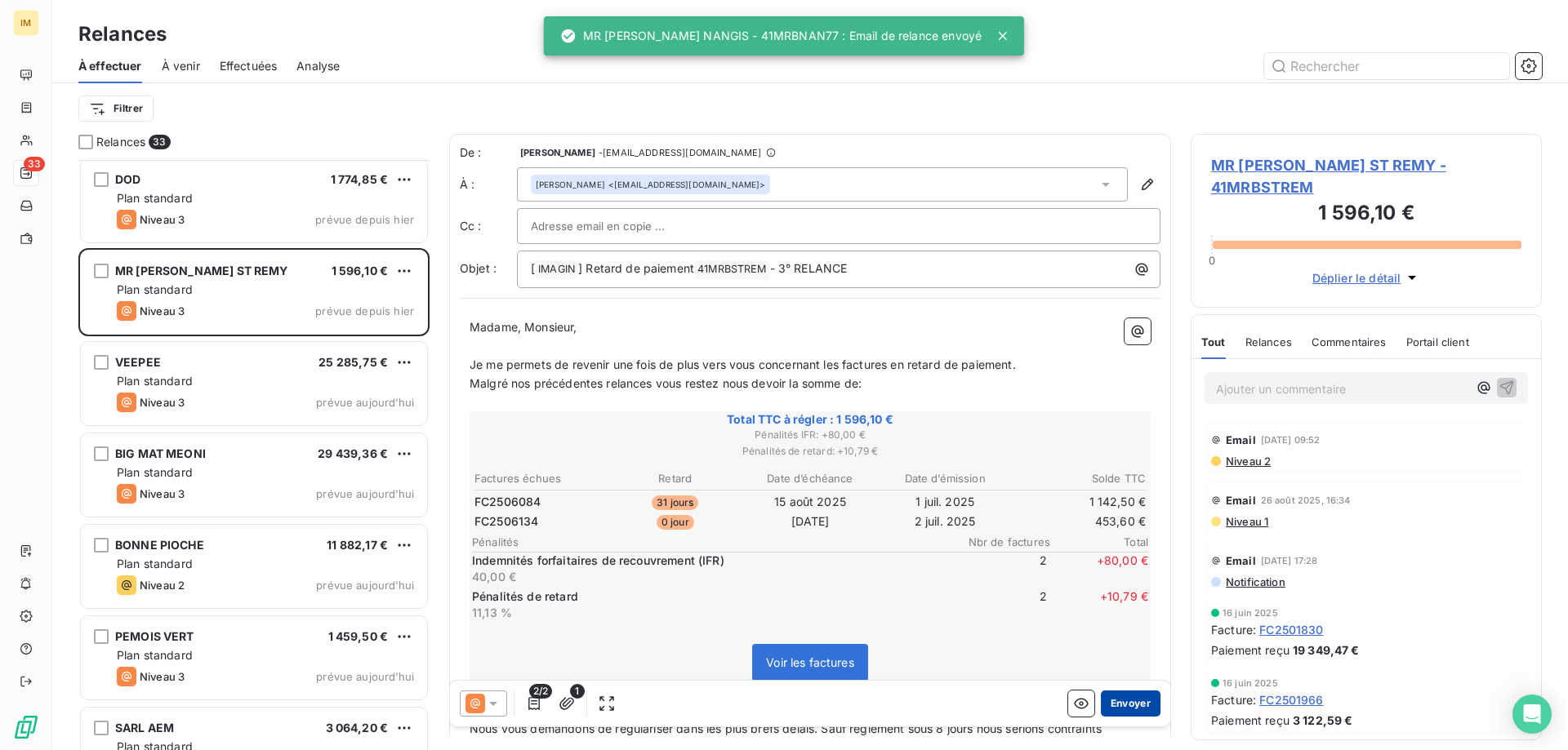
click at [1134, 706] on button "Envoyer" at bounding box center [1130, 703] width 60 height 26
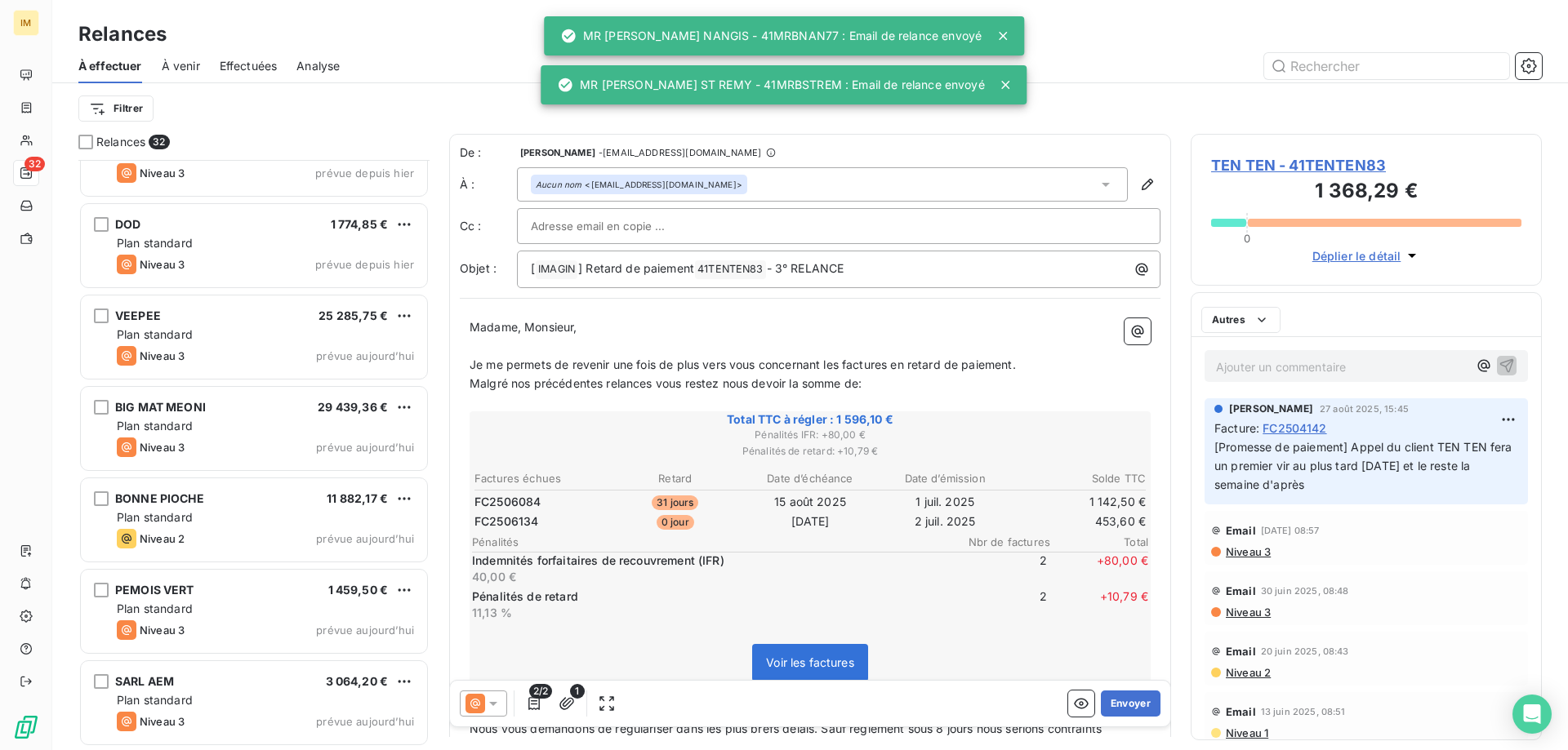
scroll to position [2336, 0]
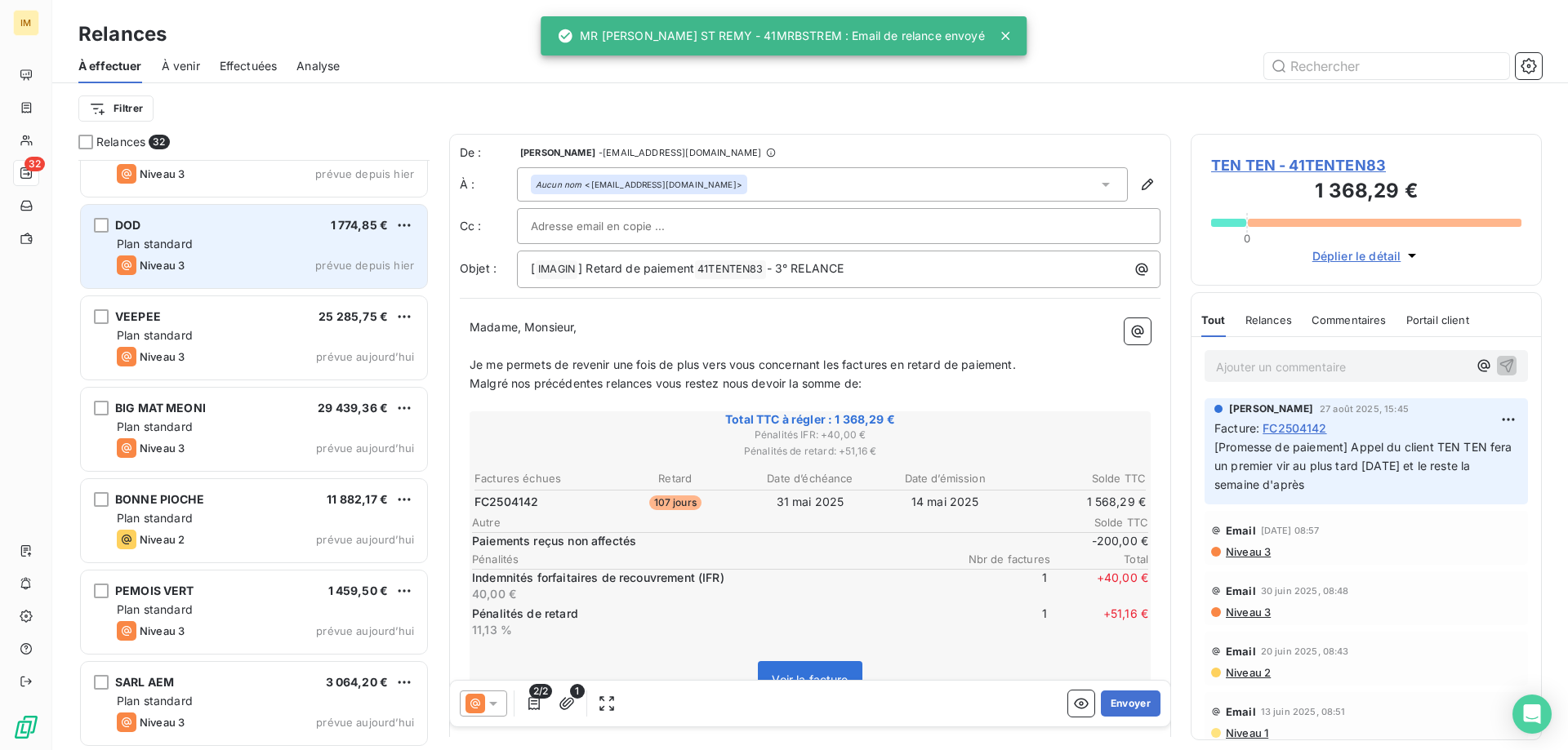
click at [173, 253] on div "DOD 1 774,85 € Plan standard Niveau 3 prévue depuis [DATE]" at bounding box center [253, 247] width 347 height 83
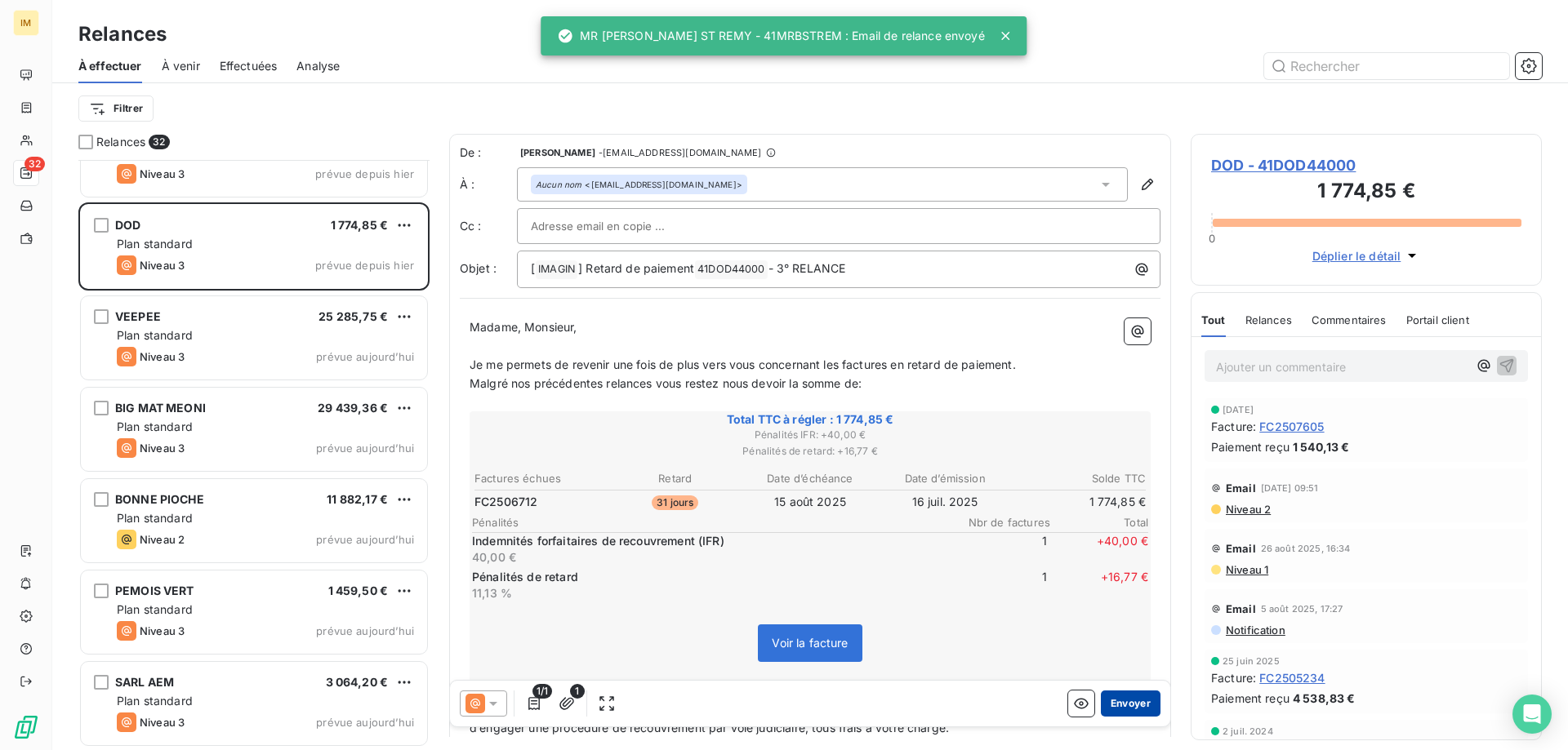
click at [1128, 699] on button "Envoyer" at bounding box center [1130, 703] width 60 height 26
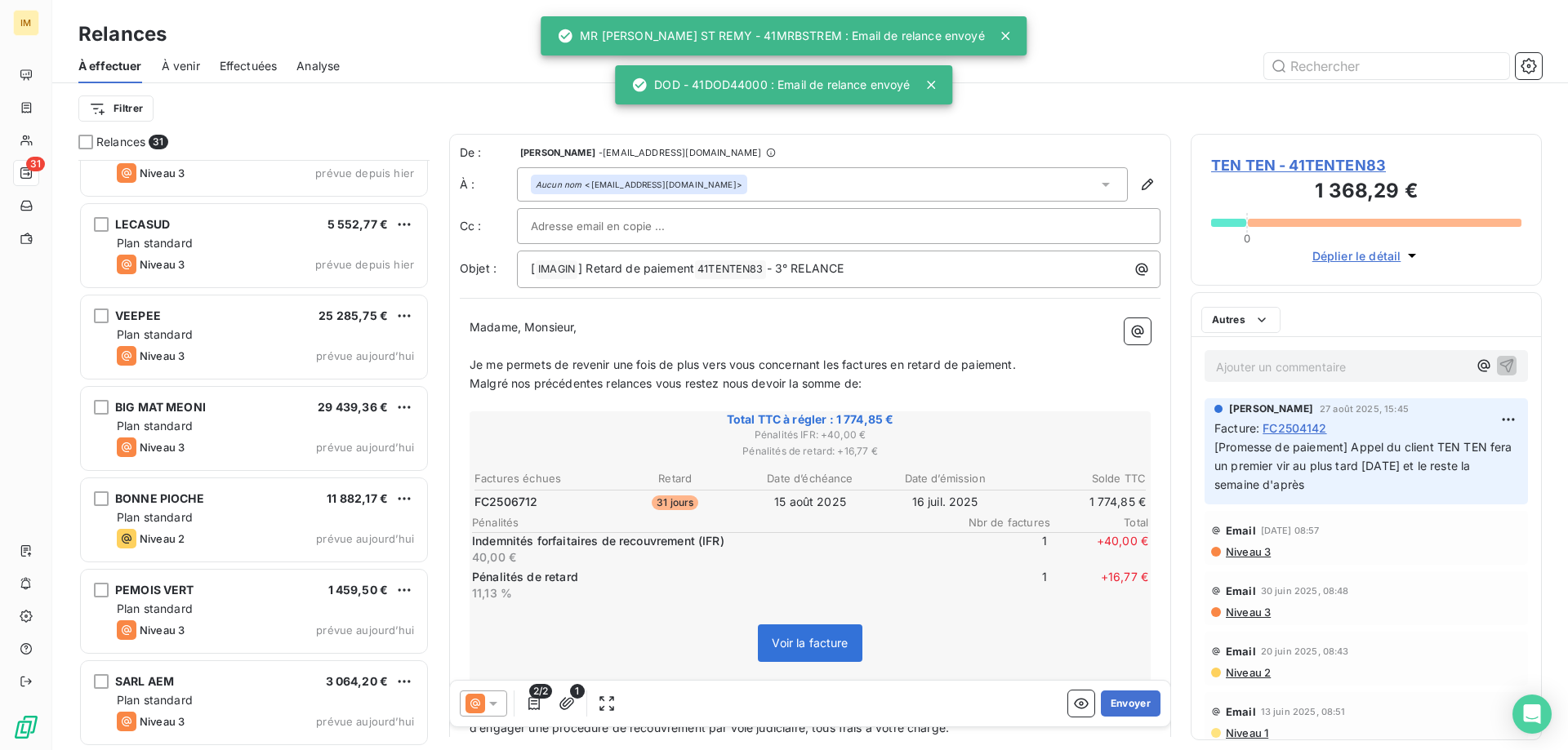
scroll to position [2245, 0]
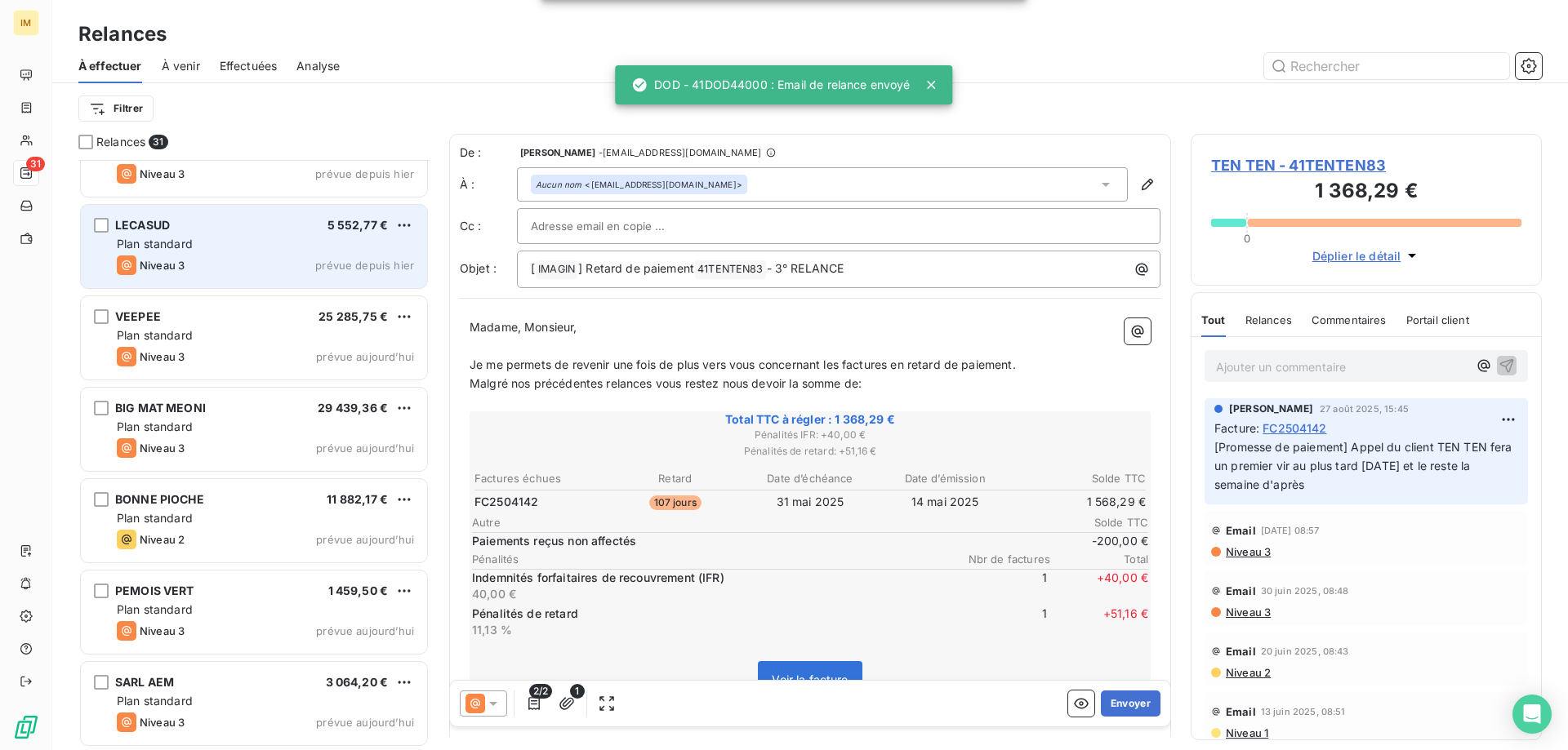
click at [299, 246] on div "Plan standard" at bounding box center [265, 244] width 297 height 16
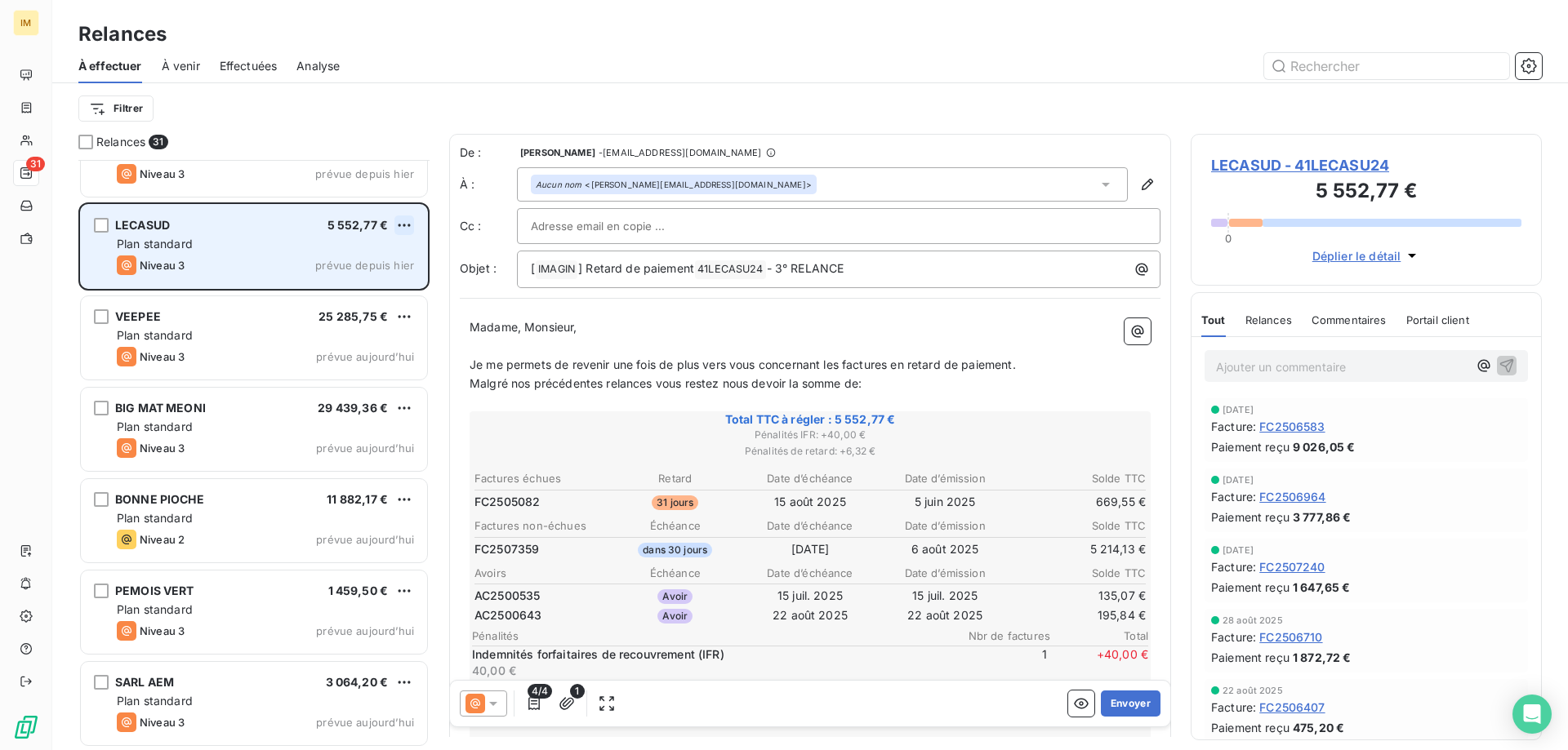
click at [412, 217] on html "IM 31 Relances À effectuer À venir Effectuées Analyse Filtrer Relances 31 LES J…" at bounding box center [784, 375] width 1568 height 750
click at [361, 280] on div "Passer cette action" at bounding box center [334, 287] width 147 height 26
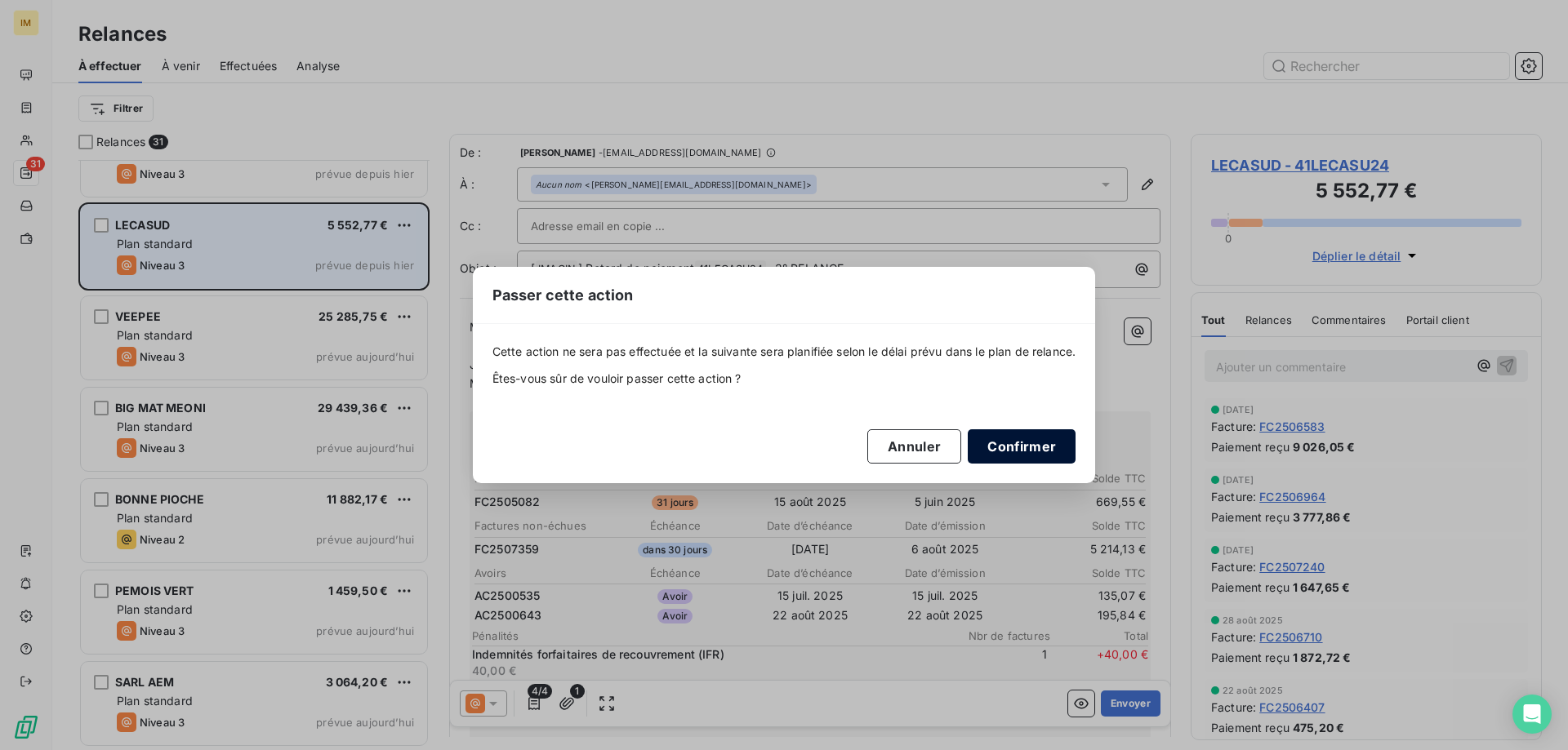
click at [1058, 452] on button "Confirmer" at bounding box center [1021, 447] width 108 height 34
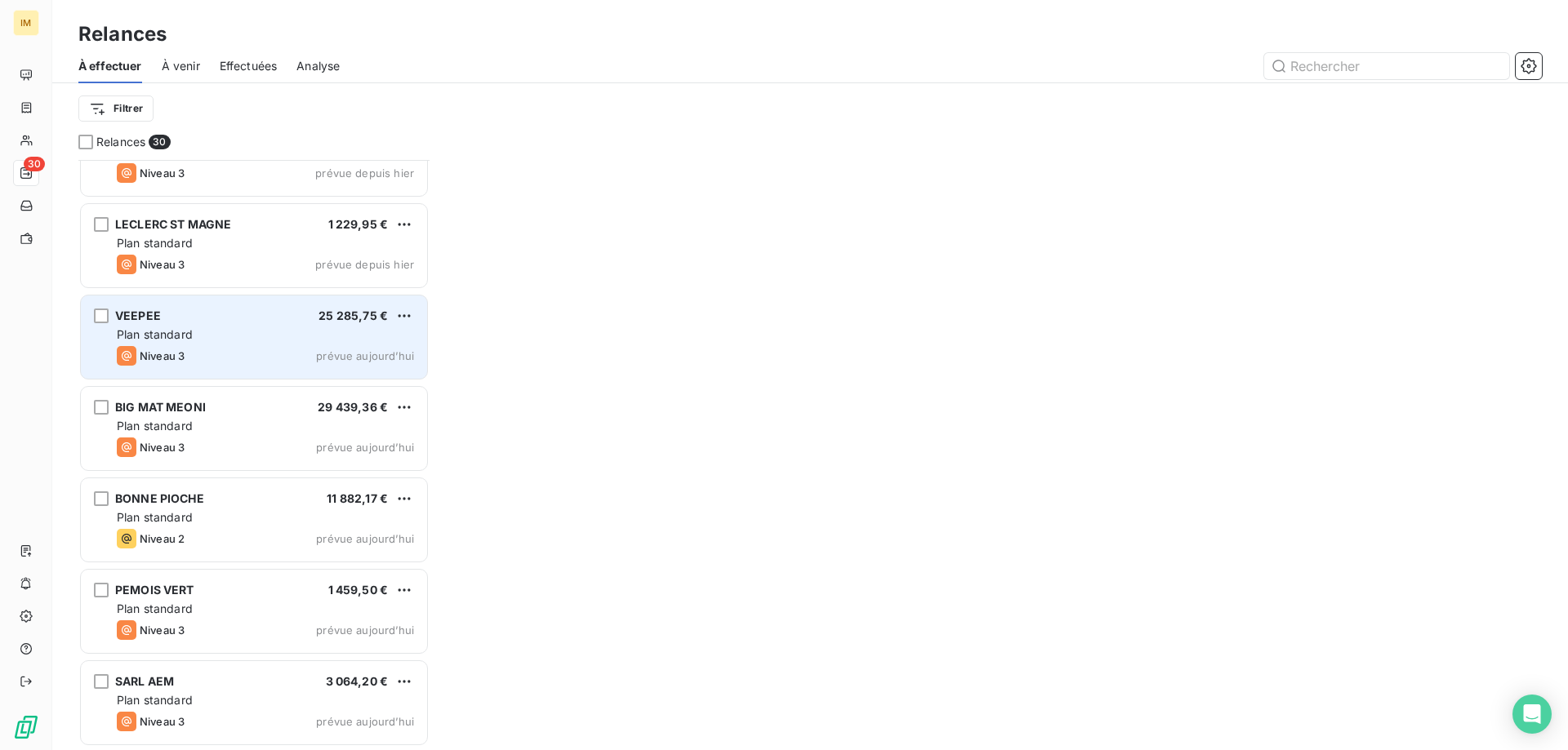
scroll to position [2153, 0]
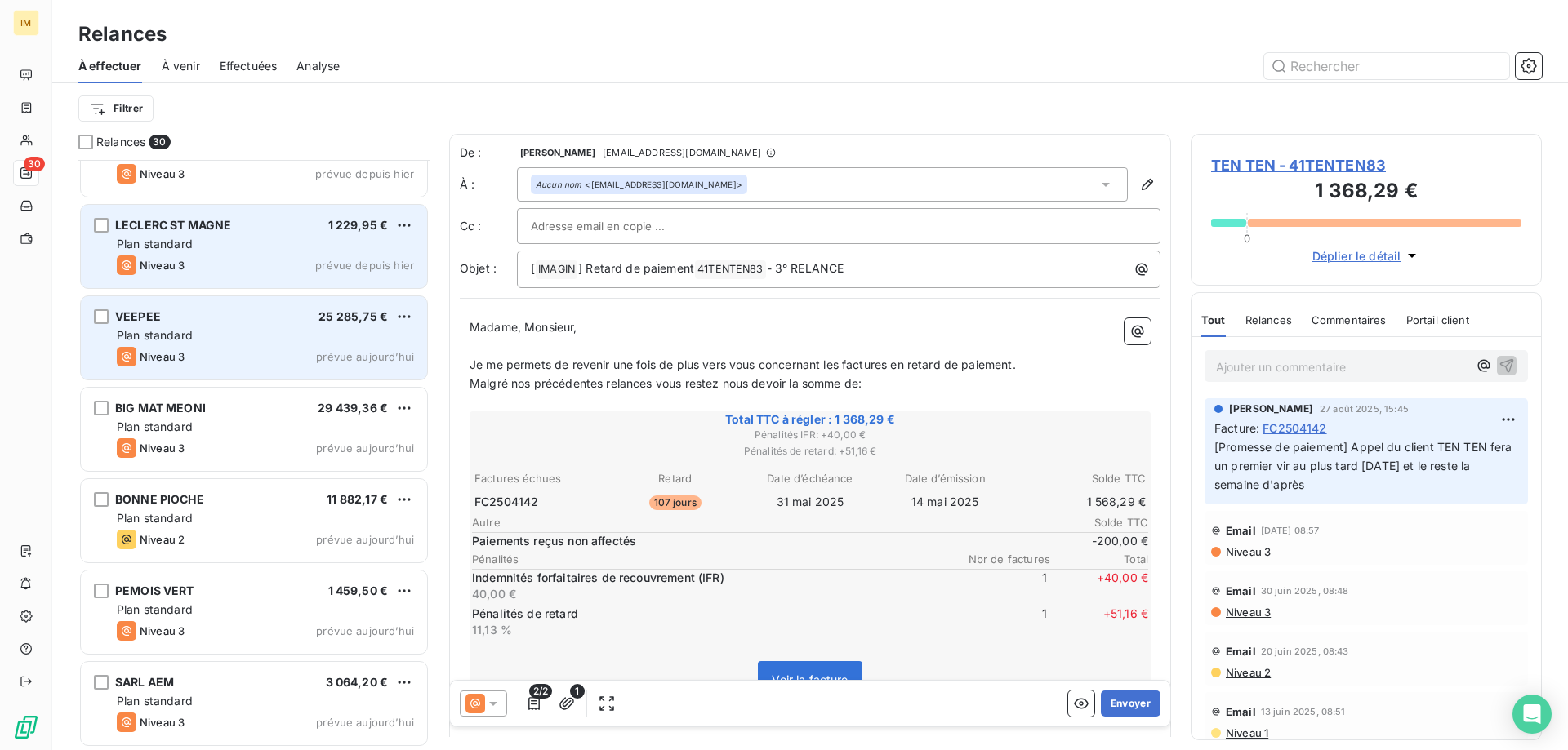
click at [222, 246] on div "Plan standard" at bounding box center [265, 244] width 297 height 16
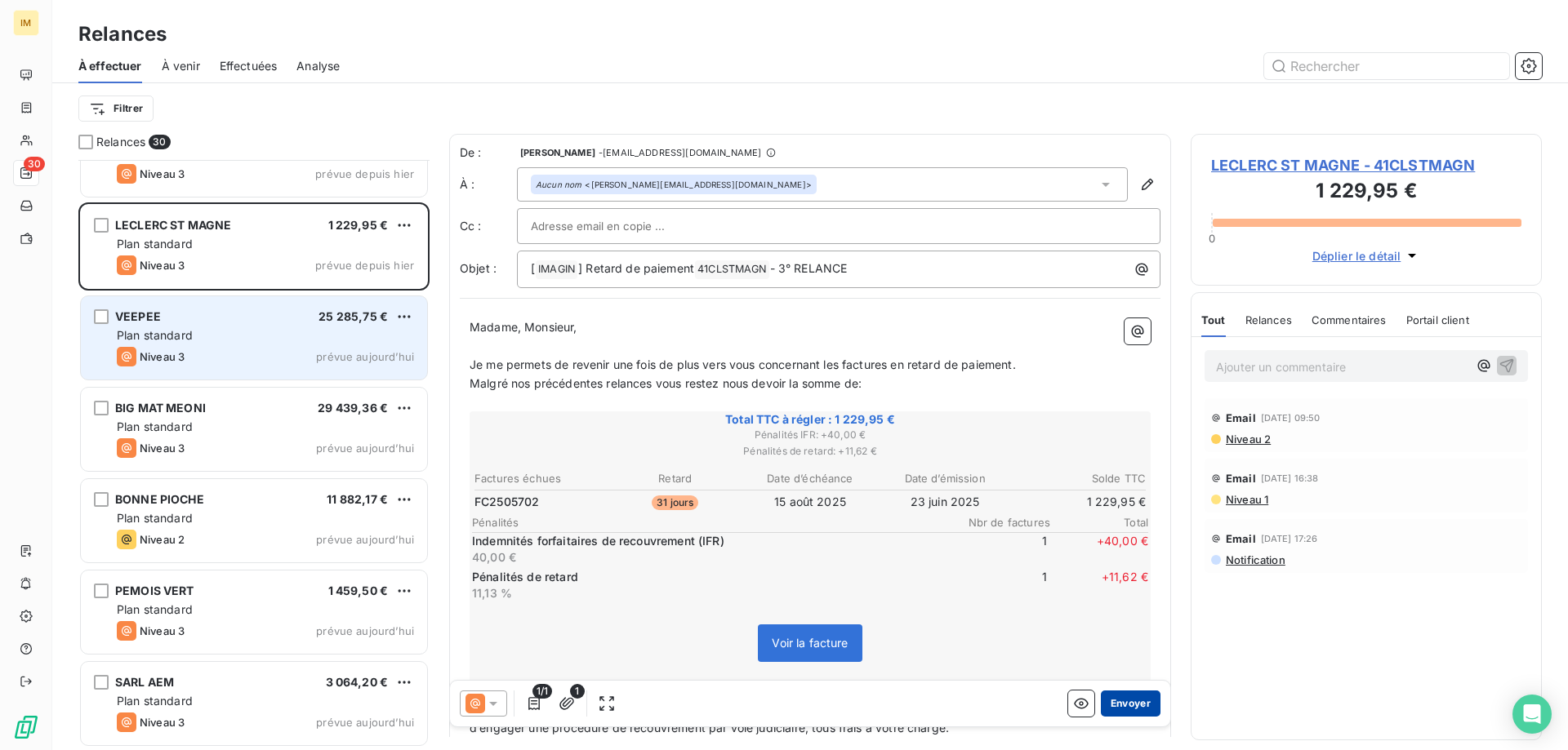
click at [1126, 694] on button "Envoyer" at bounding box center [1130, 703] width 60 height 26
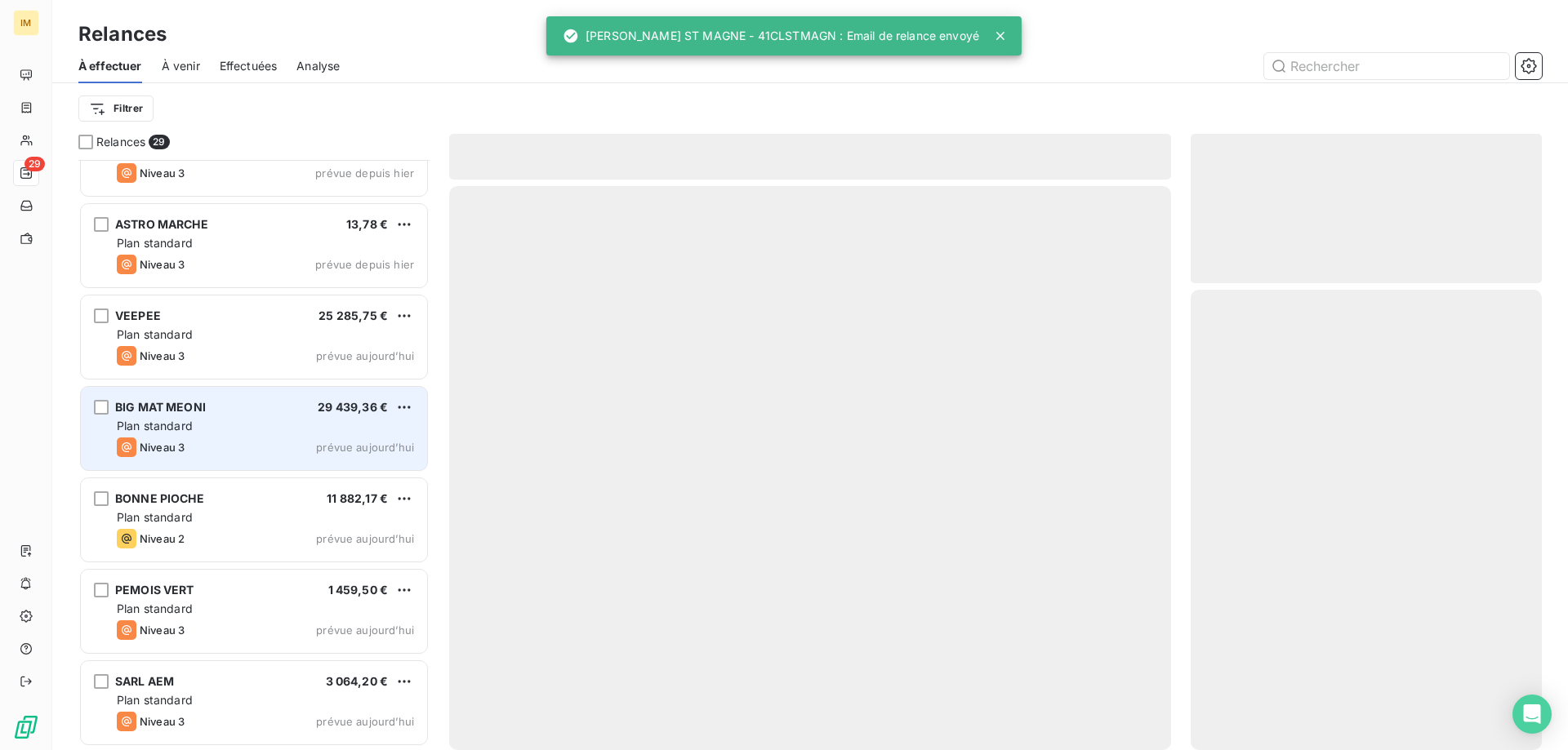
scroll to position [2062, 0]
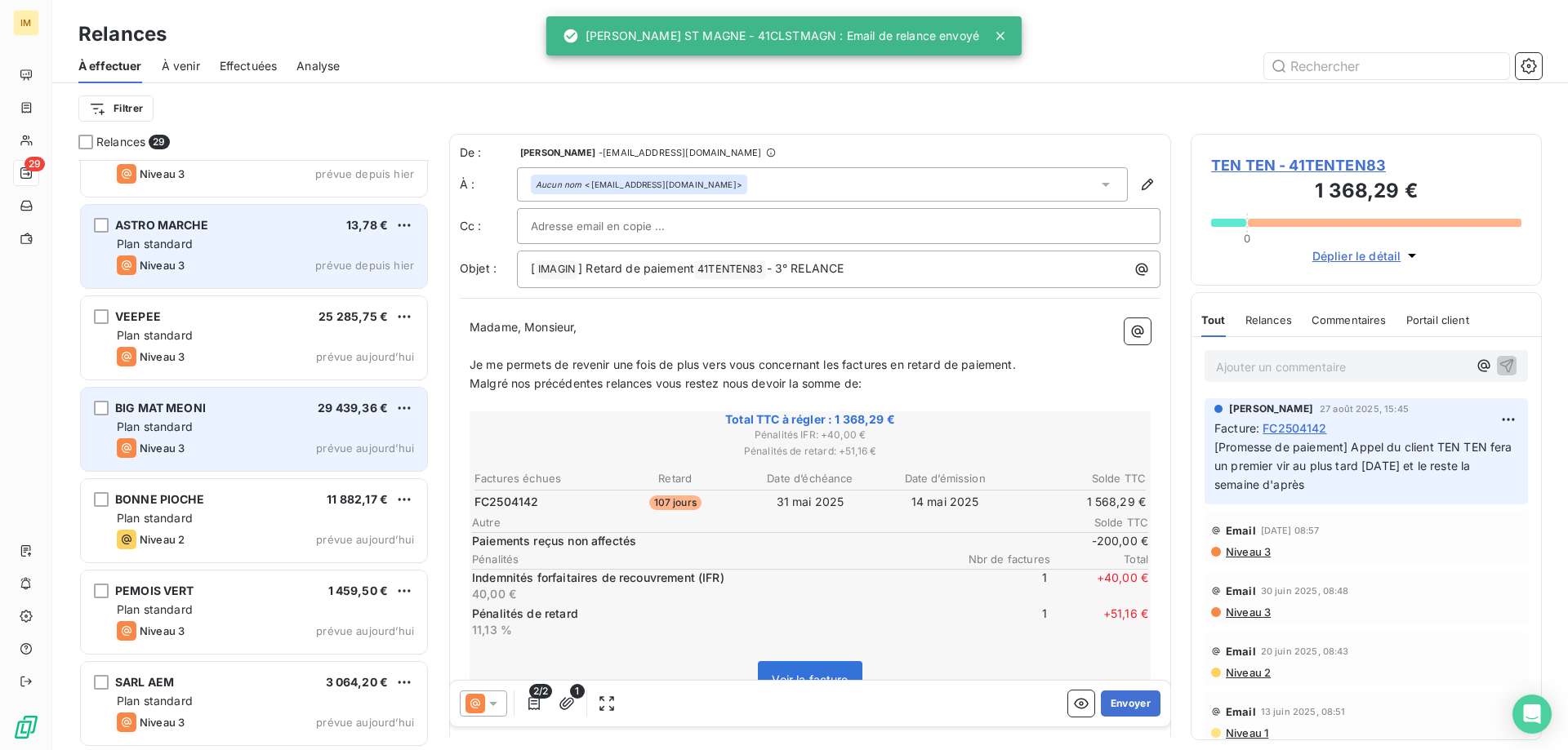
click at [277, 252] on div "Plan standard" at bounding box center [265, 244] width 297 height 16
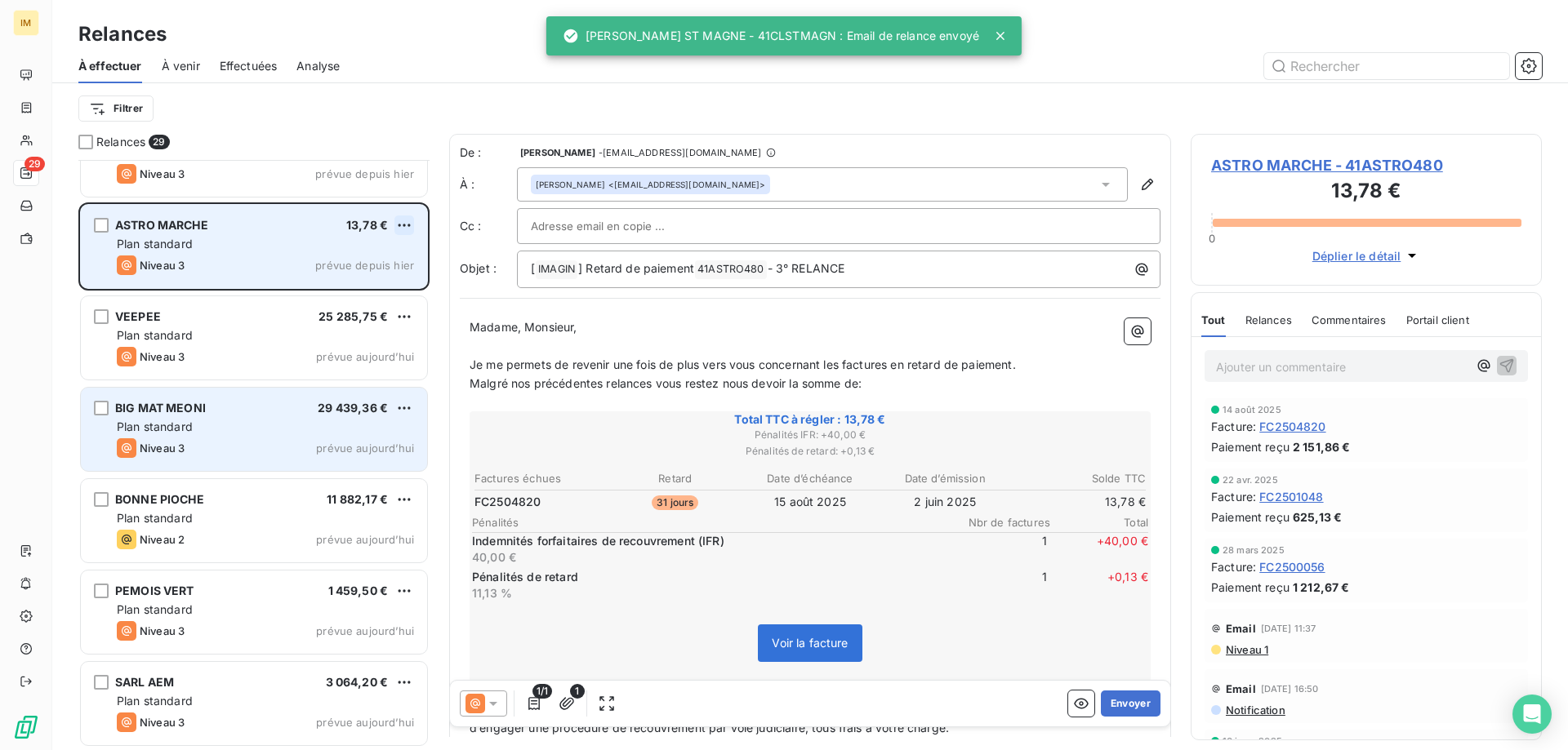
click at [407, 224] on html "IM 29 Relances À effectuer À venir Effectuées Analyse Filtrer Relances 29 CAPEL…" at bounding box center [784, 375] width 1568 height 750
click at [333, 283] on div "Passer cette action" at bounding box center [334, 287] width 147 height 26
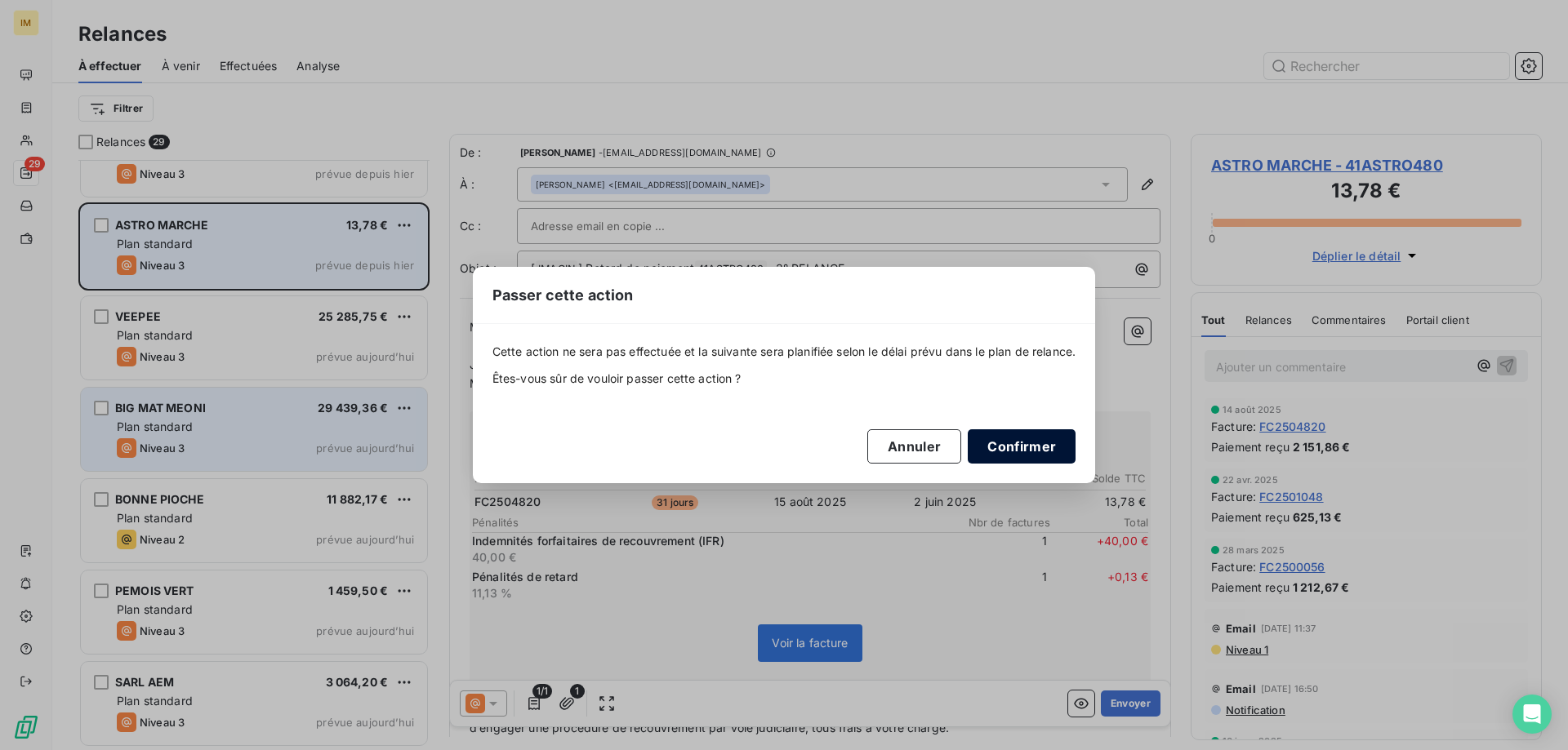
click at [1033, 455] on button "Confirmer" at bounding box center [1021, 447] width 108 height 34
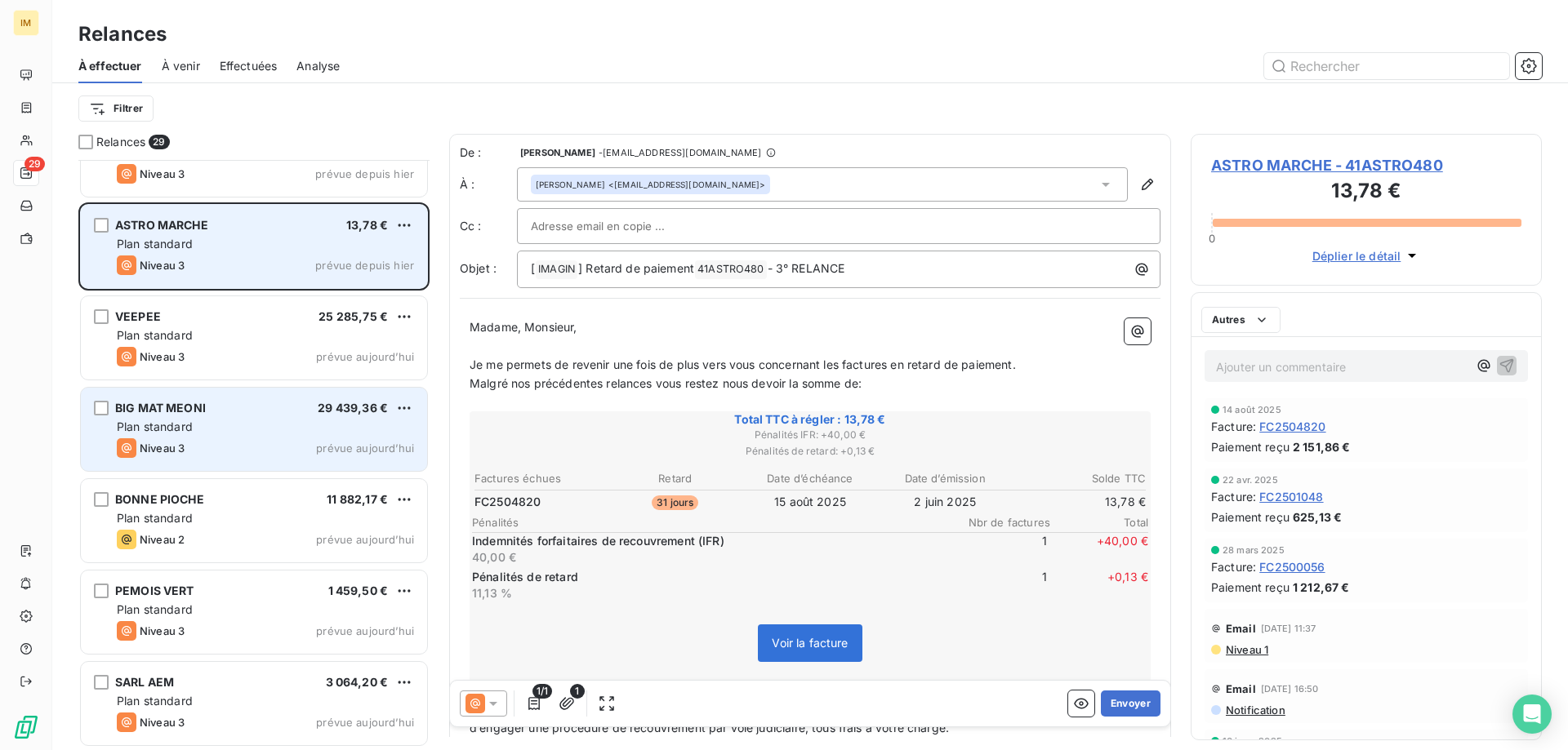
scroll to position [1970, 0]
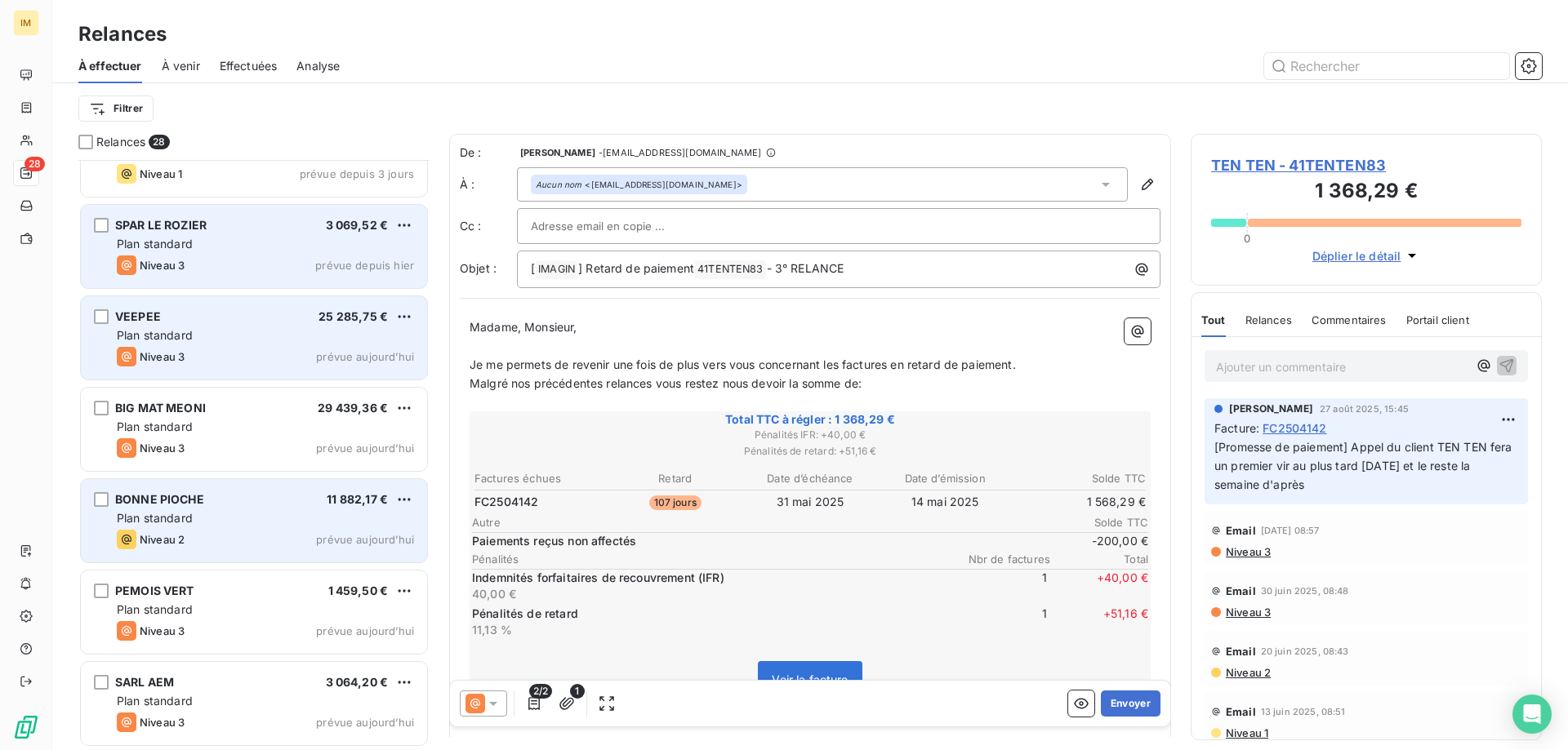
click at [269, 243] on div "Plan standard" at bounding box center [265, 244] width 297 height 16
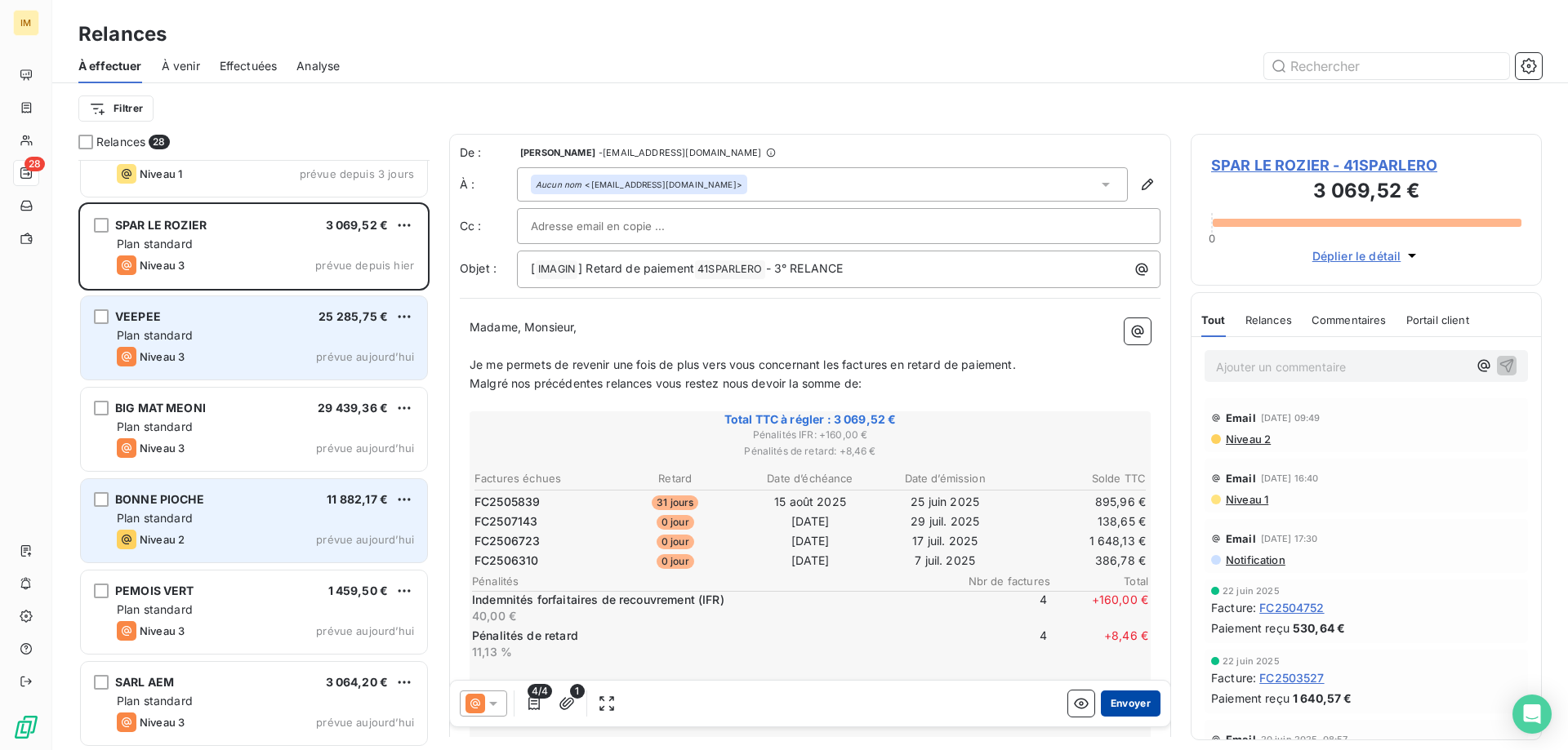
click at [1117, 707] on button "Envoyer" at bounding box center [1130, 703] width 60 height 26
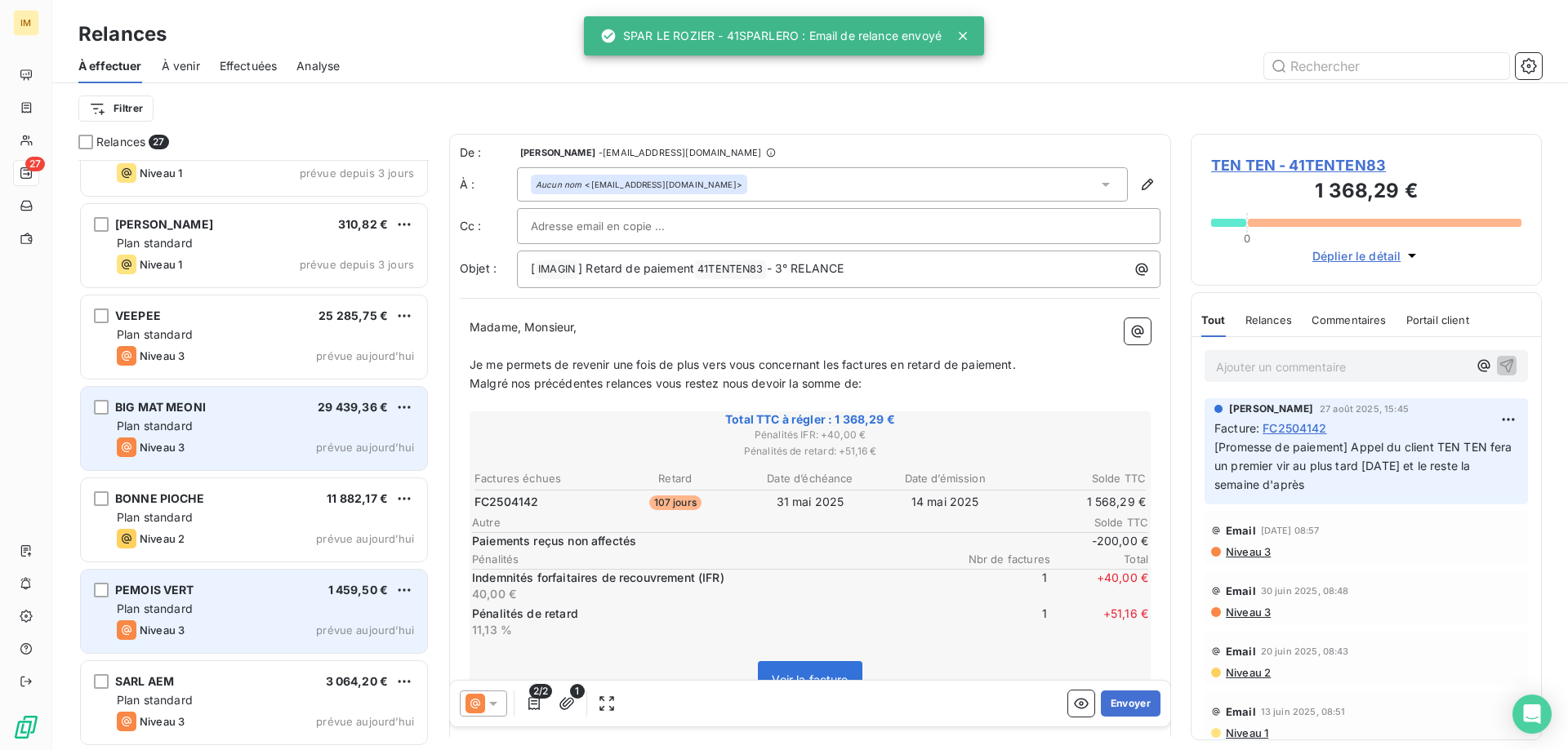
scroll to position [1878, 0]
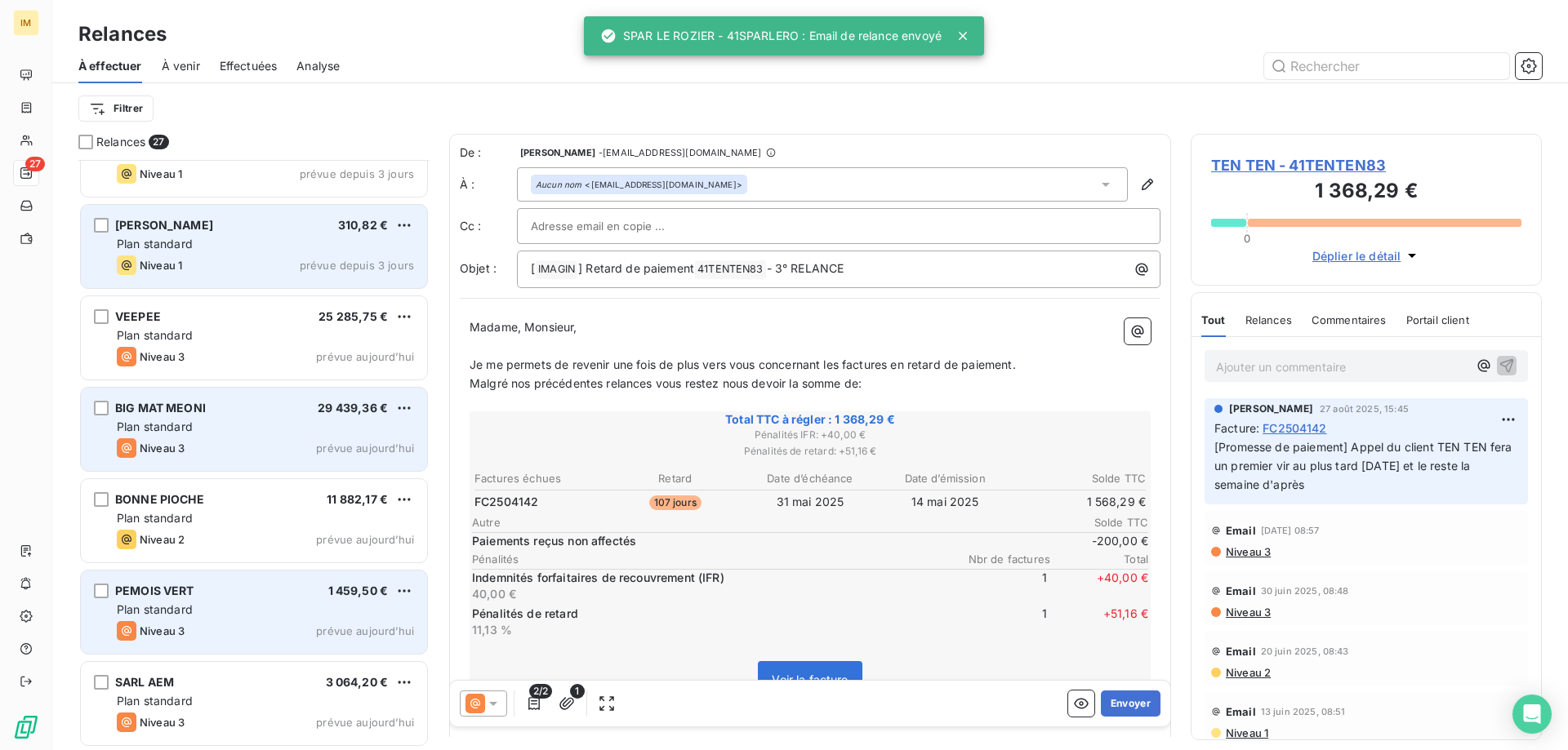
click at [261, 249] on div "Plan standard" at bounding box center [265, 244] width 297 height 16
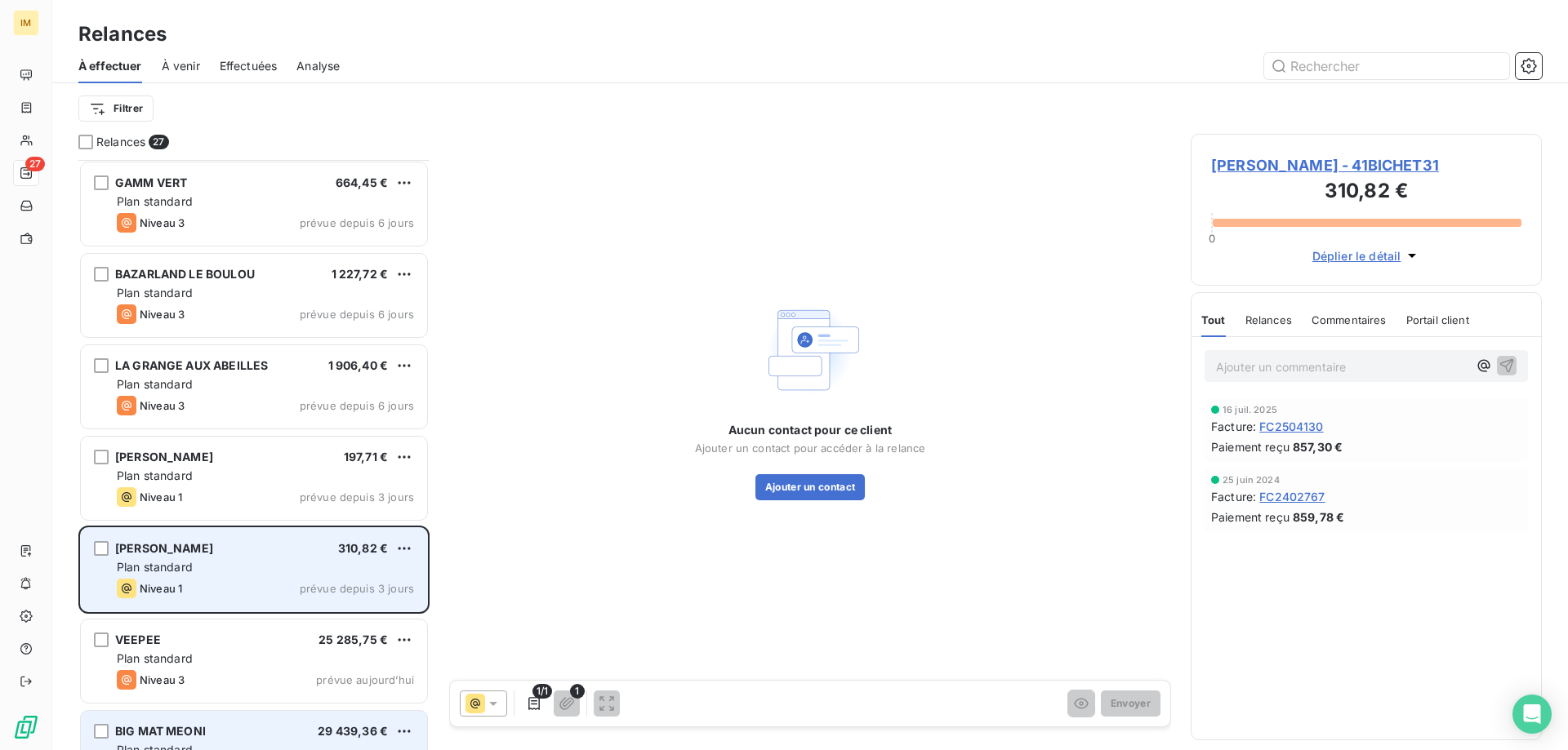
scroll to position [1552, 0]
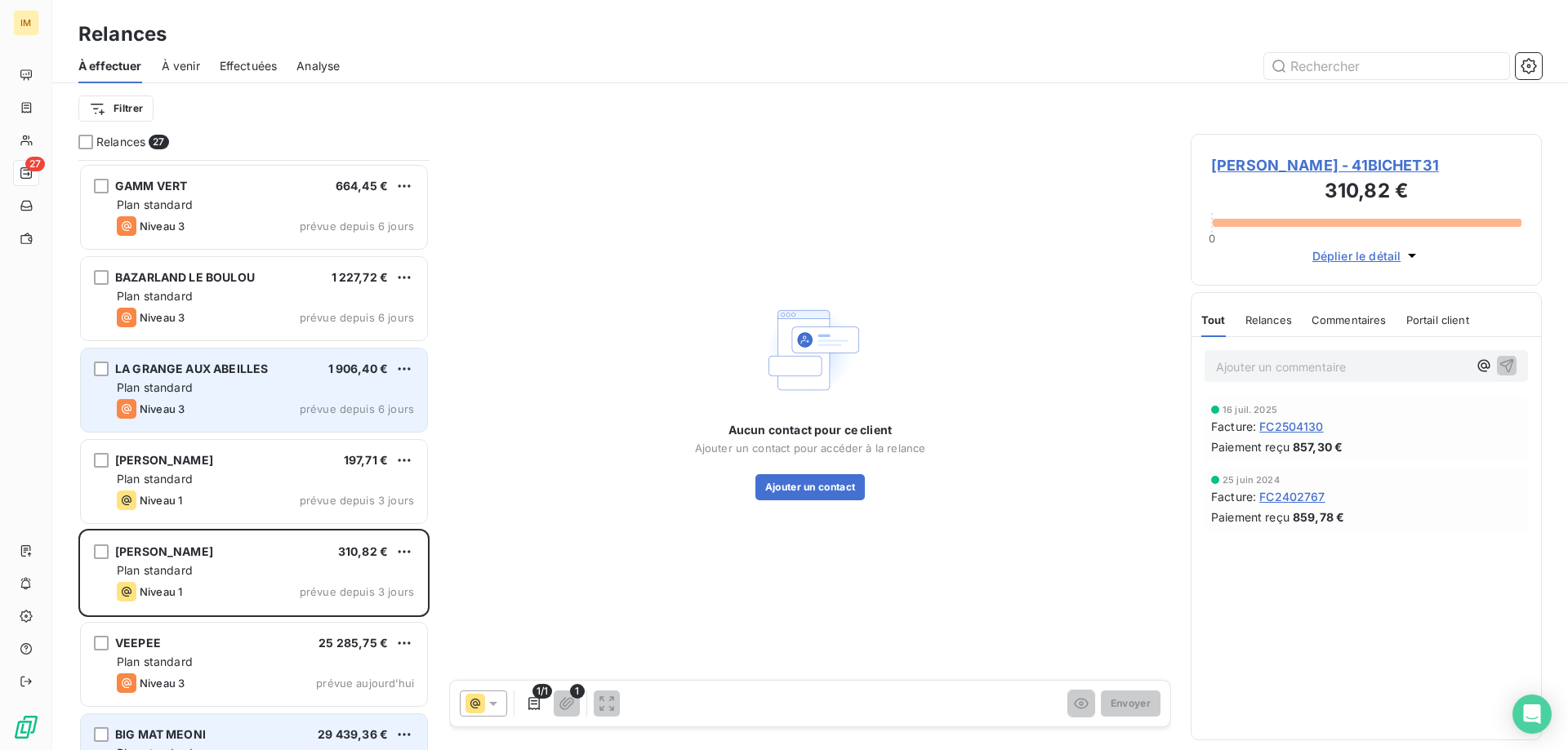
click at [255, 383] on div "Plan standard" at bounding box center [265, 388] width 297 height 16
